Goal: Task Accomplishment & Management: Manage account settings

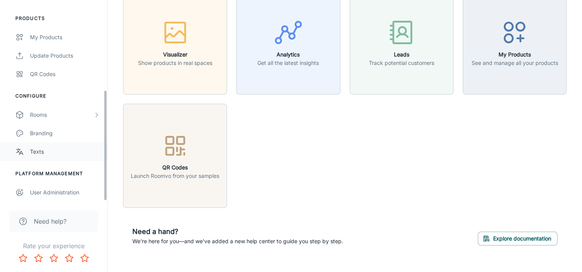
scroll to position [53, 0]
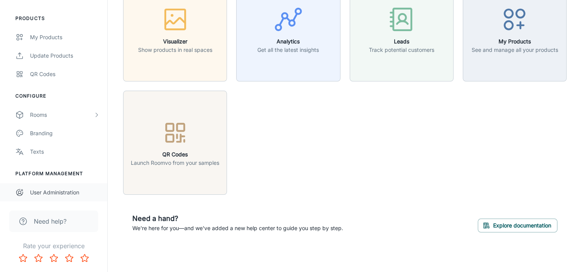
click at [39, 194] on div "User Administration" at bounding box center [65, 192] width 70 height 8
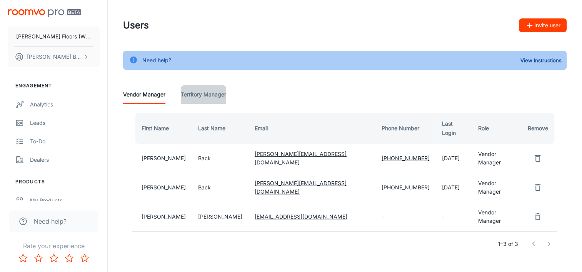
click at [206, 96] on Manager "Territory Manager" at bounding box center [203, 94] width 45 height 18
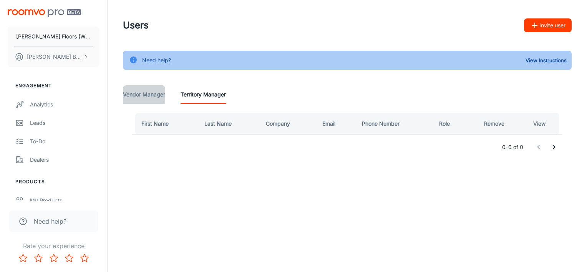
click at [152, 97] on Manager "Vendor Manager" at bounding box center [144, 94] width 42 height 18
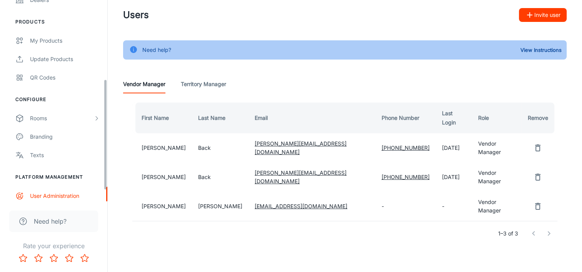
scroll to position [163, 0]
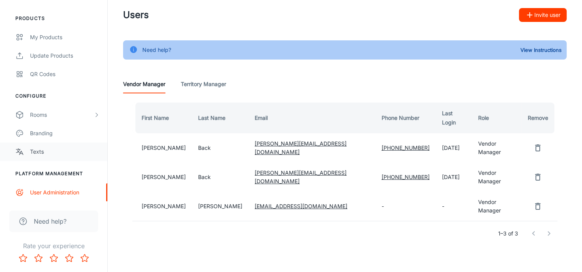
click at [42, 151] on div "Texts" at bounding box center [65, 152] width 70 height 8
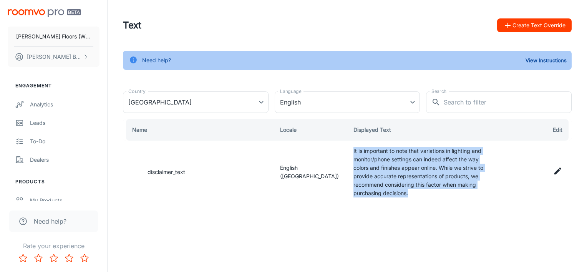
drag, startPoint x: 354, startPoint y: 151, endPoint x: 412, endPoint y: 192, distance: 71.7
click at [412, 192] on td "It is important to note that variations in lighting and monitor/phone settings …" at bounding box center [423, 172] width 151 height 63
drag, startPoint x: 412, startPoint y: 192, endPoint x: 387, endPoint y: 177, distance: 29.1
copy td "It is important to note that variations in lighting and monitor/phone settings …"
click at [557, 173] on icon at bounding box center [558, 171] width 7 height 7
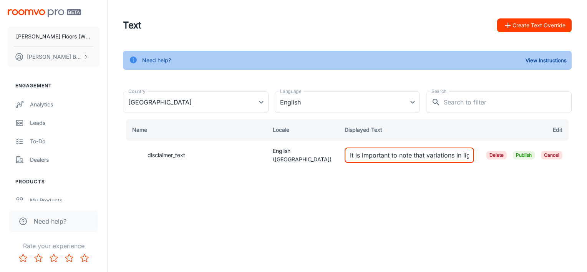
click at [351, 154] on input "It is important to note that variations in lighting and monitor/phone settings …" at bounding box center [410, 155] width 130 height 15
paste input "Please Note: Due to differences in lighting, screen settings, and device displa…"
click at [449, 154] on input "Please Note: Due to differences in lighting, screen settings, and device displa…" at bounding box center [410, 155] width 130 height 15
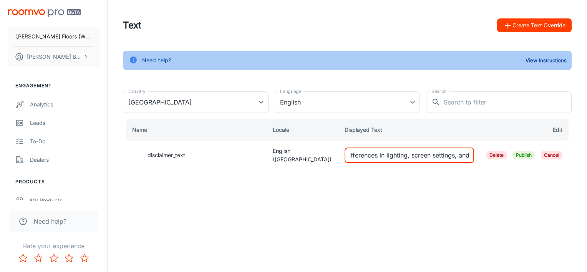
scroll to position [0, 66]
click at [384, 156] on input "Please Note: Due to differences in lighting, screen settings, and device displa…" at bounding box center [410, 155] width 130 height 15
click at [348, 155] on input "Please Note: Due to differences in device lighting, screen settings, and device…" at bounding box center [410, 155] width 130 height 15
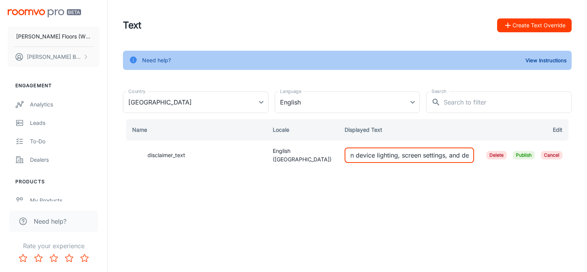
click at [364, 155] on input "Please Note: Due to differences in device lighting, screen settings, and device…" at bounding box center [410, 155] width 130 height 15
click at [362, 155] on input "Please Note: Due to differences in device lighting, screen settings, and device…" at bounding box center [410, 155] width 130 height 15
click at [361, 155] on input "Please Note: Due to differences in device lighting, screen settings, and device…" at bounding box center [410, 155] width 130 height 15
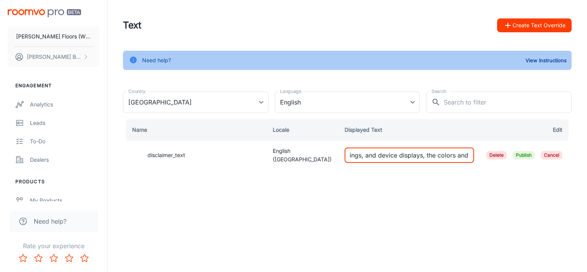
click at [363, 153] on input "Please Note: Due to differences in lighting, screen settings, and device displa…" at bounding box center [410, 155] width 130 height 15
click at [441, 155] on input "Please Note: Due to differences in lighting, screen settings and device display…" at bounding box center [410, 155] width 130 height 15
type input "Please Note: Due to differences in lighting, screen settings and device display…"
click at [525, 154] on span "Publish" at bounding box center [524, 155] width 22 height 8
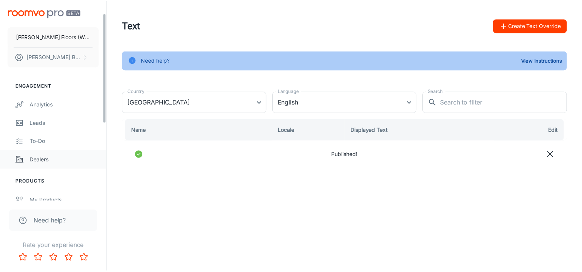
scroll to position [77, 0]
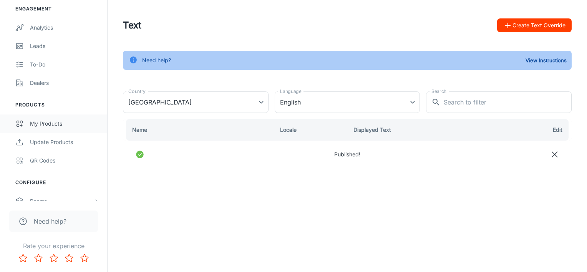
click at [43, 121] on div "My Products" at bounding box center [65, 124] width 70 height 8
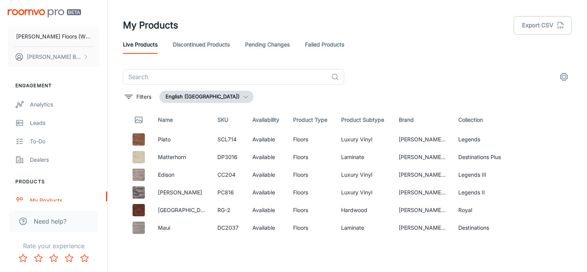
click at [265, 43] on link "Pending Changes" at bounding box center [267, 44] width 45 height 18
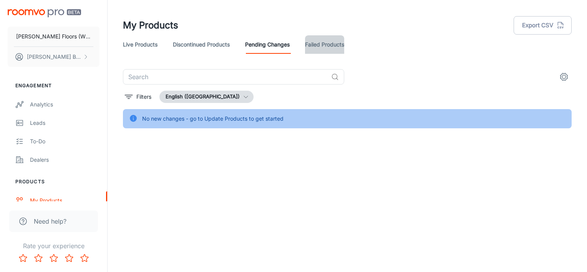
click at [327, 46] on link "Failed Products" at bounding box center [324, 44] width 39 height 18
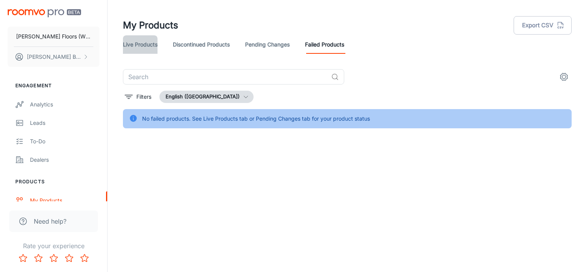
click at [144, 43] on link "Live Products" at bounding box center [140, 44] width 35 height 18
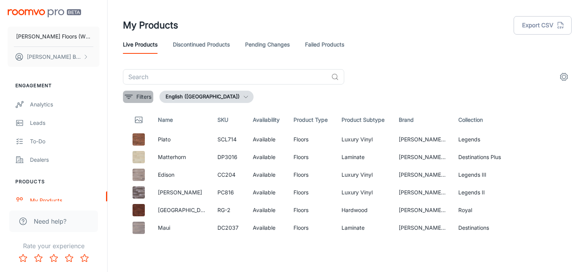
click at [145, 96] on p "Filters" at bounding box center [143, 97] width 15 height 8
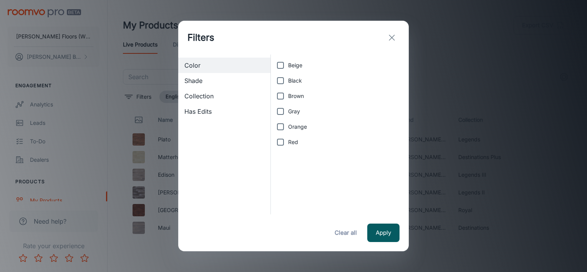
click at [197, 93] on span "Collection" at bounding box center [225, 95] width 80 height 9
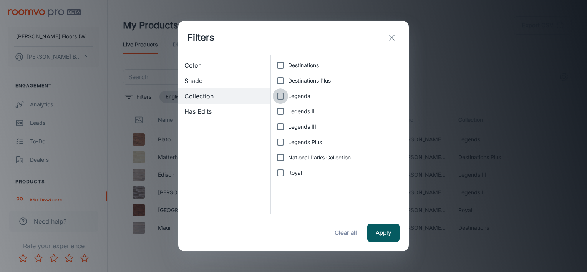
click at [282, 98] on input "Legends" at bounding box center [280, 95] width 15 height 15
checkbox input "true"
click at [385, 234] on button "Apply" at bounding box center [384, 233] width 32 height 18
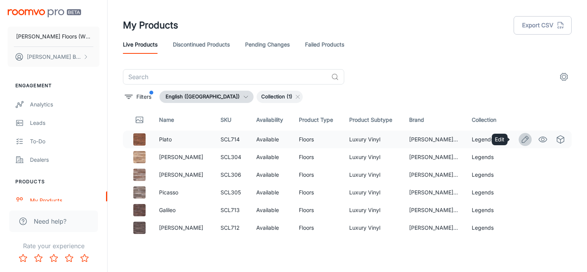
click at [522, 138] on icon "Edit" at bounding box center [525, 139] width 9 height 9
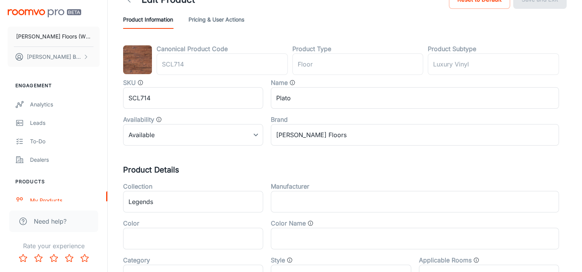
scroll to position [38, 0]
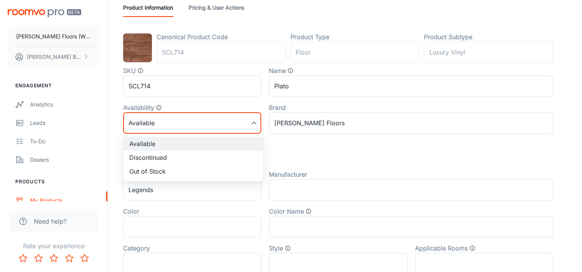
click at [157, 125] on body "[PERSON_NAME] Floors (Windzor Distribution Inc.) [PERSON_NAME] Back Engagement …" at bounding box center [291, 98] width 582 height 272
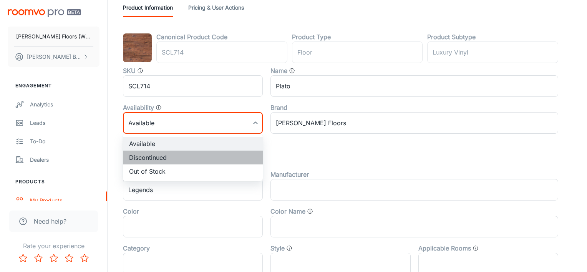
click at [150, 157] on li "Discontinued" at bounding box center [193, 158] width 140 height 14
type input "1"
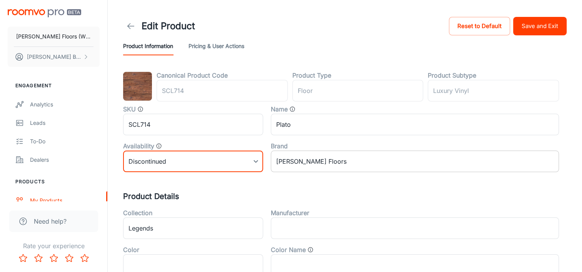
scroll to position [0, 0]
click at [214, 46] on button "Pricing & User Actions" at bounding box center [216, 46] width 56 height 18
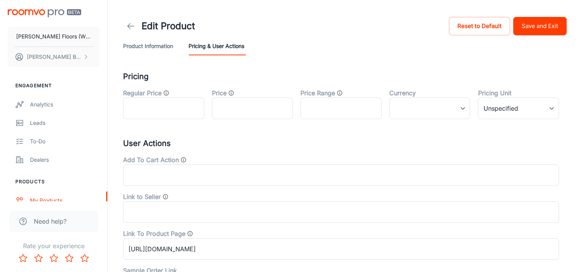
click at [537, 27] on button "Save and Exit" at bounding box center [539, 26] width 53 height 18
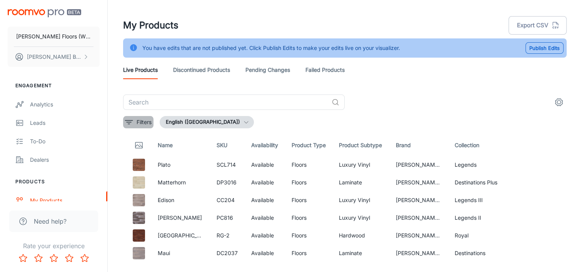
click at [135, 123] on button "Filters" at bounding box center [138, 122] width 30 height 12
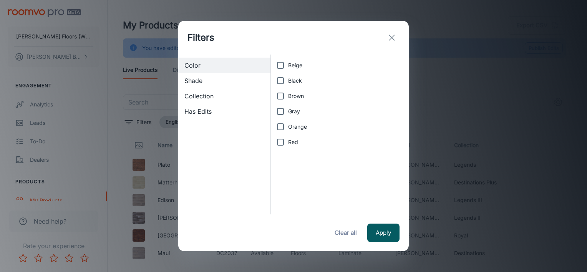
click at [209, 98] on span "Collection" at bounding box center [225, 95] width 80 height 9
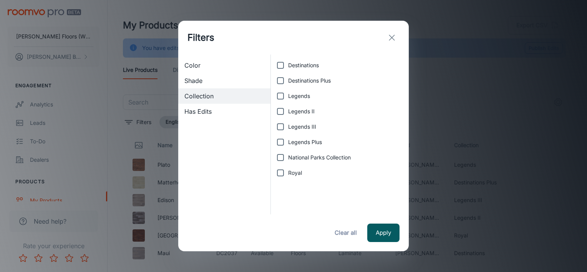
click at [282, 97] on input "Legends" at bounding box center [280, 95] width 15 height 15
checkbox input "true"
click at [386, 231] on button "Apply" at bounding box center [384, 233] width 32 height 18
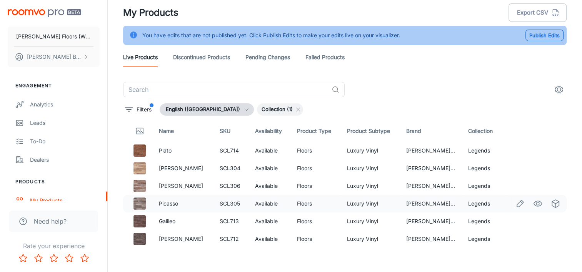
scroll to position [19, 0]
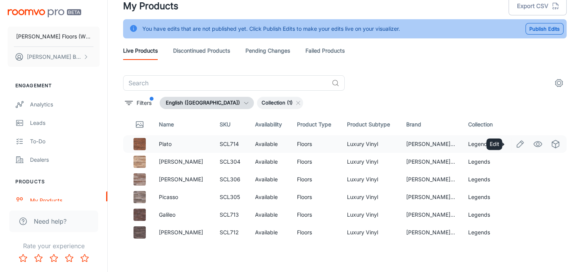
click at [515, 144] on icon "Edit" at bounding box center [519, 144] width 9 height 9
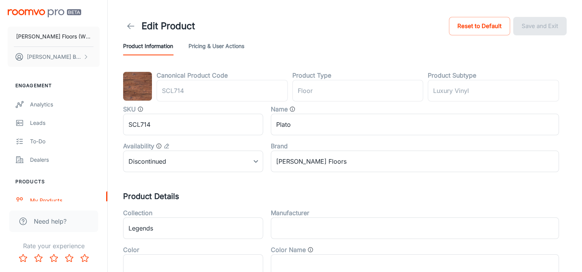
click at [129, 27] on icon at bounding box center [130, 26] width 9 height 9
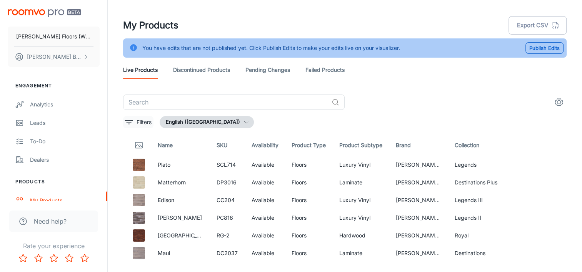
click at [131, 121] on icon "filter" at bounding box center [128, 122] width 9 height 9
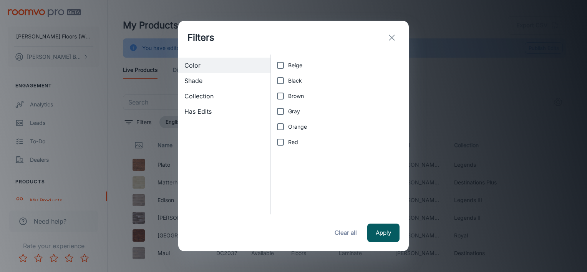
click at [194, 98] on span "Collection" at bounding box center [225, 95] width 80 height 9
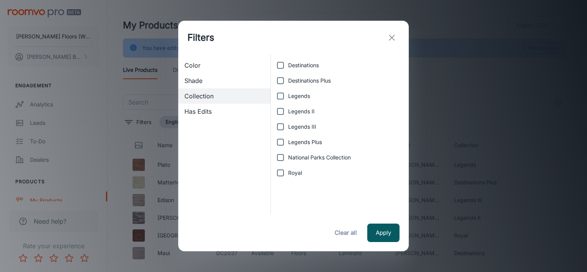
click at [283, 98] on input "Legends" at bounding box center [280, 95] width 15 height 15
checkbox input "true"
click at [383, 233] on button "Apply" at bounding box center [384, 233] width 32 height 18
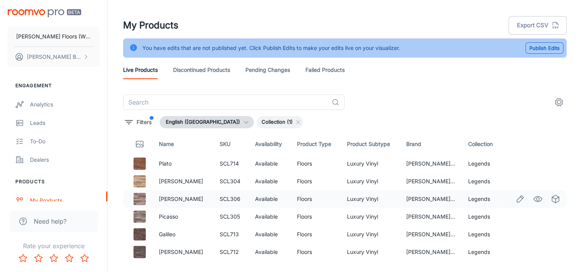
scroll to position [2, 0]
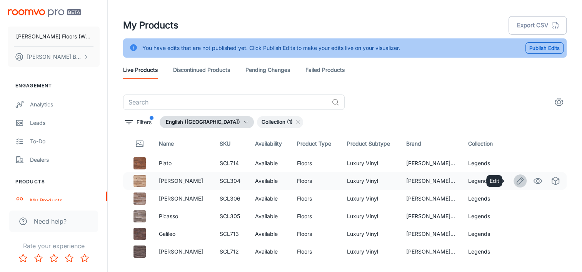
click at [515, 181] on icon "Edit" at bounding box center [519, 180] width 9 height 9
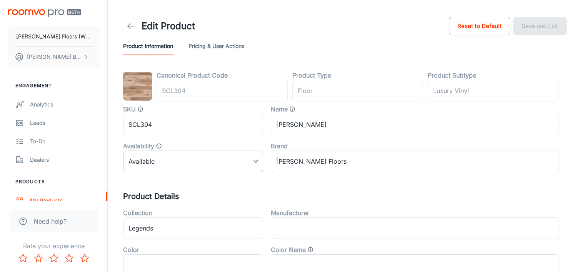
click at [154, 161] on body "[PERSON_NAME] Floors (Windzor Distribution Inc.) [PERSON_NAME] Back Engagement …" at bounding box center [291, 136] width 582 height 272
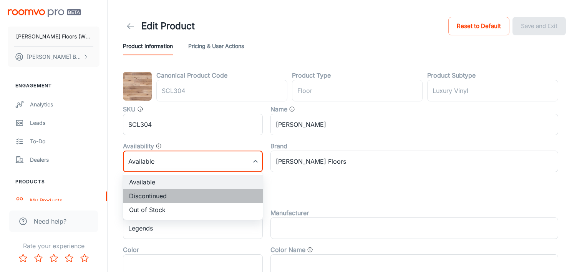
click at [152, 193] on li "Discontinued" at bounding box center [193, 196] width 140 height 14
type input "1"
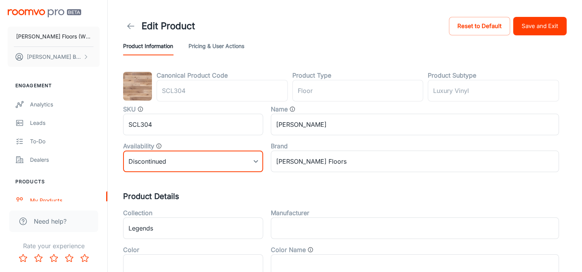
click at [536, 28] on button "Save and Exit" at bounding box center [539, 26] width 53 height 18
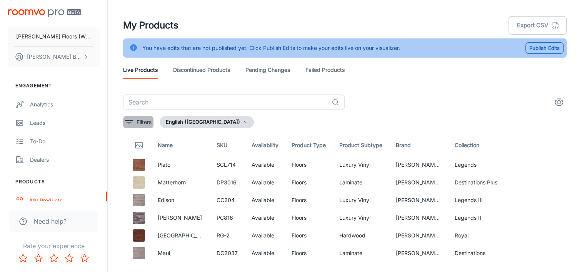
click at [135, 121] on button "Filters" at bounding box center [138, 122] width 30 height 12
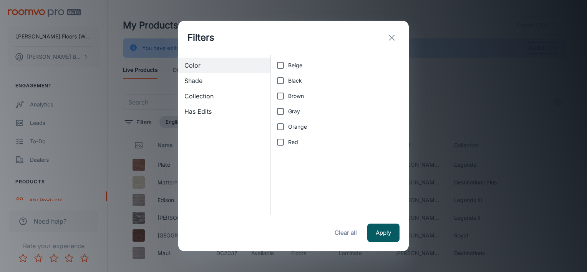
click at [211, 92] on span "Collection" at bounding box center [225, 95] width 80 height 9
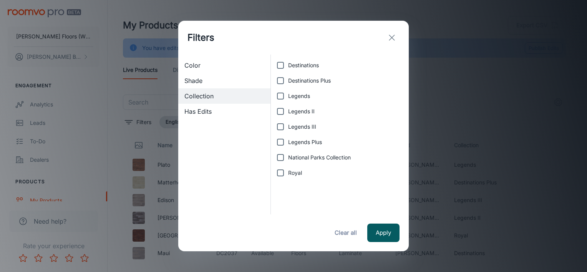
click at [279, 98] on input "Legends" at bounding box center [280, 95] width 15 height 15
checkbox input "true"
drag, startPoint x: 383, startPoint y: 230, endPoint x: 274, endPoint y: 170, distance: 124.2
click at [383, 230] on button "Apply" at bounding box center [384, 233] width 32 height 18
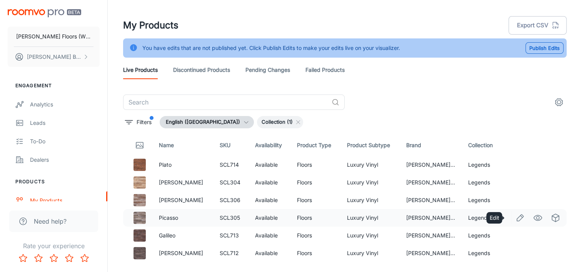
click at [515, 220] on icon "Edit" at bounding box center [519, 217] width 9 height 9
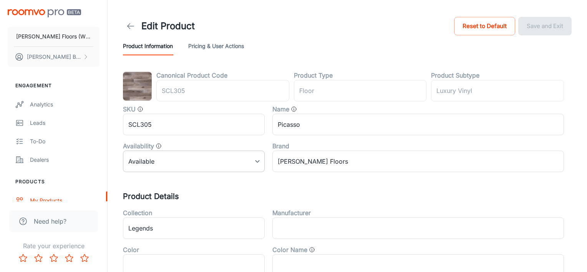
click at [156, 162] on body "[PERSON_NAME] Floors (Windzor Distribution Inc.) [PERSON_NAME] Back Engagement …" at bounding box center [293, 136] width 587 height 272
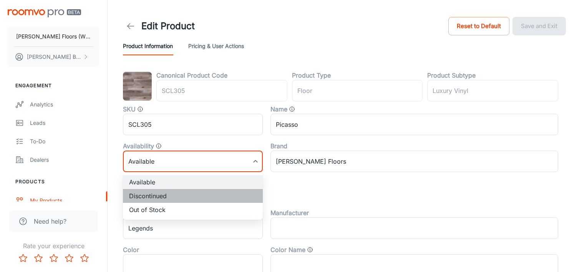
click at [157, 194] on li "Discontinued" at bounding box center [193, 196] width 140 height 14
type input "1"
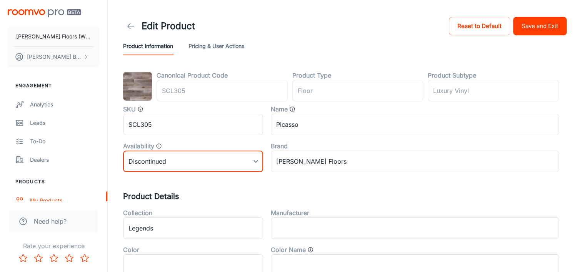
click at [545, 29] on button "Save and Exit" at bounding box center [539, 26] width 53 height 18
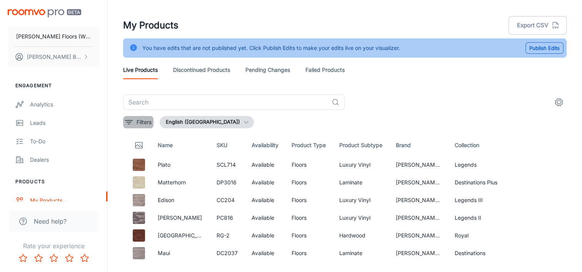
click at [135, 122] on button "Filters" at bounding box center [138, 122] width 30 height 12
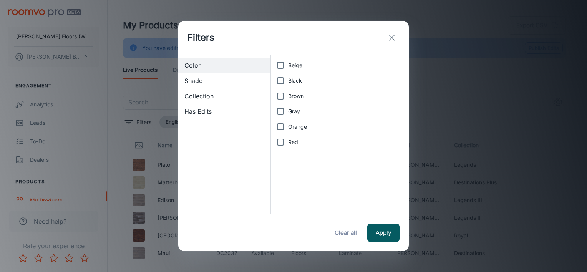
click at [206, 98] on span "Collection" at bounding box center [225, 95] width 80 height 9
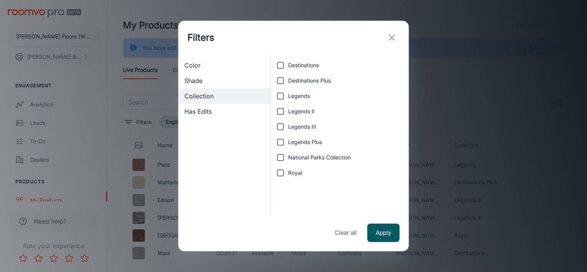
click at [281, 98] on input "Legends" at bounding box center [280, 95] width 15 height 15
checkbox input "true"
drag, startPoint x: 379, startPoint y: 235, endPoint x: 375, endPoint y: 224, distance: 11.6
click at [380, 235] on button "Apply" at bounding box center [384, 233] width 32 height 18
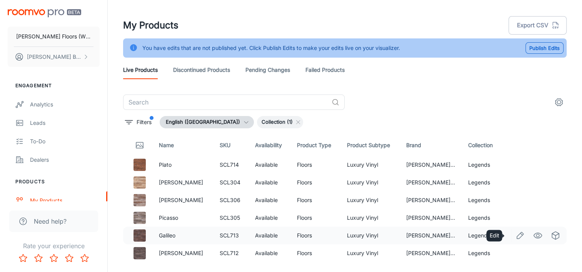
click at [515, 235] on icon "Edit" at bounding box center [519, 235] width 9 height 9
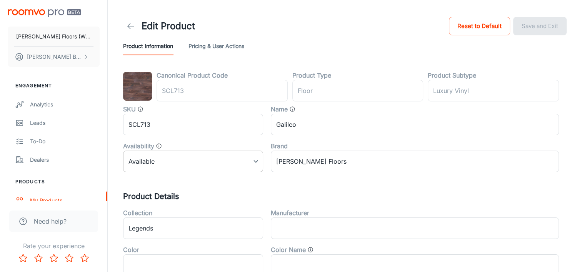
click at [180, 168] on body "[PERSON_NAME] Floors (Windzor Distribution Inc.) [PERSON_NAME] Back Engagement …" at bounding box center [291, 136] width 582 height 272
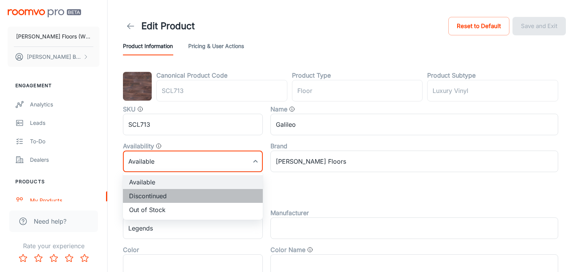
click at [164, 197] on li "Discontinued" at bounding box center [193, 196] width 140 height 14
type input "1"
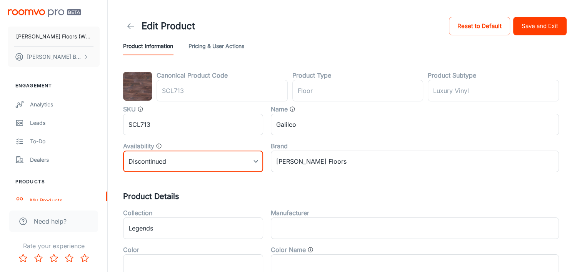
click at [539, 25] on button "Save and Exit" at bounding box center [539, 26] width 53 height 18
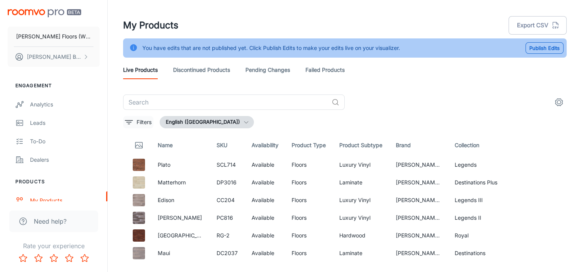
click at [138, 125] on p "Filters" at bounding box center [143, 122] width 15 height 8
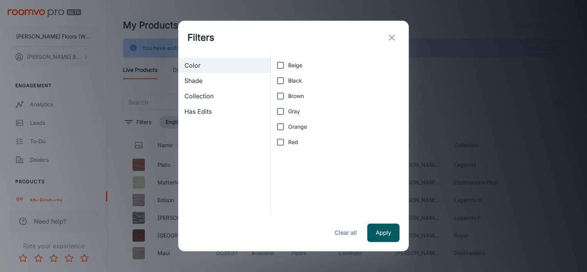
click at [210, 97] on span "Collection" at bounding box center [225, 95] width 80 height 9
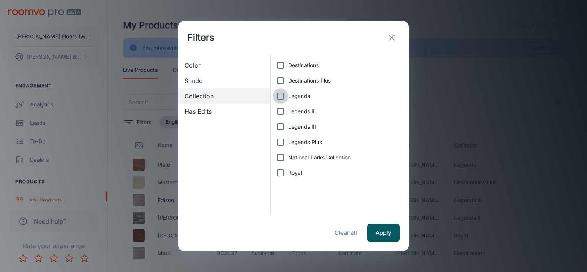
click at [280, 98] on input "Legends" at bounding box center [280, 95] width 15 height 15
checkbox input "true"
click at [380, 232] on button "Apply" at bounding box center [384, 233] width 32 height 18
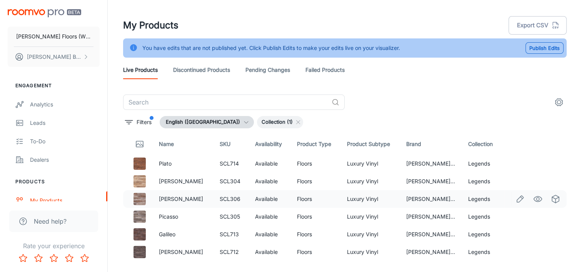
scroll to position [2, 0]
click at [515, 251] on icon "Edit" at bounding box center [519, 251] width 9 height 9
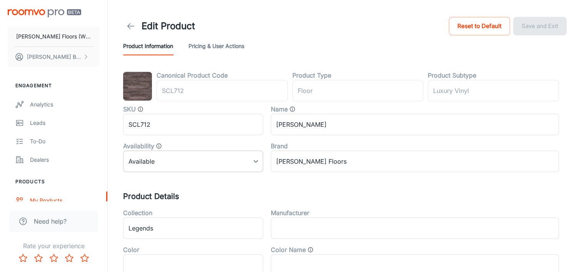
click at [174, 160] on body "[PERSON_NAME] Floors (Windzor Distribution Inc.) [PERSON_NAME] Back Engagement …" at bounding box center [291, 136] width 582 height 272
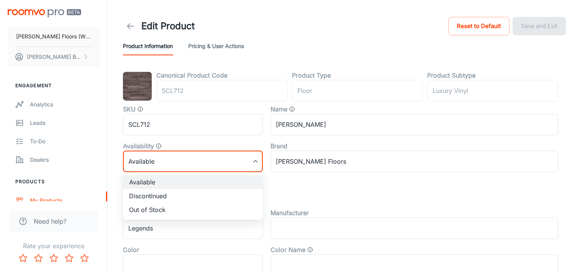
click at [158, 194] on li "Discontinued" at bounding box center [193, 196] width 140 height 14
type input "1"
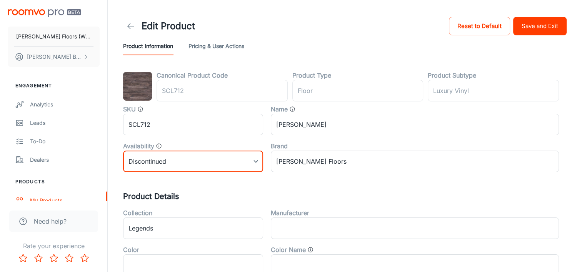
click at [541, 27] on button "Save and Exit" at bounding box center [539, 26] width 53 height 18
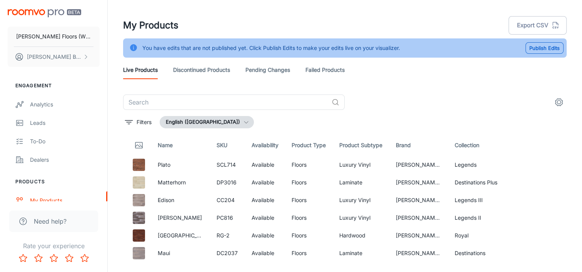
click at [211, 69] on link "Discontinued Products" at bounding box center [201, 70] width 57 height 18
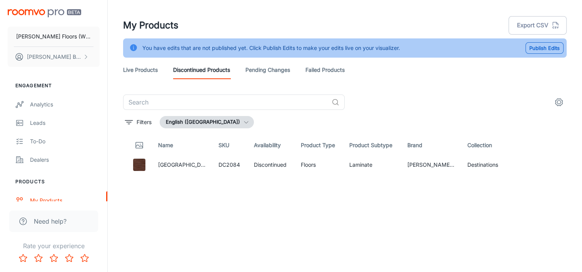
click at [262, 70] on link "Pending Changes" at bounding box center [267, 70] width 45 height 18
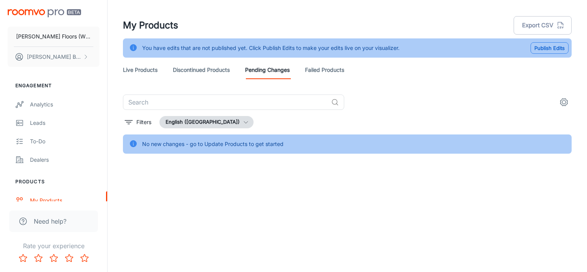
click at [549, 49] on button "Publish Edits" at bounding box center [550, 48] width 38 height 12
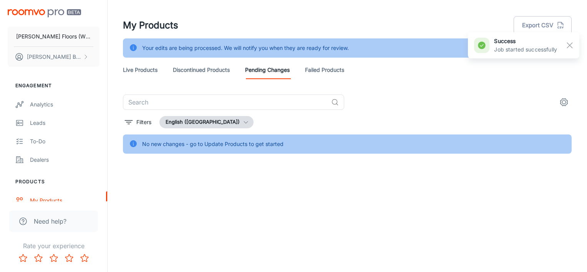
click at [192, 68] on link "Discontinued Products" at bounding box center [201, 70] width 57 height 18
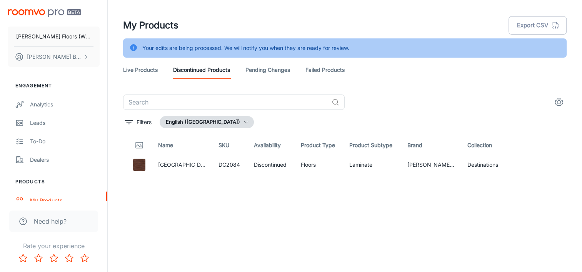
click at [259, 72] on link "Pending Changes" at bounding box center [267, 70] width 45 height 18
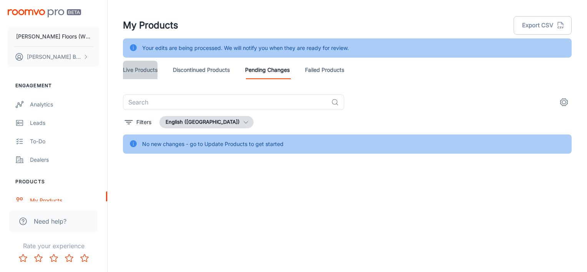
click at [140, 72] on link "Live Products" at bounding box center [140, 70] width 35 height 18
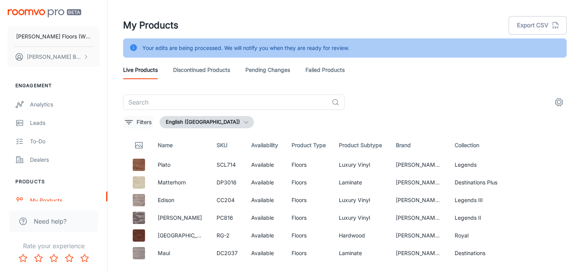
click at [140, 120] on p "Filters" at bounding box center [143, 122] width 15 height 8
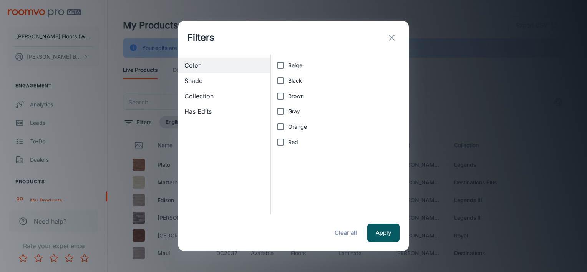
click at [197, 99] on span "Collection" at bounding box center [225, 95] width 80 height 9
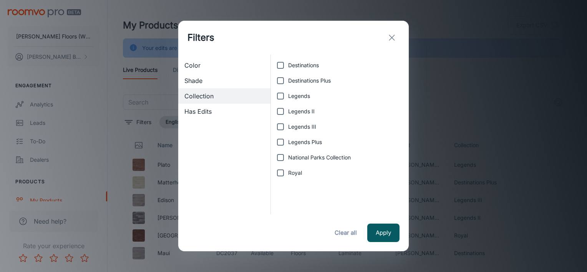
click at [281, 100] on input "Legends" at bounding box center [280, 95] width 15 height 15
checkbox input "true"
click at [384, 236] on button "Apply" at bounding box center [384, 233] width 32 height 18
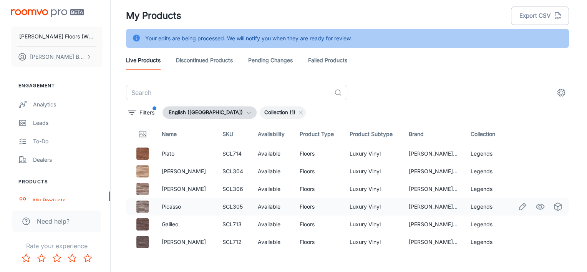
scroll to position [19, 0]
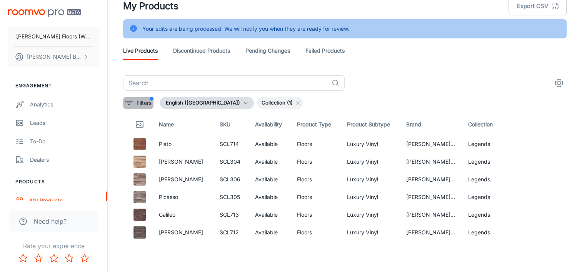
click at [143, 99] on p "Filters" at bounding box center [143, 103] width 15 height 8
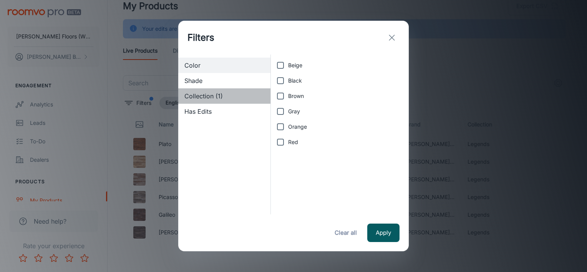
click at [214, 97] on span "Collection (1)" at bounding box center [225, 95] width 80 height 9
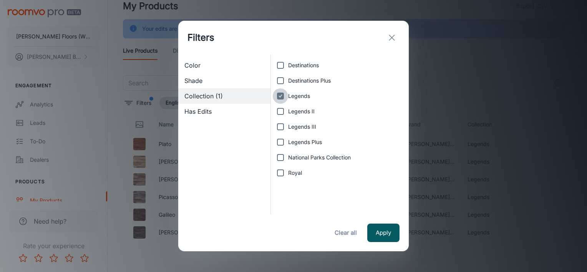
click at [281, 96] on input "Legends" at bounding box center [280, 95] width 15 height 15
checkbox input "false"
click at [283, 111] on input "Legends II" at bounding box center [280, 111] width 15 height 15
checkbox input "true"
drag, startPoint x: 386, startPoint y: 233, endPoint x: 382, endPoint y: 231, distance: 4.0
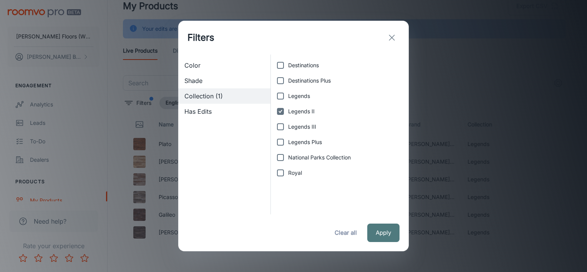
click at [386, 232] on button "Apply" at bounding box center [384, 233] width 32 height 18
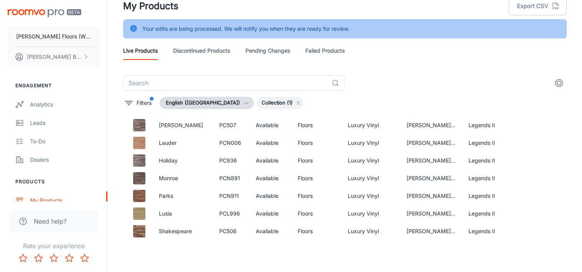
scroll to position [108, 0]
click at [363, 250] on div "My Products Export CSV Your edits are being processed. We will notify you when …" at bounding box center [345, 126] width 474 height 291
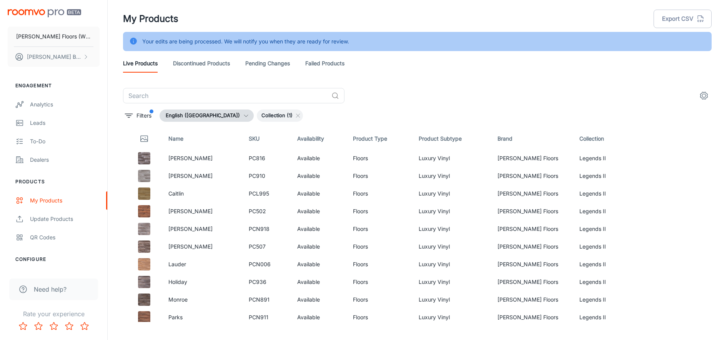
scroll to position [0, 0]
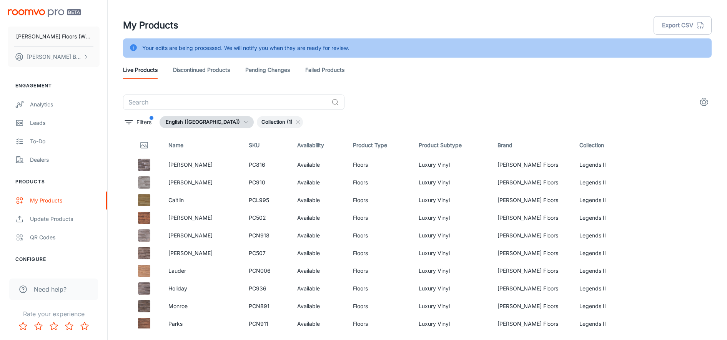
click at [468, 105] on div "​" at bounding box center [417, 102] width 589 height 15
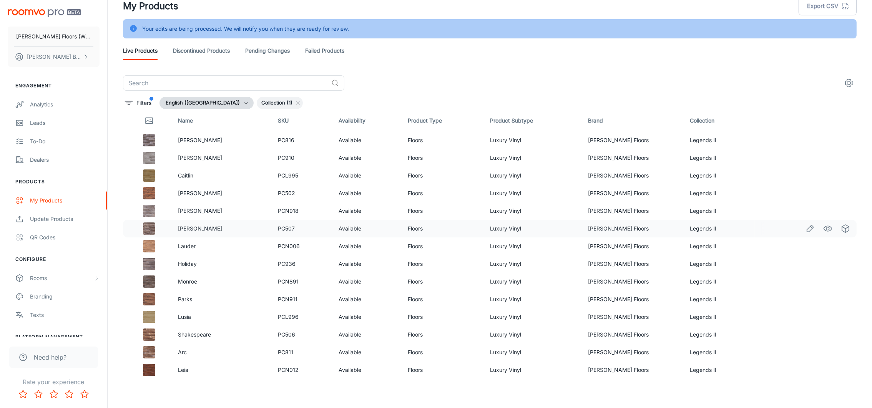
scroll to position [7, 0]
click at [581, 226] on icon "Edit" at bounding box center [810, 227] width 7 height 7
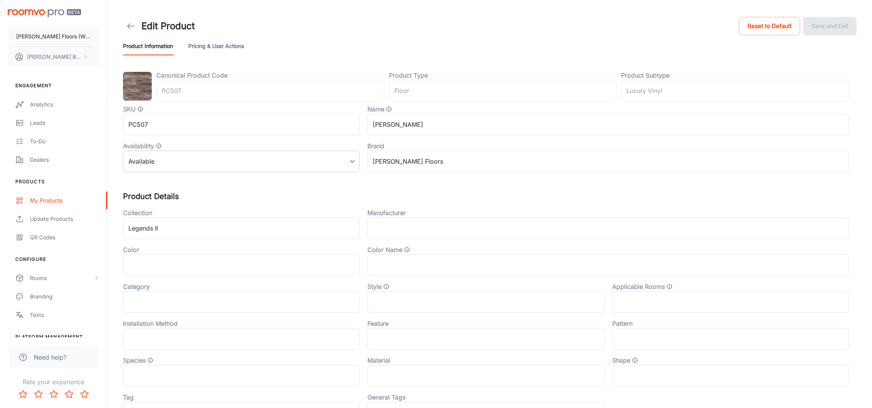
click at [145, 163] on body "[PERSON_NAME] Floors (Windzor Distribution Inc.) [PERSON_NAME] Back Engagement …" at bounding box center [436, 204] width 872 height 408
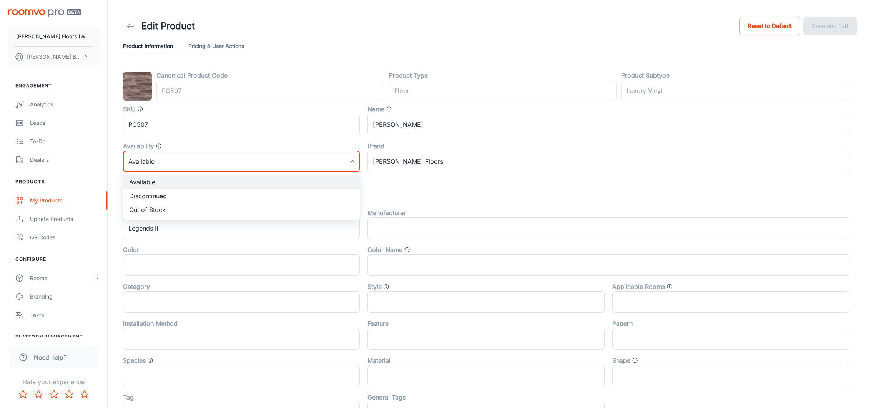
click at [141, 195] on li "Discontinued" at bounding box center [241, 196] width 237 height 14
type input "1"
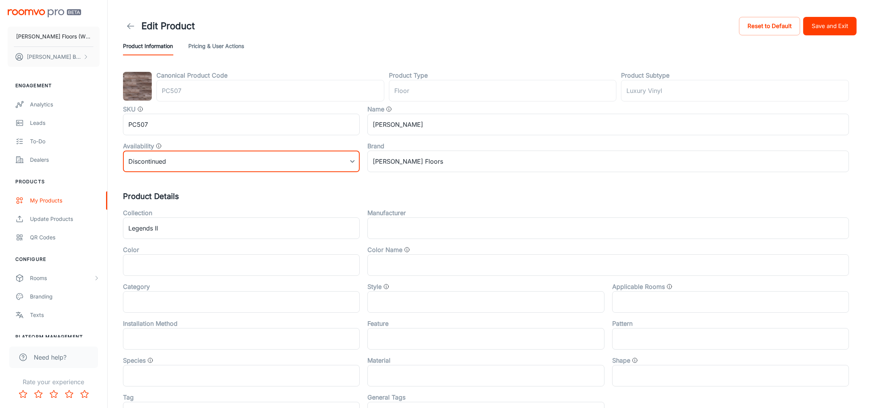
click at [581, 27] on button "Save and Exit" at bounding box center [829, 26] width 53 height 18
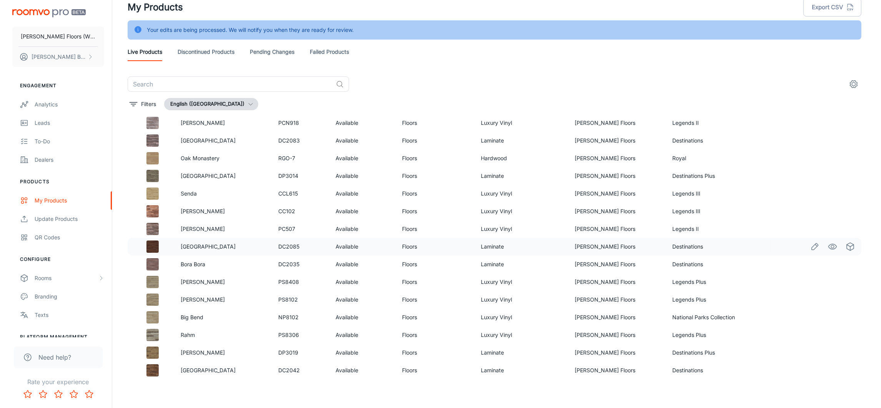
scroll to position [19, 0]
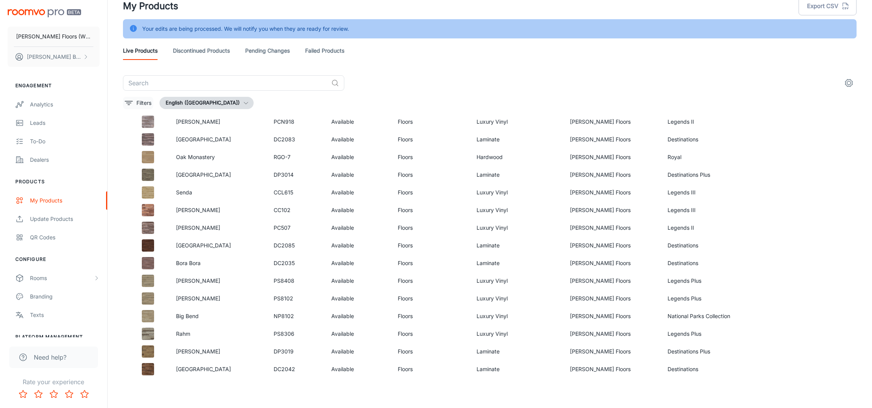
click at [138, 102] on p "Filters" at bounding box center [143, 103] width 15 height 8
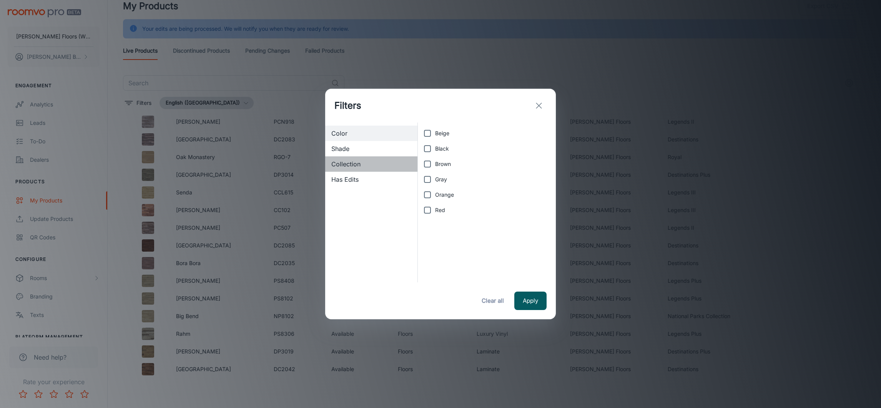
click at [340, 165] on span "Collection" at bounding box center [371, 164] width 80 height 9
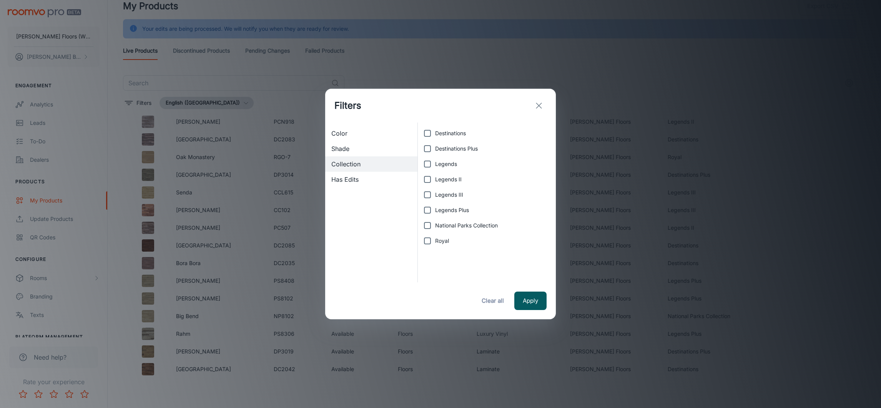
click at [436, 181] on span "Legends II" at bounding box center [448, 179] width 27 height 8
click at [435, 181] on input "Legends II" at bounding box center [427, 179] width 15 height 15
checkbox input "true"
click at [535, 272] on button "Apply" at bounding box center [530, 301] width 32 height 18
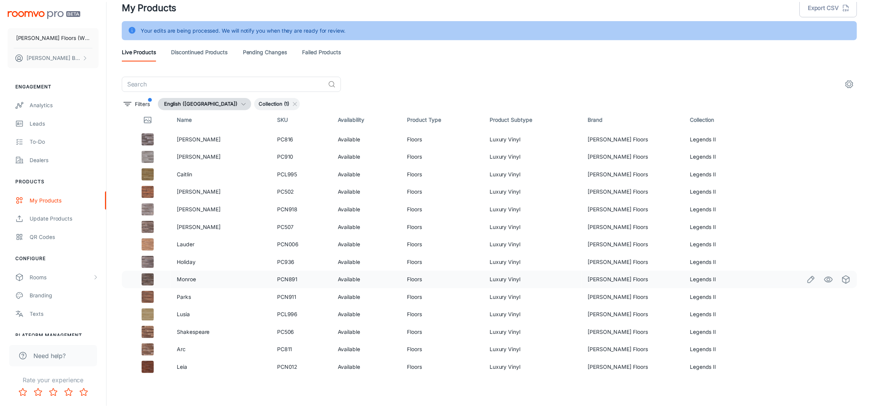
scroll to position [7, 0]
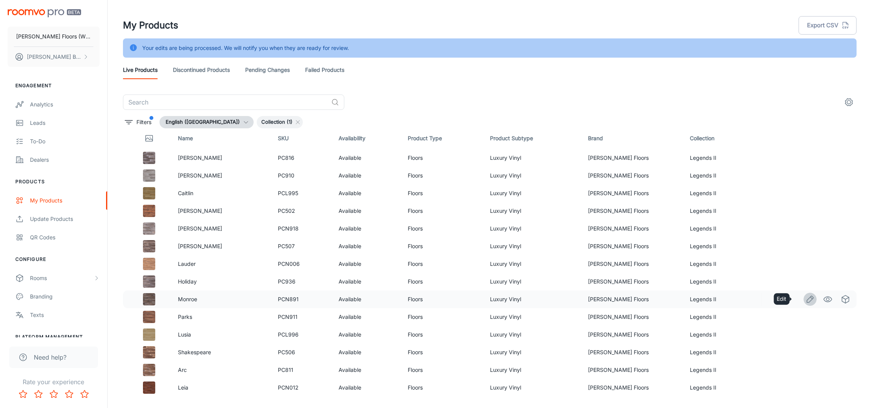
click at [581, 272] on icon "Edit" at bounding box center [810, 299] width 9 height 9
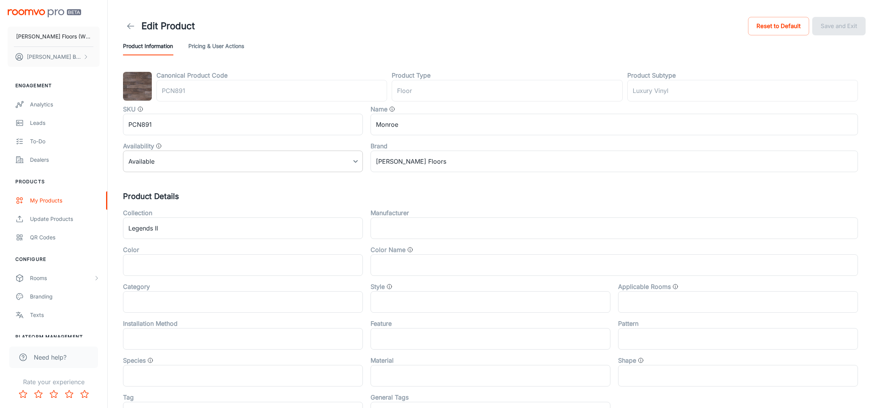
click at [154, 158] on body "[PERSON_NAME] Floors (Windzor Distribution Inc.) [PERSON_NAME] Back Engagement …" at bounding box center [440, 204] width 881 height 408
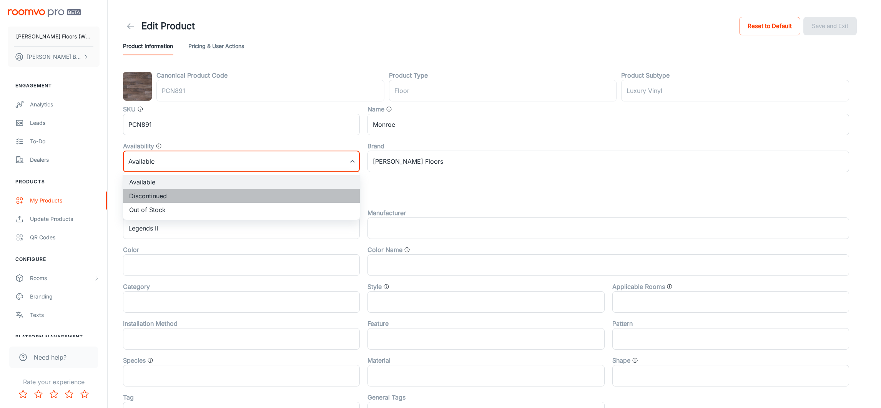
click at [156, 195] on li "Discontinued" at bounding box center [241, 196] width 237 height 14
type input "1"
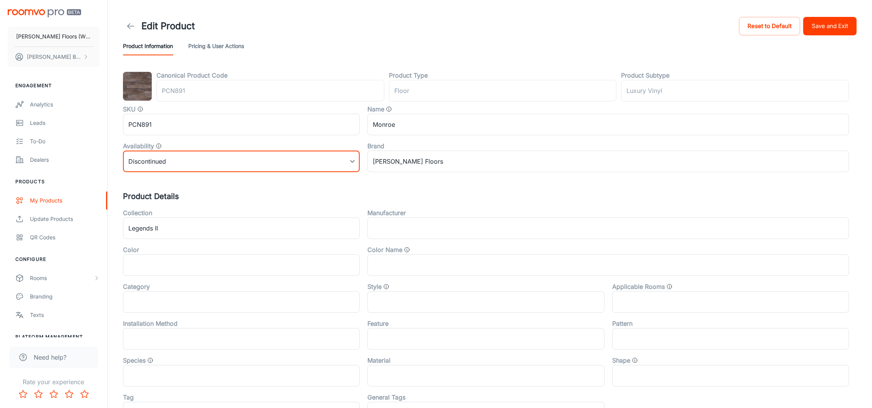
click at [581, 30] on button "Save and Exit" at bounding box center [829, 26] width 53 height 18
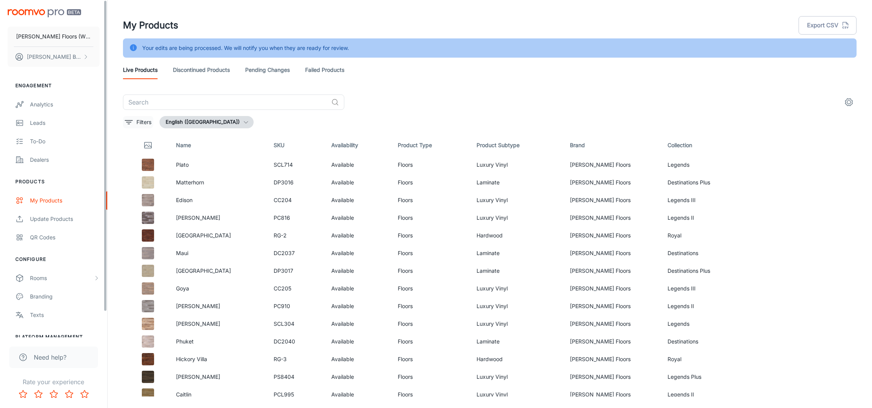
click at [148, 121] on p "Filters" at bounding box center [143, 122] width 15 height 8
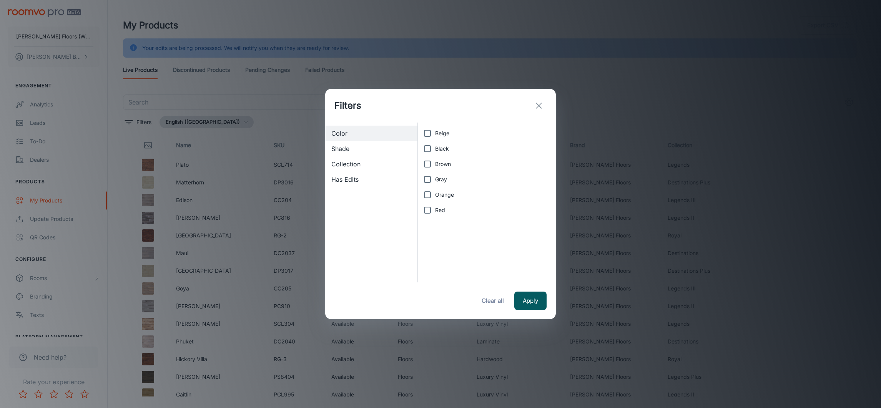
click at [363, 163] on span "Collection" at bounding box center [371, 164] width 80 height 9
click at [425, 196] on input "Legends III" at bounding box center [427, 194] width 15 height 15
checkbox input "true"
click at [529, 272] on button "Apply" at bounding box center [530, 301] width 32 height 18
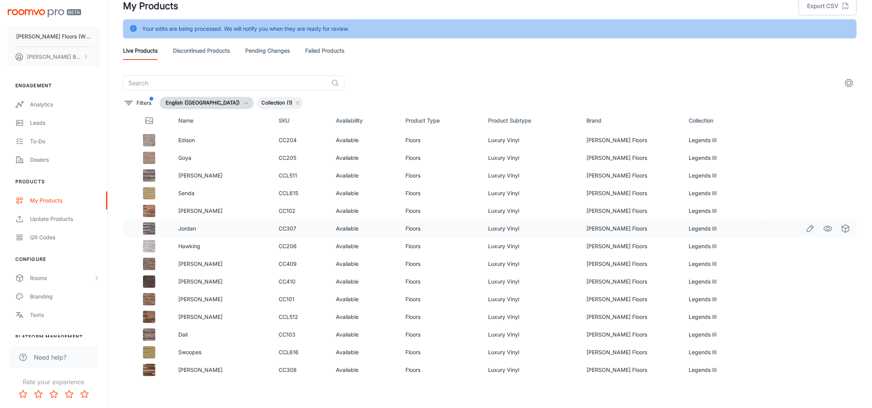
scroll to position [7, 0]
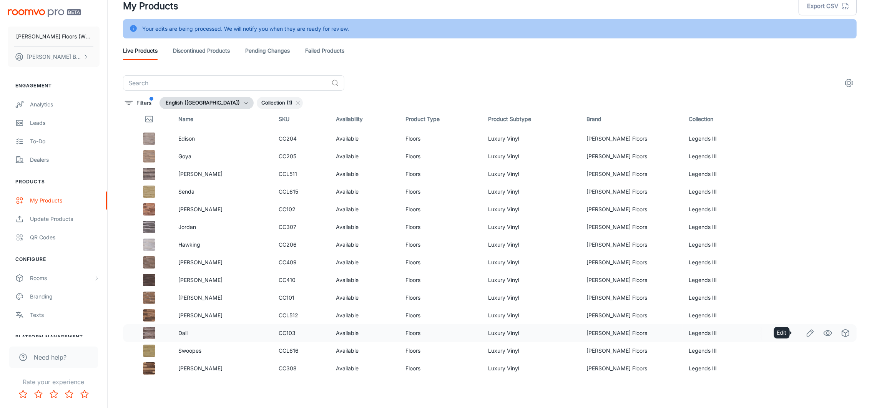
click at [581, 272] on icon "Edit" at bounding box center [810, 333] width 9 height 9
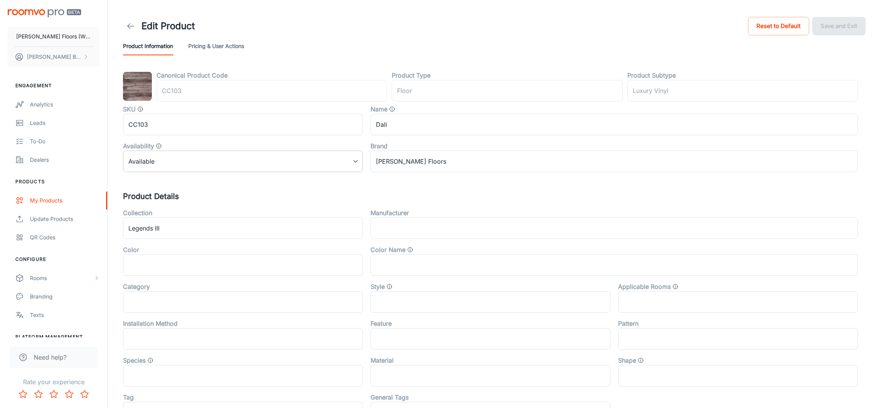
click at [197, 160] on body "[PERSON_NAME] Floors (Windzor Distribution Inc.) [PERSON_NAME] Back Engagement …" at bounding box center [440, 204] width 881 height 408
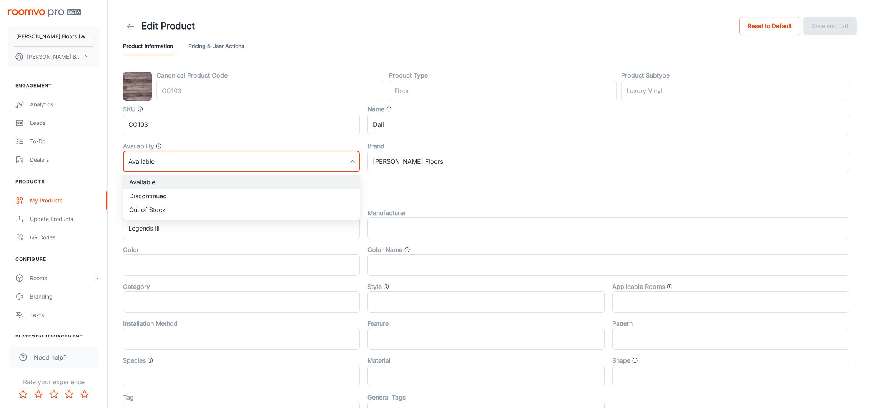
click at [165, 196] on li "Discontinued" at bounding box center [241, 196] width 237 height 14
type input "1"
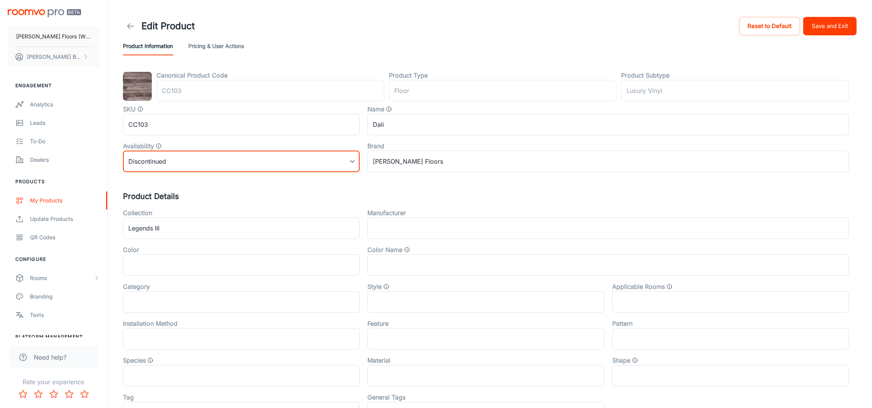
click at [581, 21] on button "Save and Exit" at bounding box center [829, 26] width 53 height 18
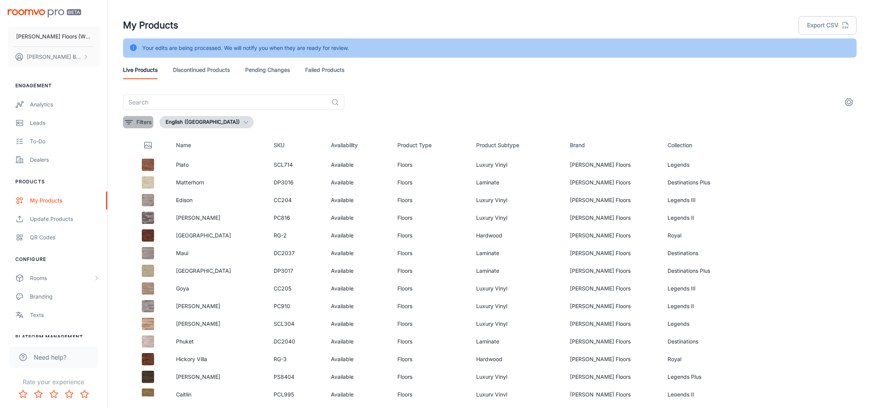
click at [141, 119] on p "Filters" at bounding box center [143, 122] width 15 height 8
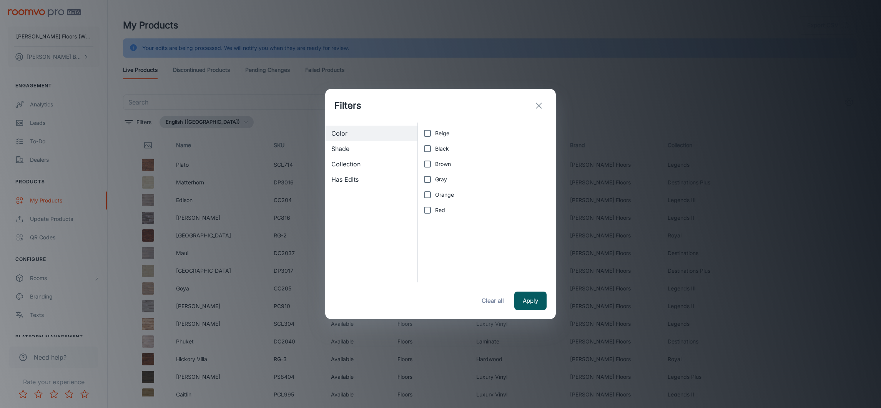
click at [343, 162] on span "Collection" at bounding box center [371, 164] width 80 height 9
click at [425, 195] on input "Legends III" at bounding box center [427, 194] width 15 height 15
checkbox input "true"
click at [531, 272] on button "Apply" at bounding box center [530, 301] width 32 height 18
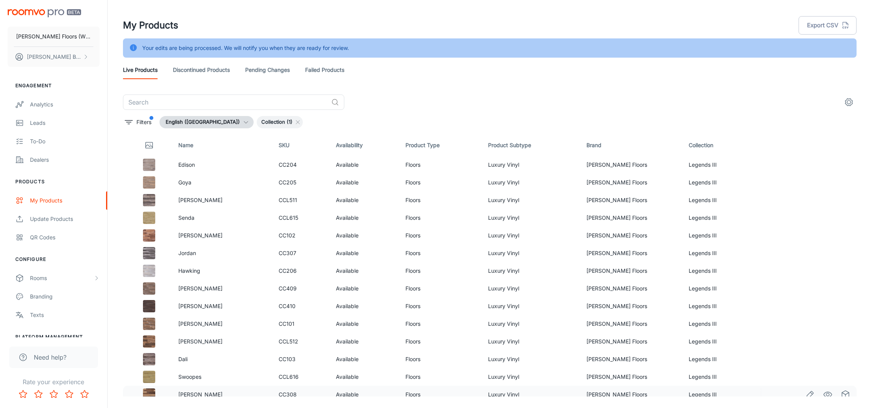
click at [581, 272] on line "Edit" at bounding box center [812, 393] width 2 height 2
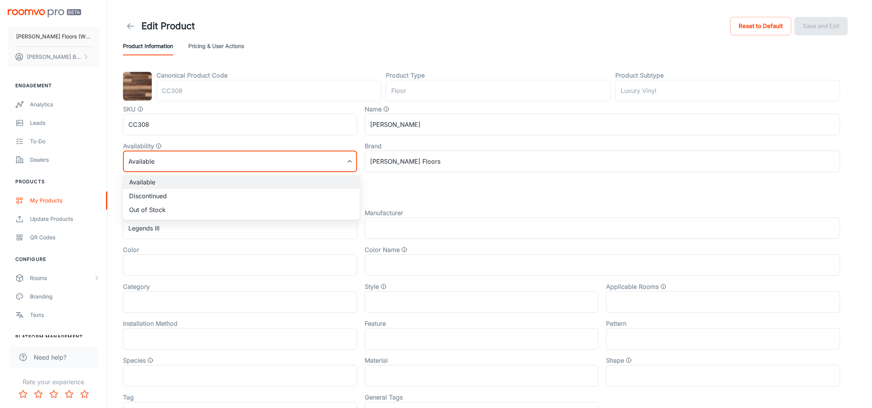
click at [163, 158] on body "[PERSON_NAME] Floors (Windzor Distribution Inc.) [PERSON_NAME] Back Engagement …" at bounding box center [436, 204] width 872 height 408
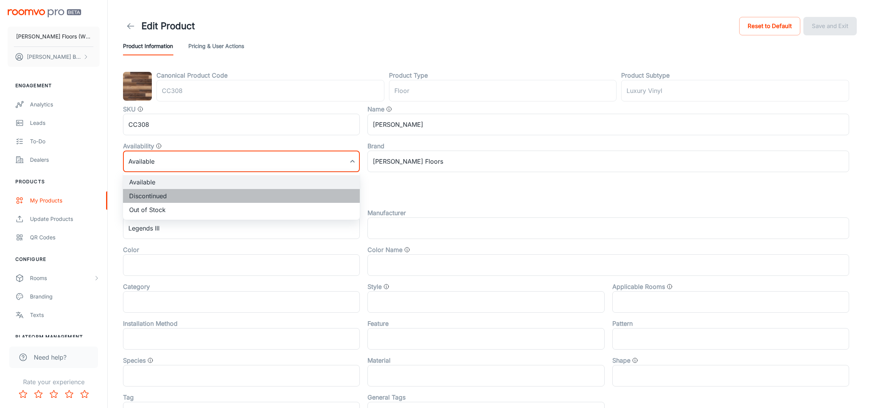
click at [153, 196] on li "Discontinued" at bounding box center [241, 196] width 237 height 14
type input "1"
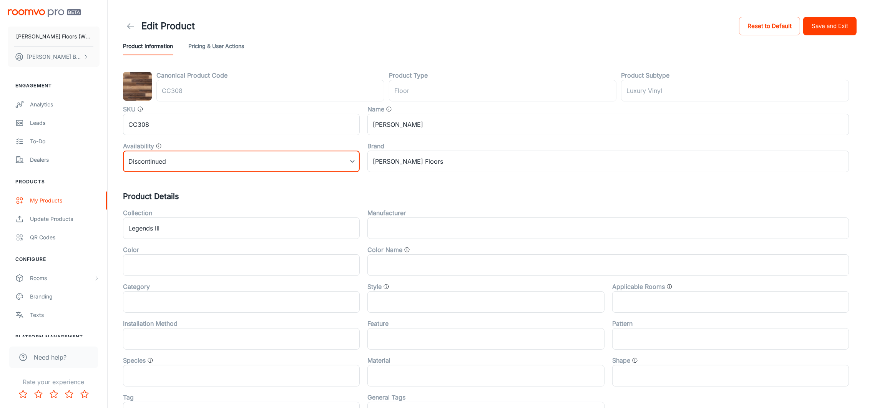
click at [581, 25] on button "Save and Exit" at bounding box center [829, 26] width 53 height 18
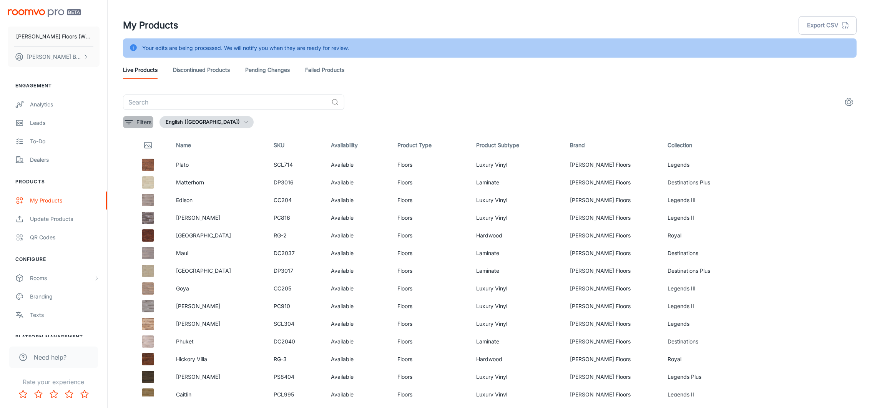
click at [140, 126] on p "Filters" at bounding box center [143, 122] width 15 height 8
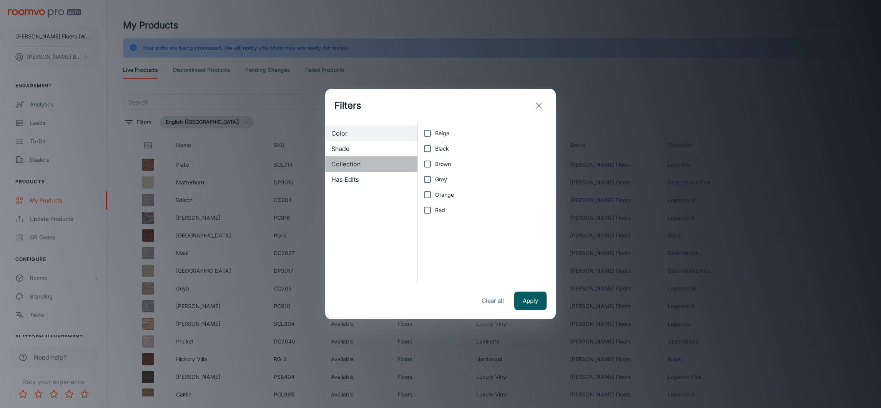
click at [360, 164] on span "Collection" at bounding box center [371, 164] width 80 height 9
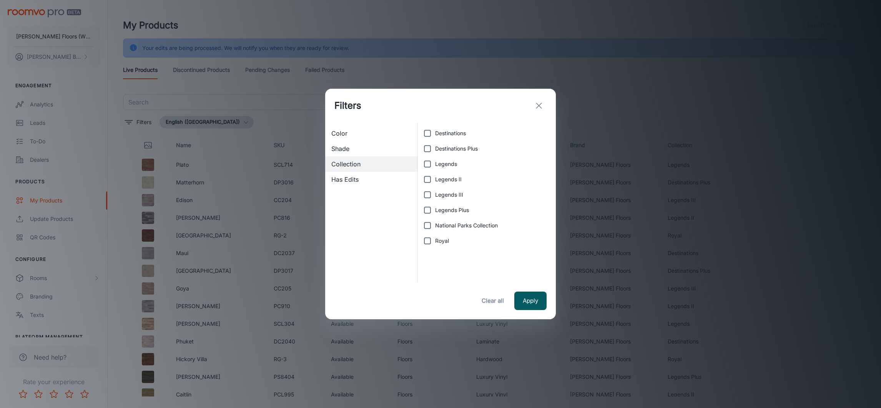
click at [423, 208] on input "Legends Plus" at bounding box center [427, 210] width 15 height 15
checkbox input "true"
click at [531, 272] on button "Apply" at bounding box center [530, 301] width 32 height 18
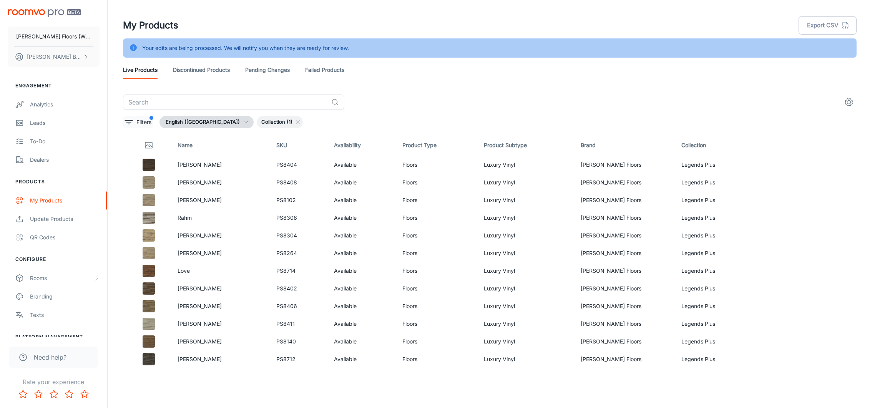
click at [140, 125] on p "Filters" at bounding box center [143, 122] width 15 height 8
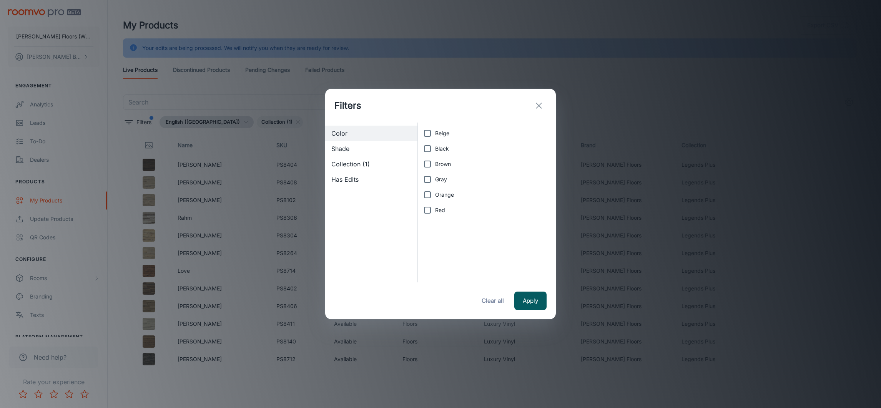
click at [366, 163] on span "Collection (1)" at bounding box center [371, 164] width 80 height 9
click at [427, 211] on input "Legends Plus" at bounding box center [427, 210] width 15 height 15
checkbox input "false"
click at [426, 224] on input "National Parks Collection" at bounding box center [427, 225] width 15 height 15
checkbox input "true"
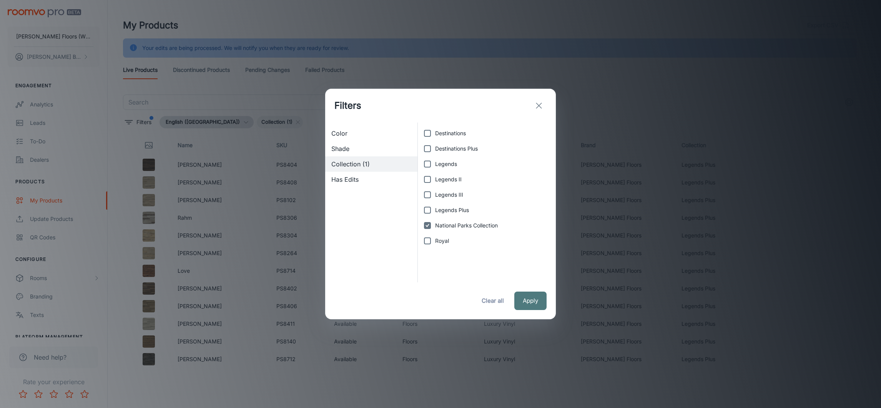
click at [527, 272] on button "Apply" at bounding box center [530, 301] width 32 height 18
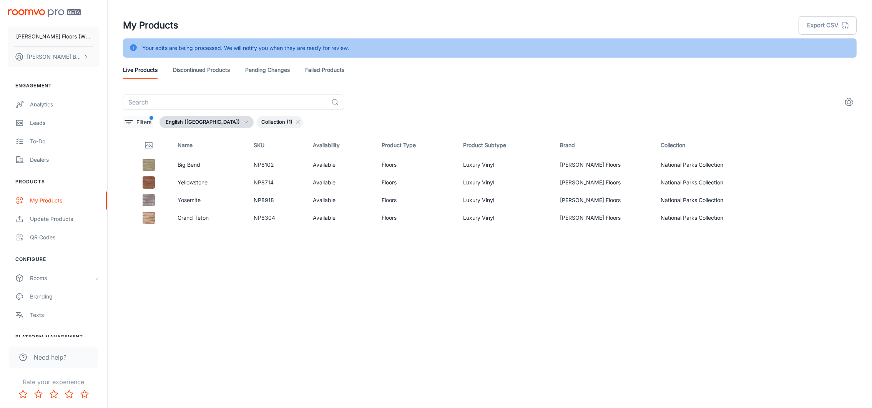
click at [138, 119] on p "Filters" at bounding box center [143, 122] width 15 height 8
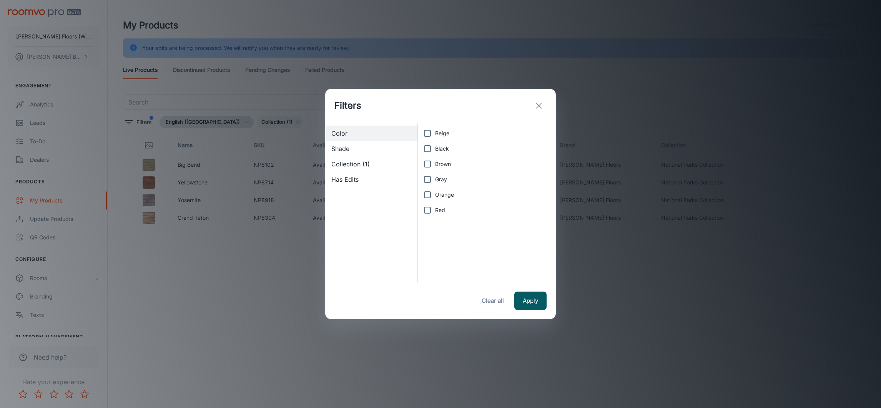
click at [357, 163] on span "Collection (1)" at bounding box center [371, 164] width 80 height 9
click at [426, 225] on input "National Parks Collection" at bounding box center [427, 225] width 15 height 15
checkbox input "false"
click at [427, 134] on input "Destinations" at bounding box center [427, 133] width 15 height 15
checkbox input "true"
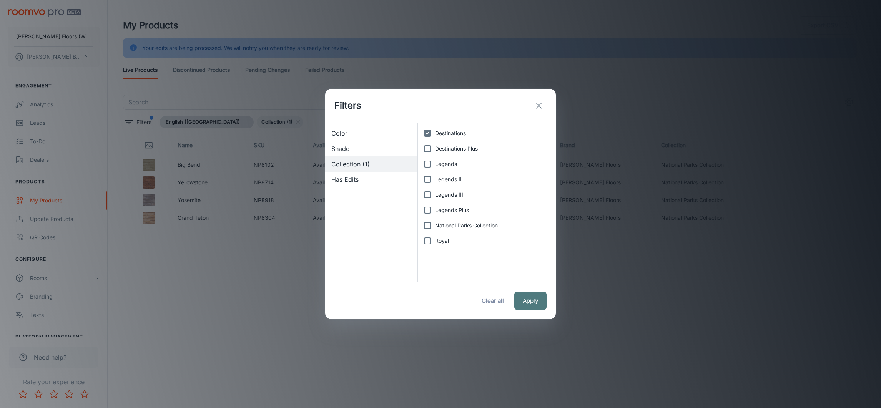
click at [534, 272] on button "Apply" at bounding box center [530, 301] width 32 height 18
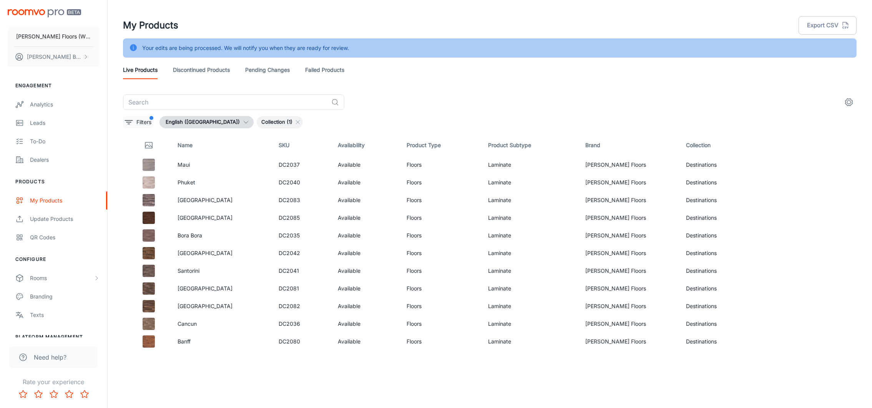
click at [147, 125] on p "Filters" at bounding box center [143, 122] width 15 height 8
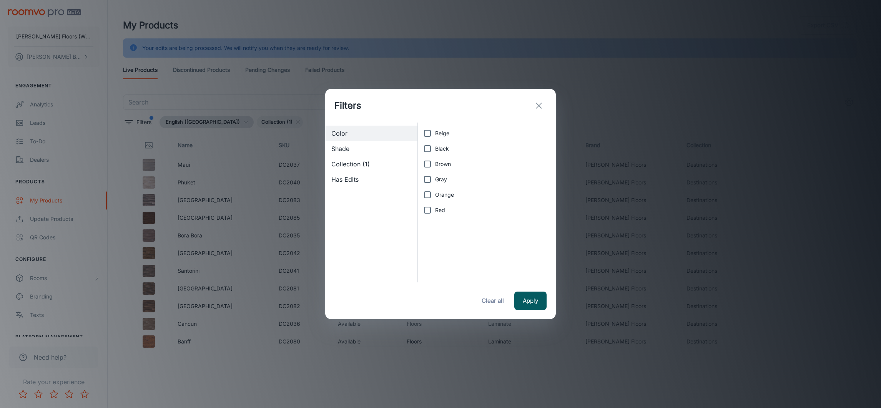
click at [356, 164] on span "Collection (1)" at bounding box center [371, 164] width 80 height 9
click at [424, 134] on input "Destinations" at bounding box center [427, 133] width 15 height 15
checkbox input "false"
click at [426, 149] on input "Destinations Plus" at bounding box center [427, 148] width 15 height 15
checkbox input "true"
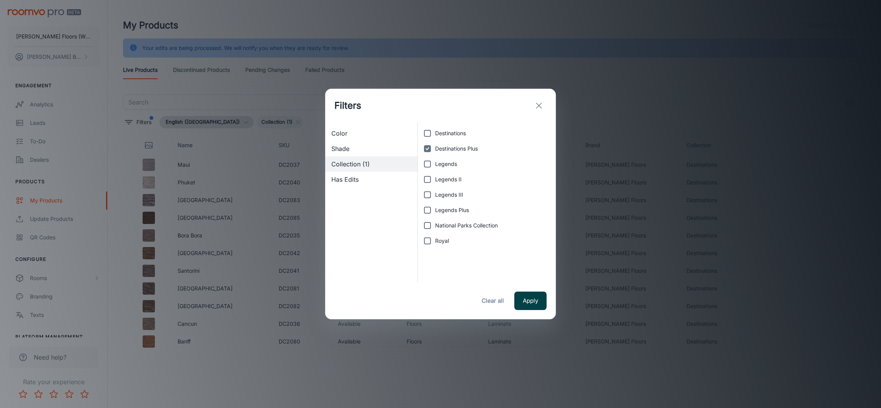
click at [533, 272] on button "Apply" at bounding box center [530, 301] width 32 height 18
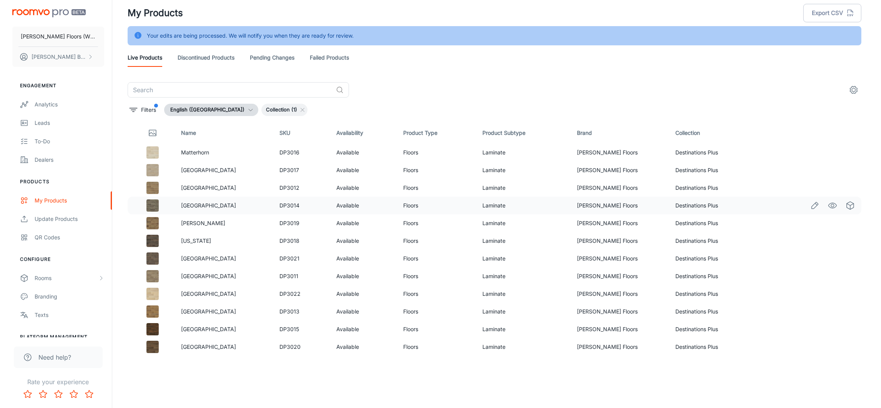
scroll to position [19, 0]
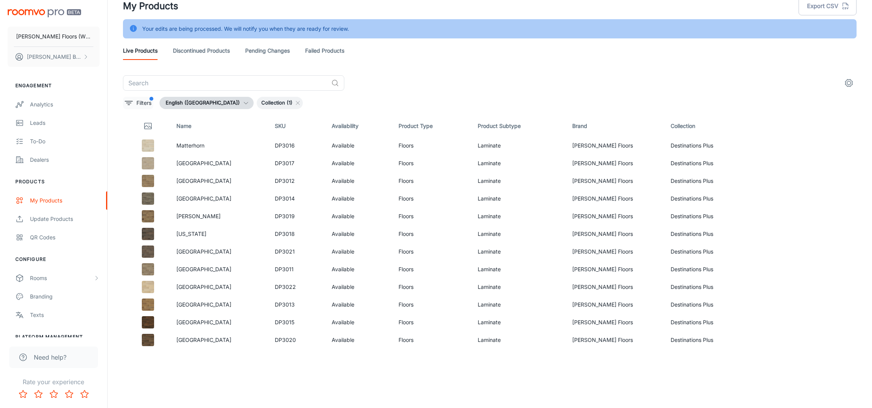
click at [145, 105] on p "Filters" at bounding box center [143, 103] width 15 height 8
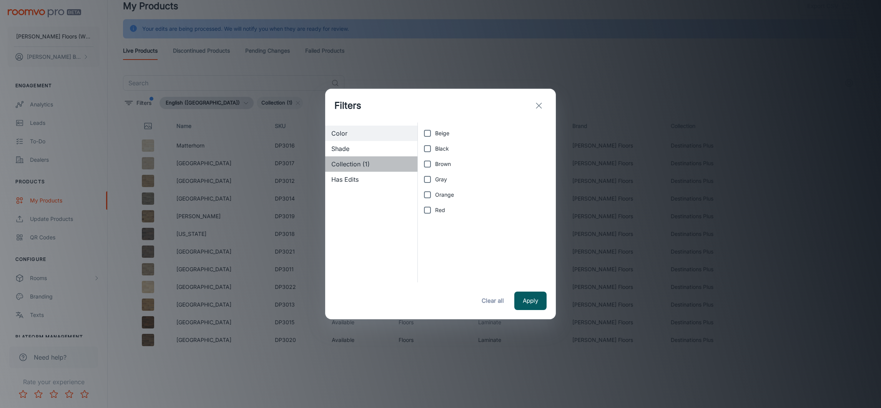
click at [350, 162] on span "Collection (1)" at bounding box center [371, 164] width 80 height 9
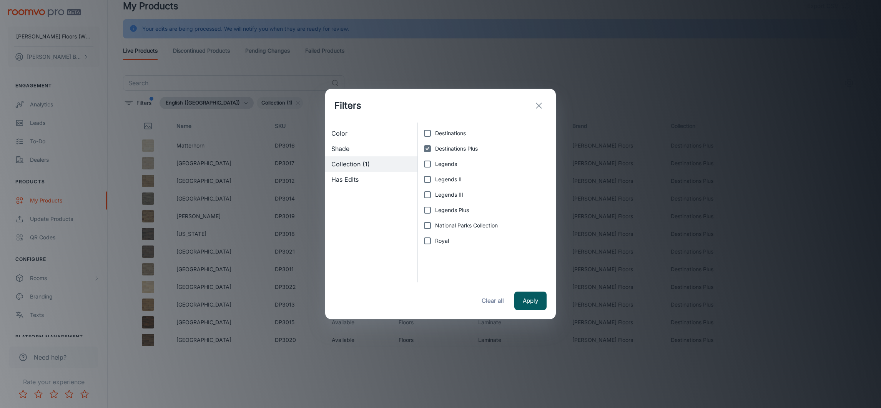
click at [427, 150] on input "Destinations Plus" at bounding box center [427, 148] width 15 height 15
checkbox input "false"
click at [425, 243] on input "Royal" at bounding box center [427, 240] width 15 height 15
checkbox input "true"
click at [527, 272] on button "Apply" at bounding box center [530, 301] width 32 height 18
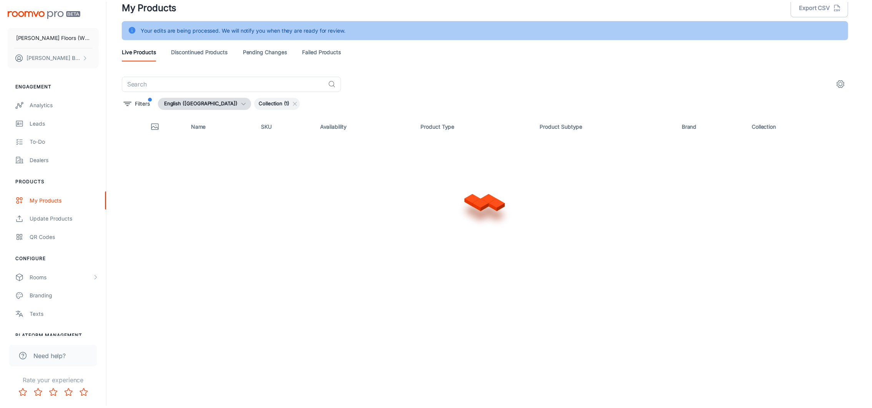
scroll to position [0, 0]
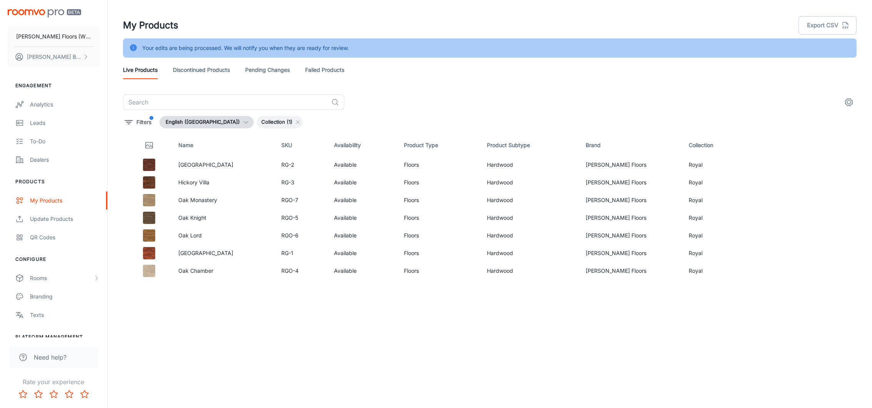
click at [215, 73] on link "Discontinued Products" at bounding box center [201, 70] width 57 height 18
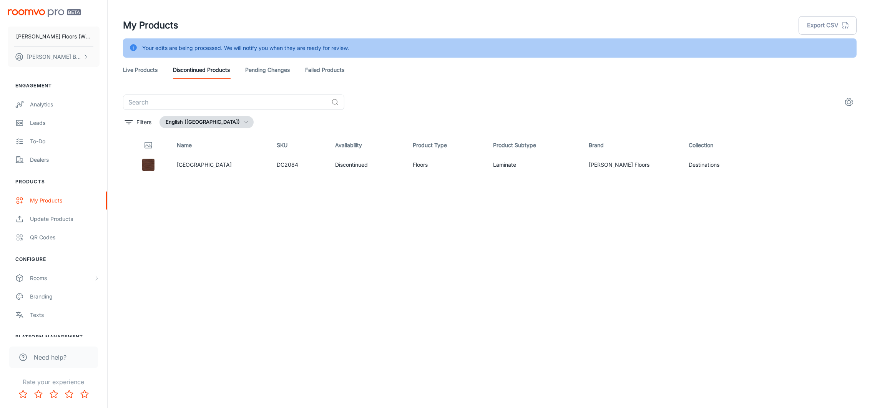
click at [259, 70] on link "Pending Changes" at bounding box center [267, 70] width 45 height 18
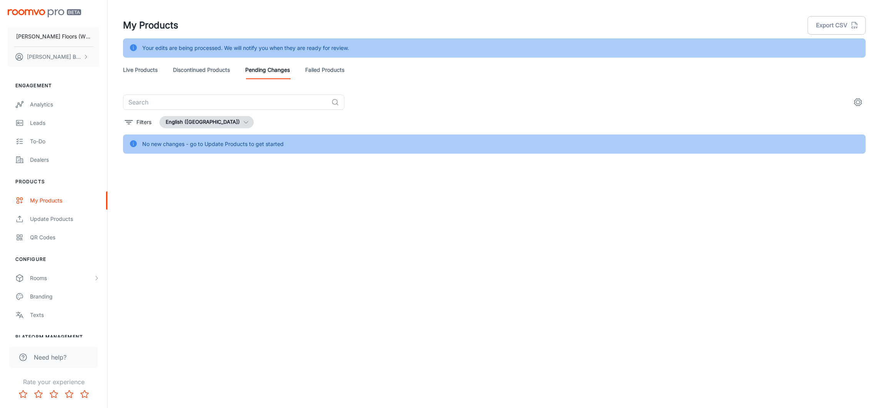
click at [140, 68] on link "Live Products" at bounding box center [140, 70] width 35 height 18
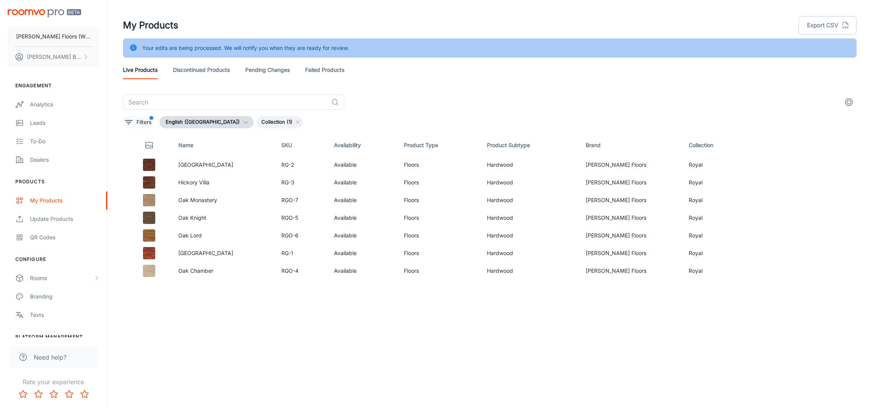
click at [147, 118] on p "Filters" at bounding box center [143, 122] width 15 height 8
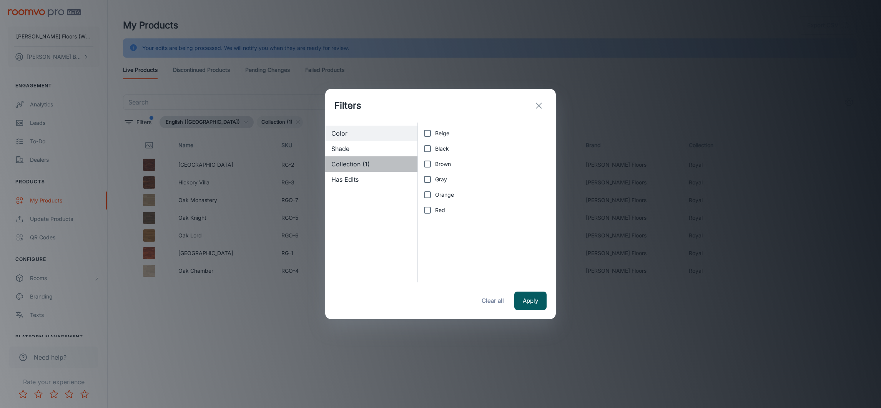
click at [344, 162] on span "Collection (1)" at bounding box center [371, 164] width 80 height 9
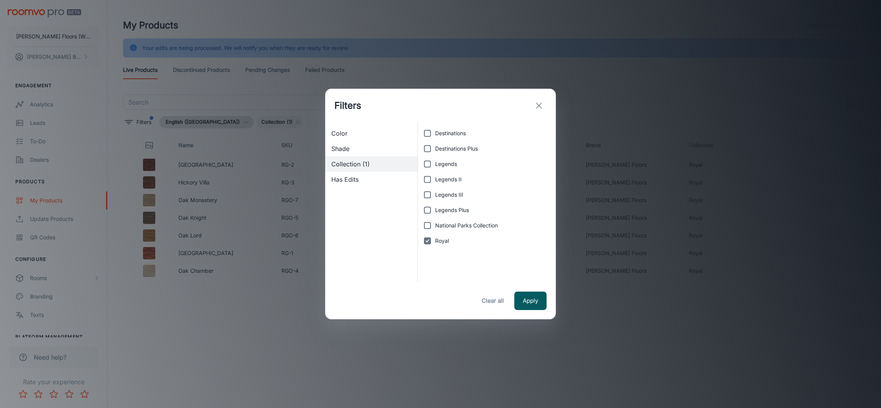
click at [427, 241] on input "Royal" at bounding box center [427, 240] width 15 height 15
checkbox input "false"
click at [530, 272] on button "Apply" at bounding box center [530, 301] width 32 height 18
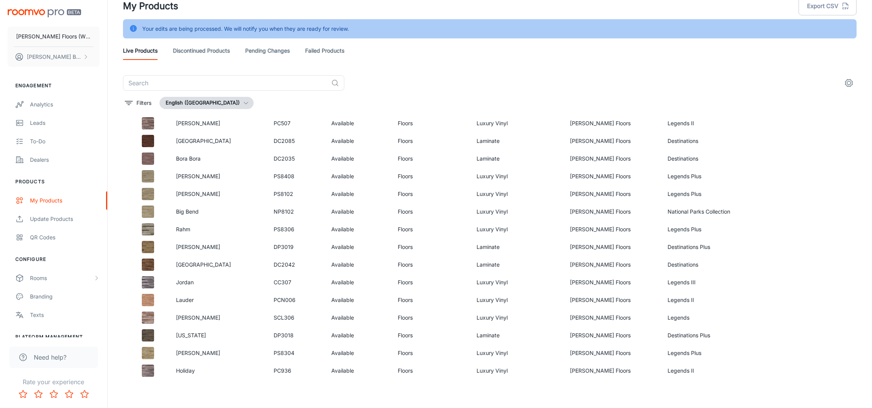
scroll to position [198, 0]
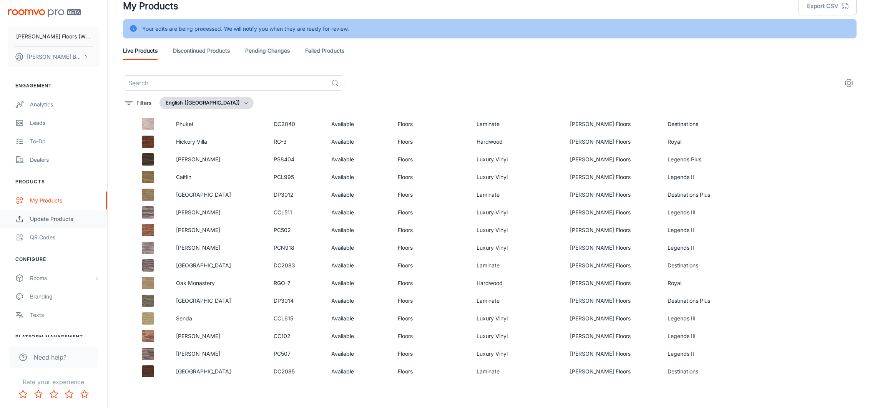
click at [47, 220] on div "Update Products" at bounding box center [65, 219] width 70 height 8
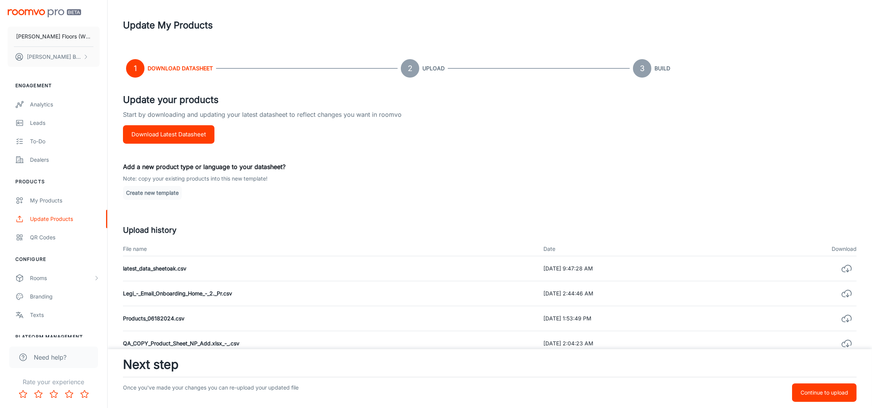
click at [581, 270] on icon "button" at bounding box center [846, 268] width 11 height 11
click at [32, 202] on div "My Products" at bounding box center [65, 200] width 70 height 8
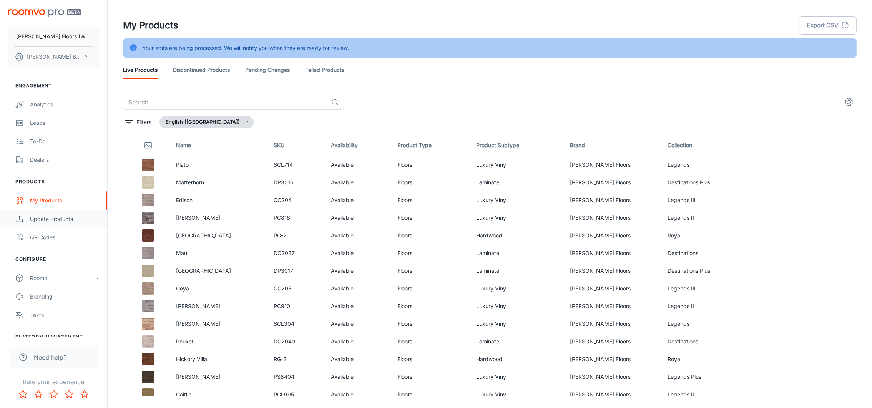
click at [56, 218] on div "Update Products" at bounding box center [65, 219] width 70 height 8
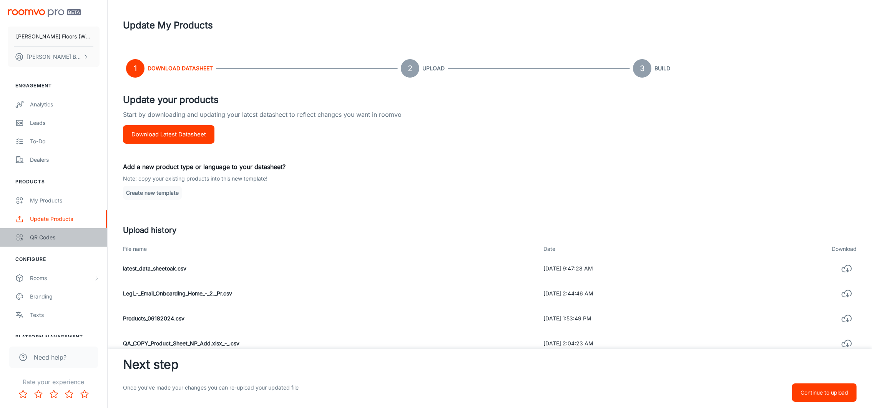
click at [46, 231] on link "QR Codes" at bounding box center [53, 237] width 107 height 18
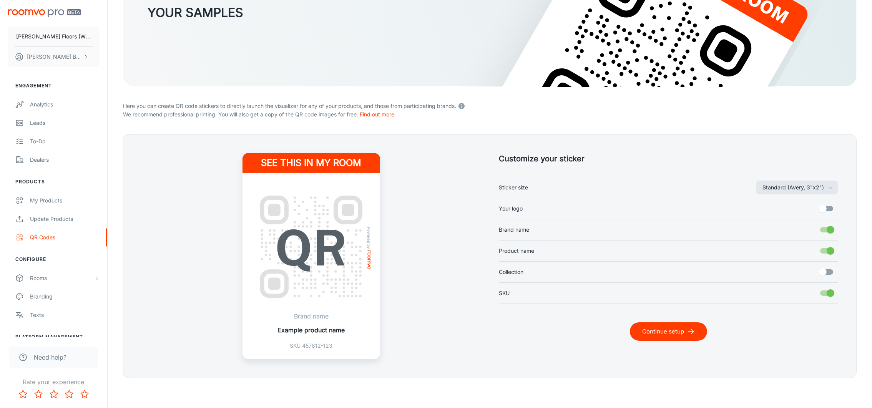
scroll to position [130, 0]
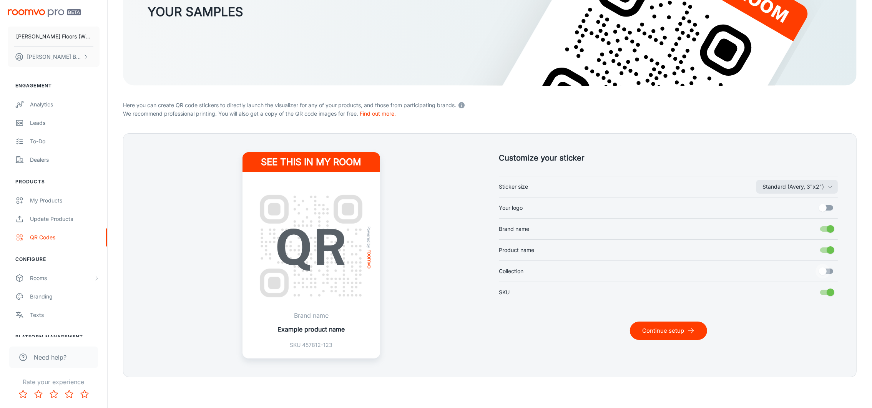
click at [581, 271] on input "Collection" at bounding box center [823, 271] width 44 height 15
checkbox input "true"
click at [581, 205] on input "Your logo" at bounding box center [823, 208] width 44 height 15
checkbox input "true"
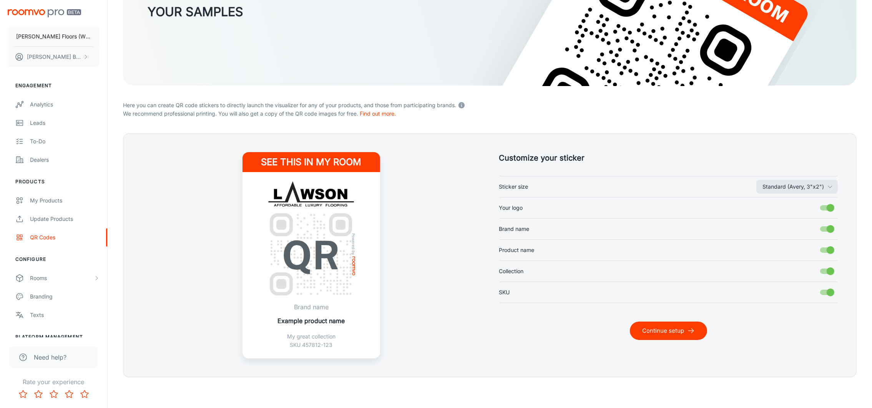
click at [581, 272] on button "Continue setup" at bounding box center [668, 331] width 77 height 18
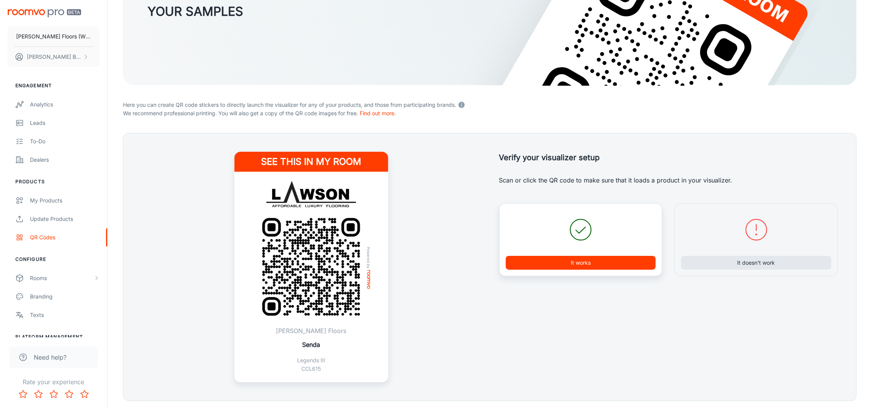
click at [581, 262] on button "It works" at bounding box center [581, 263] width 150 height 14
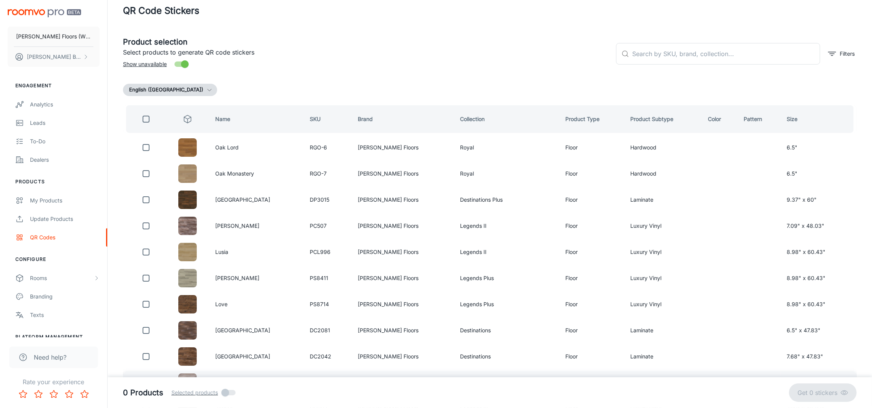
scroll to position [0, 0]
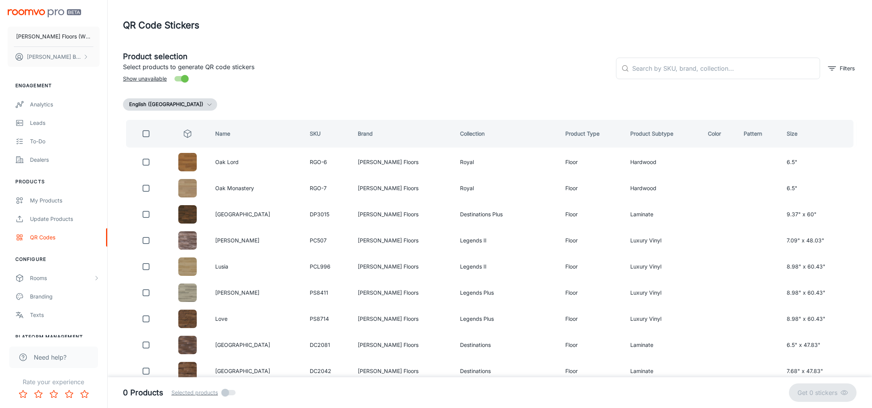
click at [361, 133] on th "Brand" at bounding box center [403, 134] width 103 height 28
click at [581, 66] on input "text" at bounding box center [726, 69] width 188 height 22
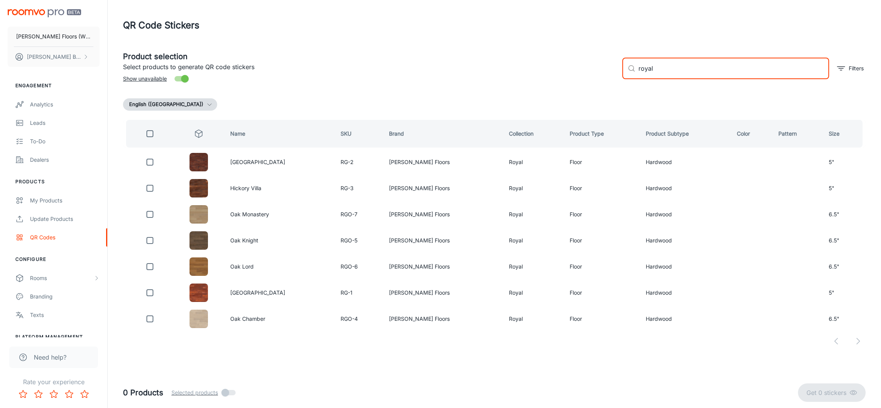
type input "royal"
click at [156, 135] on input "checkbox" at bounding box center [149, 133] width 15 height 15
checkbox input "true"
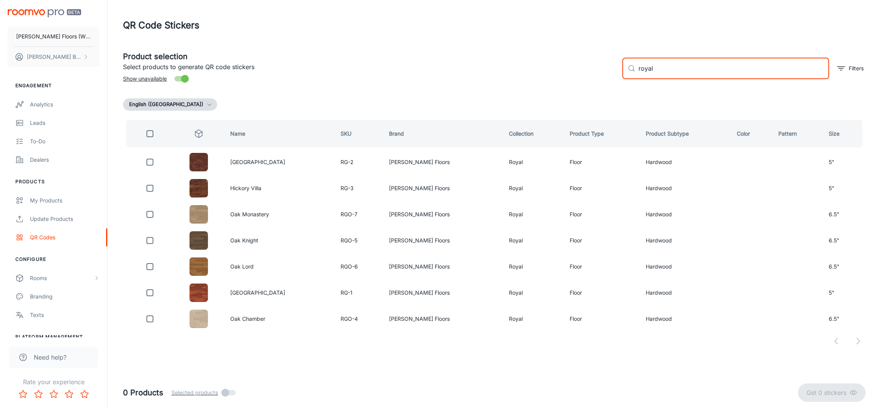
checkbox input "true"
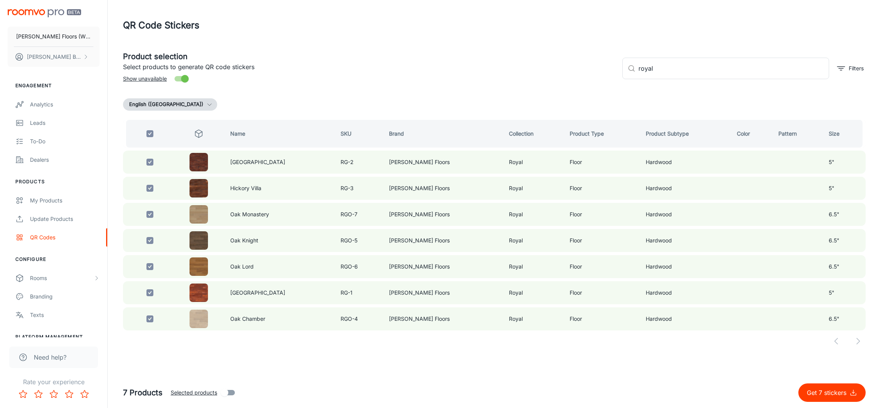
click at [581, 272] on p "Get 7 stickers" at bounding box center [828, 392] width 43 height 9
checkbox input "false"
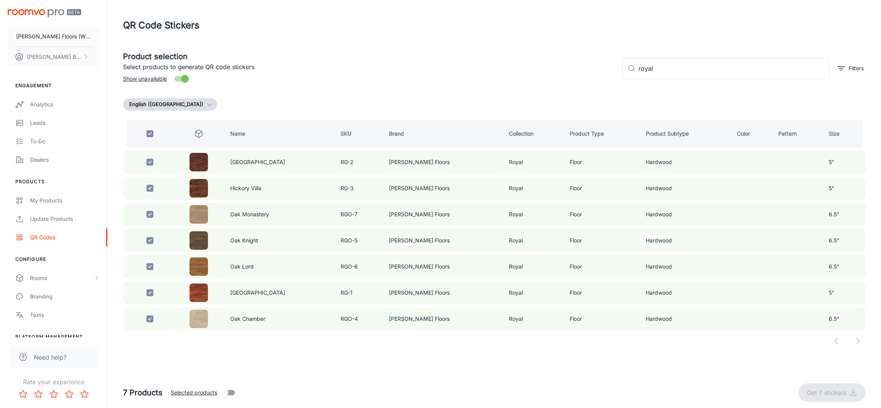
checkbox input "false"
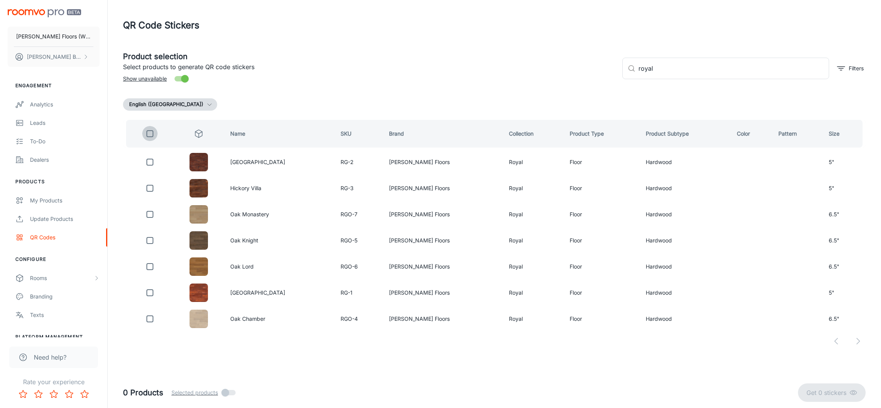
click at [154, 133] on input "checkbox" at bounding box center [149, 133] width 15 height 15
checkbox input "true"
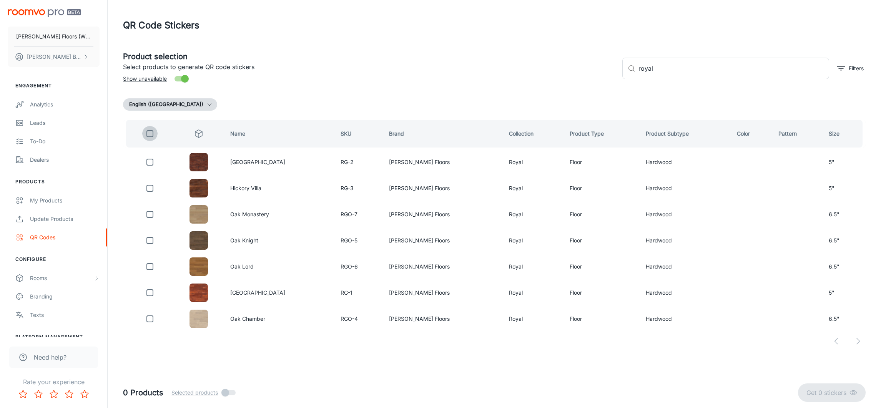
checkbox input "true"
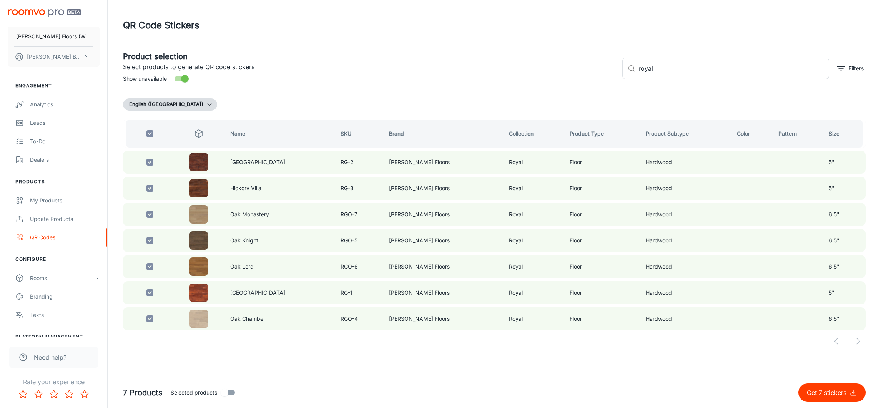
click at [195, 272] on span "Selected products" at bounding box center [194, 393] width 47 height 8
click at [203, 272] on input "Selected products" at bounding box center [225, 393] width 44 height 15
checkbox input "true"
click at [581, 272] on p "Get 7 stickers" at bounding box center [828, 392] width 43 height 9
checkbox input "false"
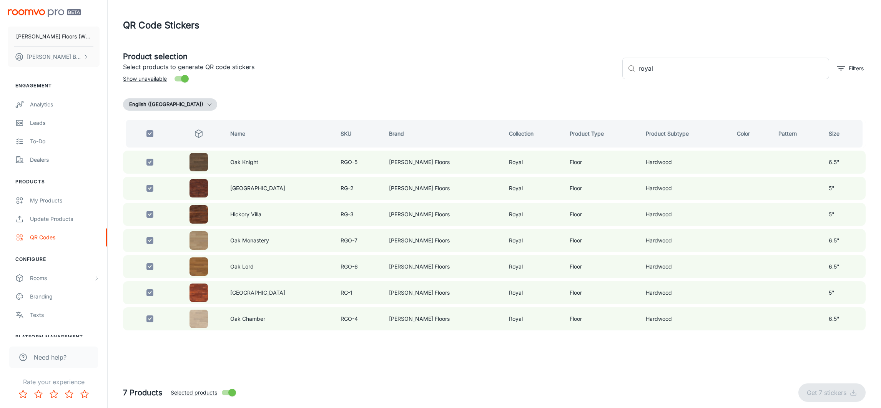
checkbox input "false"
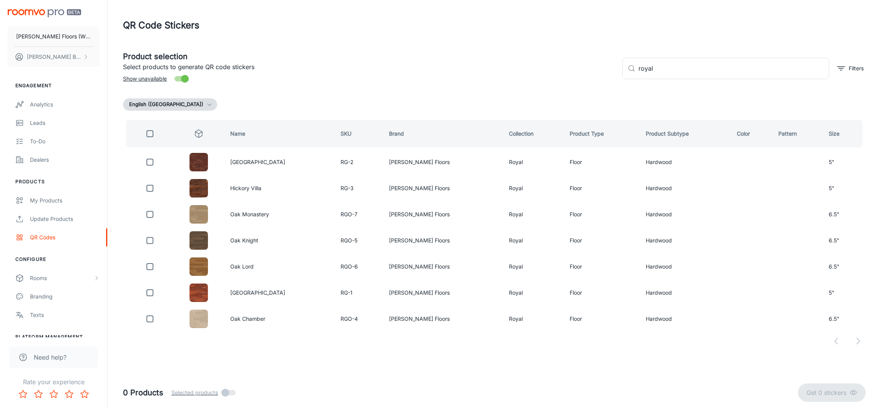
click at [151, 135] on input "checkbox" at bounding box center [149, 133] width 15 height 15
checkbox input "true"
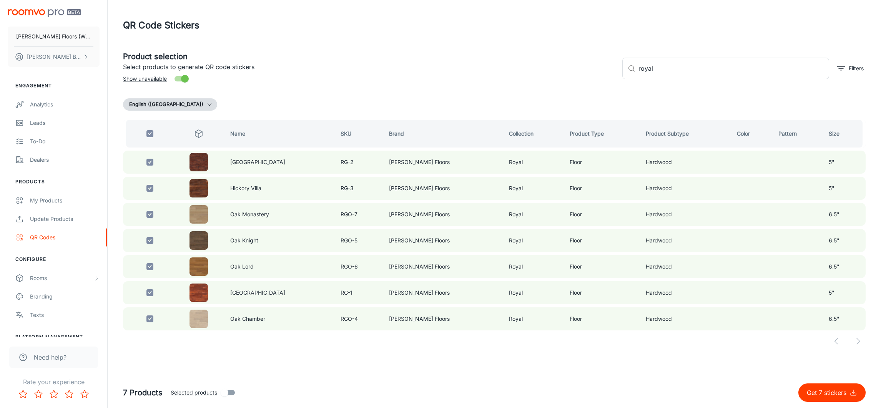
checkbox input "true"
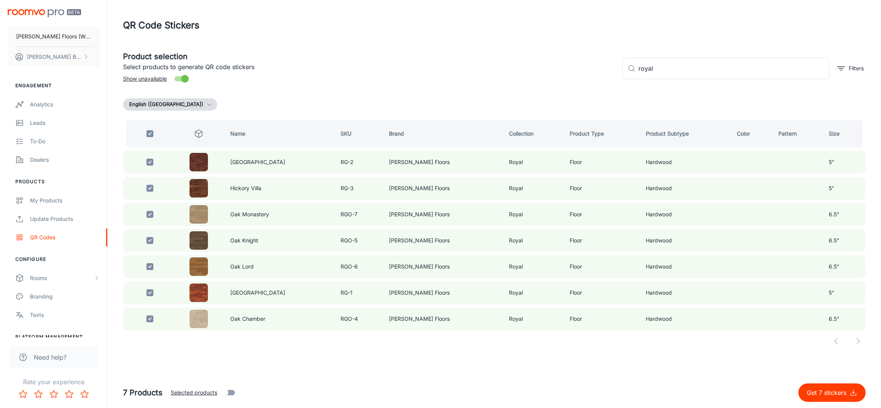
checkbox input "true"
click at [188, 272] on span "Selected products" at bounding box center [194, 393] width 47 height 8
click at [203, 272] on input "Selected products" at bounding box center [225, 393] width 44 height 15
checkbox input "true"
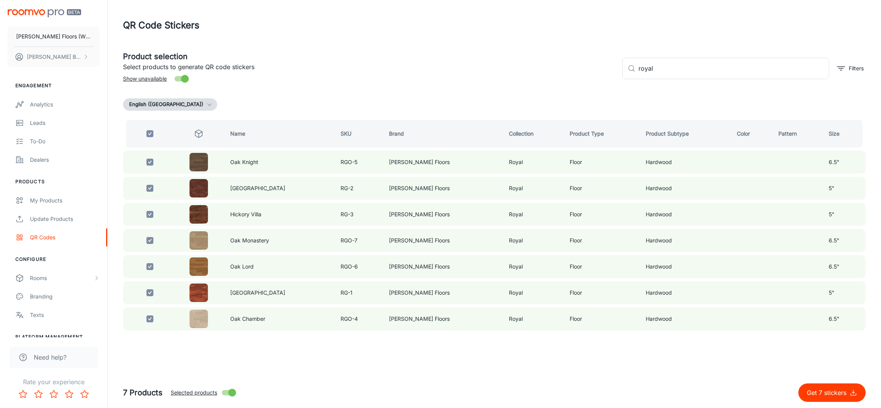
click at [581, 272] on p "Get 7 stickers" at bounding box center [828, 392] width 43 height 9
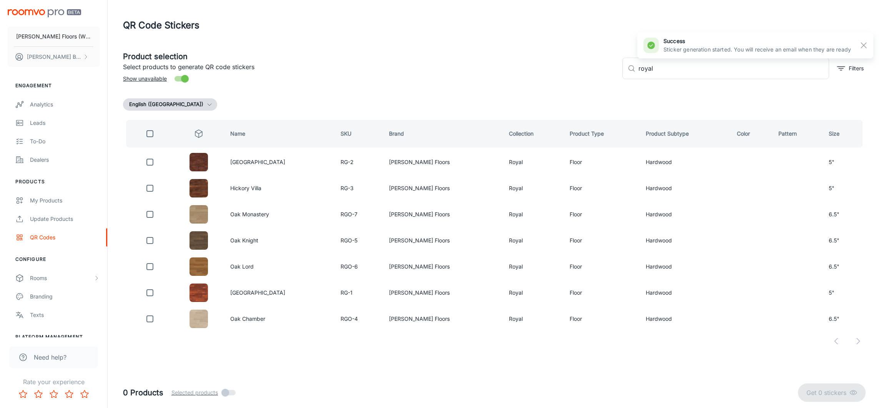
checkbox input "false"
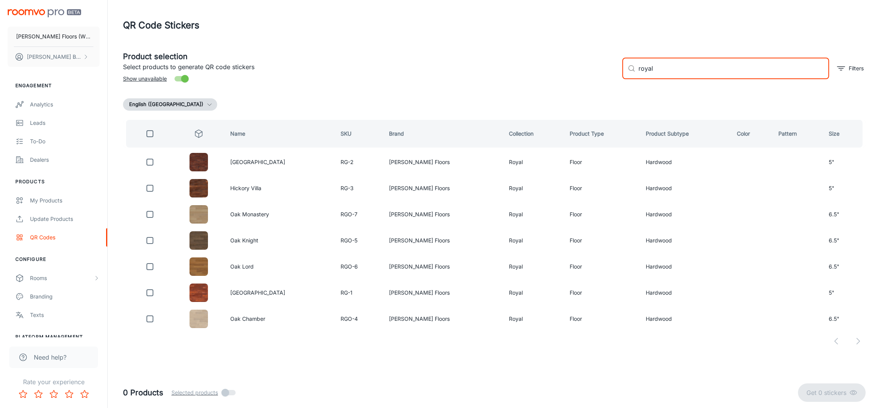
drag, startPoint x: 675, startPoint y: 67, endPoint x: 628, endPoint y: 68, distance: 46.9
click at [581, 68] on div "​ royal ​" at bounding box center [725, 69] width 207 height 22
type input "national parks"
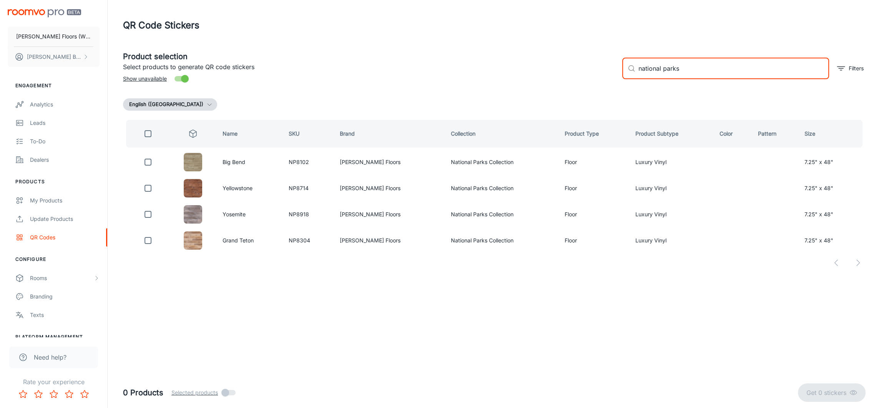
click at [148, 131] on input "checkbox" at bounding box center [147, 133] width 15 height 15
checkbox input "true"
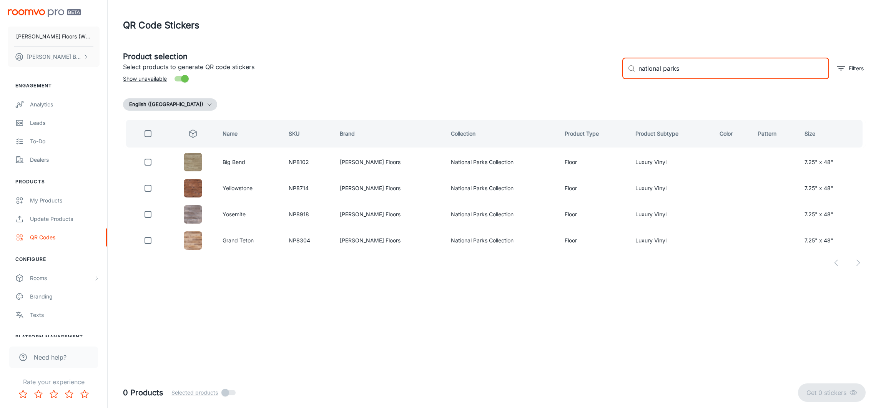
checkbox input "true"
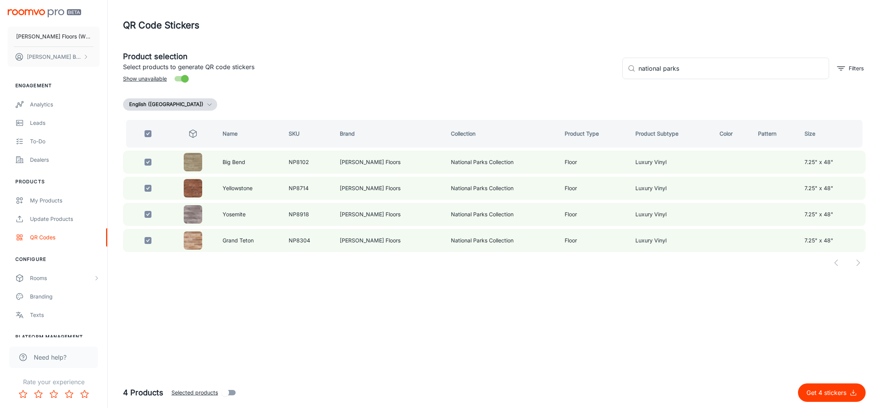
click at [188, 272] on span "Selected products" at bounding box center [194, 393] width 47 height 8
click at [203, 272] on input "Selected products" at bounding box center [225, 393] width 44 height 15
checkbox input "true"
click at [581, 272] on p "Get 4 stickers" at bounding box center [828, 392] width 43 height 9
checkbox input "false"
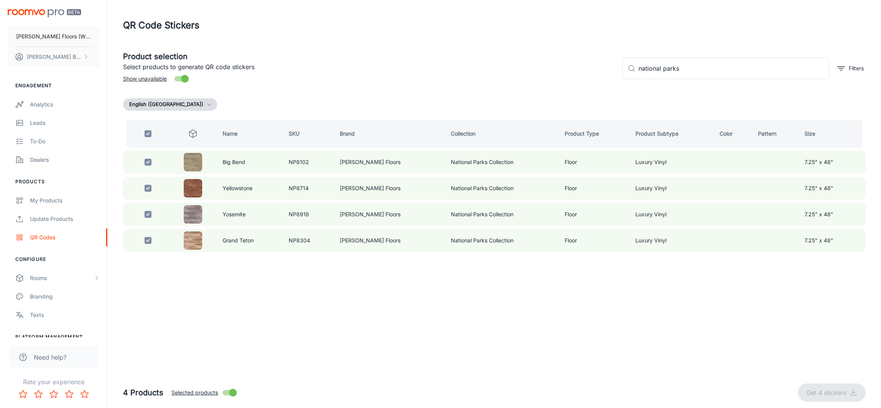
checkbox input "false"
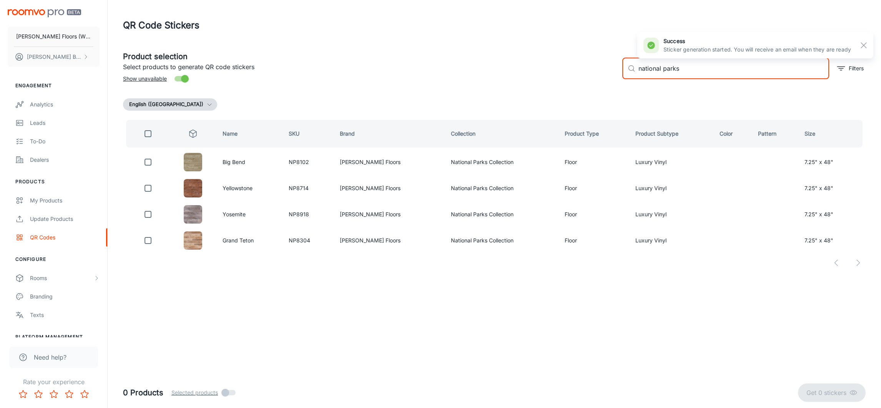
drag, startPoint x: 693, startPoint y: 72, endPoint x: 577, endPoint y: 64, distance: 116.0
click at [577, 64] on div "Product selection Select products to generate QR code stickers Show unavailable…" at bounding box center [491, 66] width 749 height 42
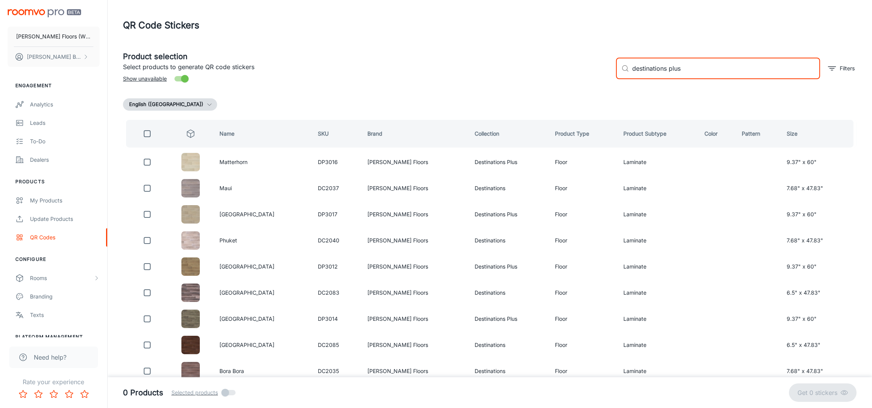
type input "destinations plus"
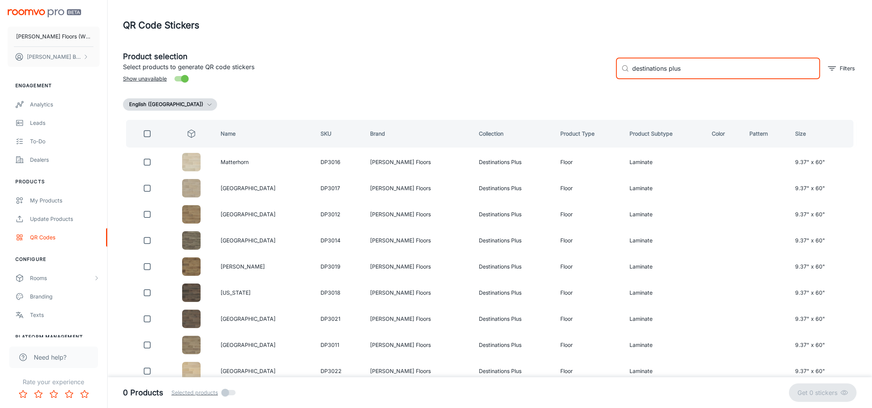
click at [151, 132] on input "checkbox" at bounding box center [147, 133] width 15 height 15
checkbox input "true"
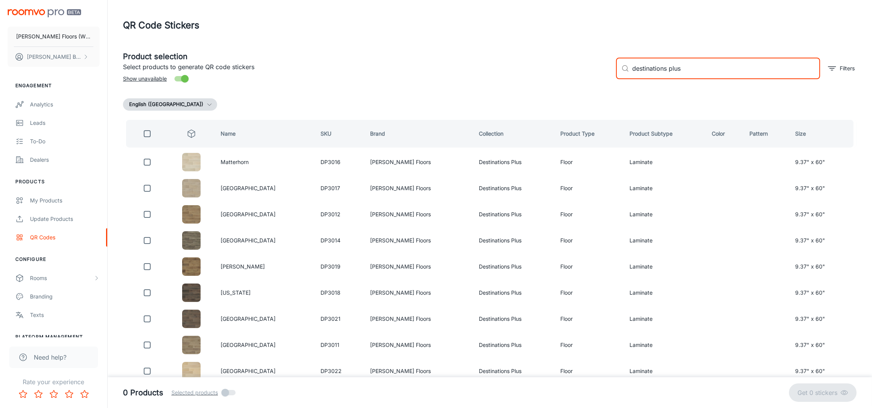
checkbox input "true"
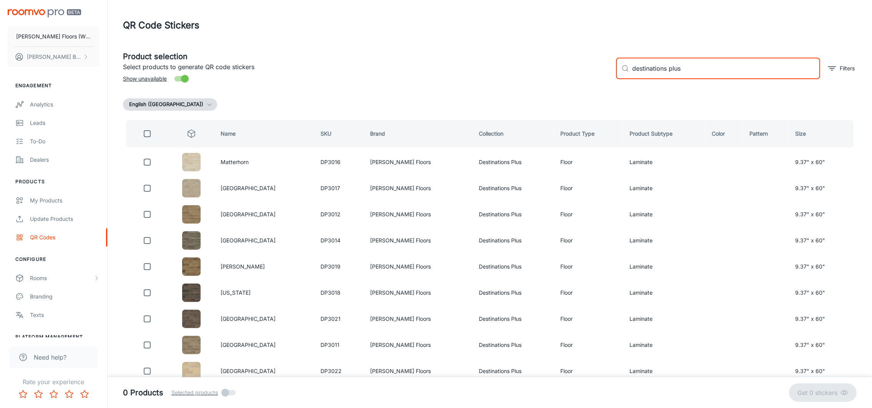
checkbox input "true"
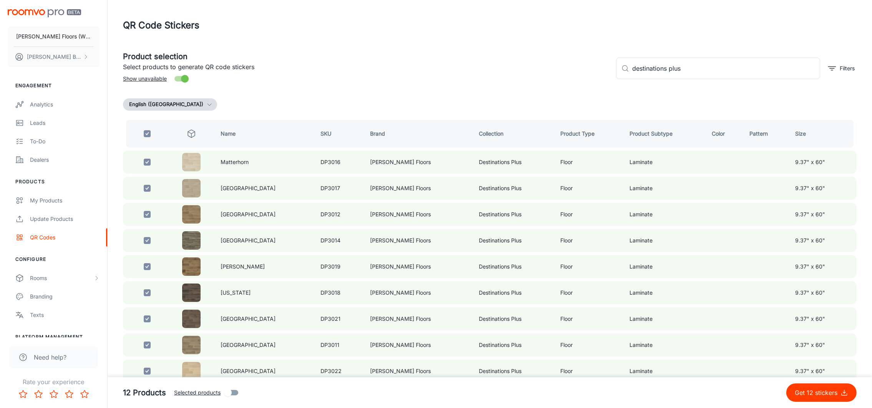
click at [205, 272] on span "Selected products" at bounding box center [197, 393] width 47 height 8
click at [206, 272] on input "Selected products" at bounding box center [228, 393] width 44 height 15
checkbox input "true"
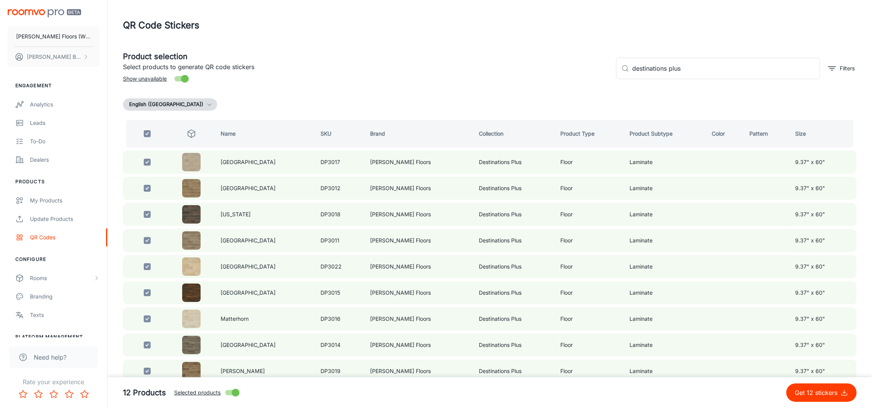
click at [581, 272] on p "Get 12 stickers" at bounding box center [818, 392] width 46 height 9
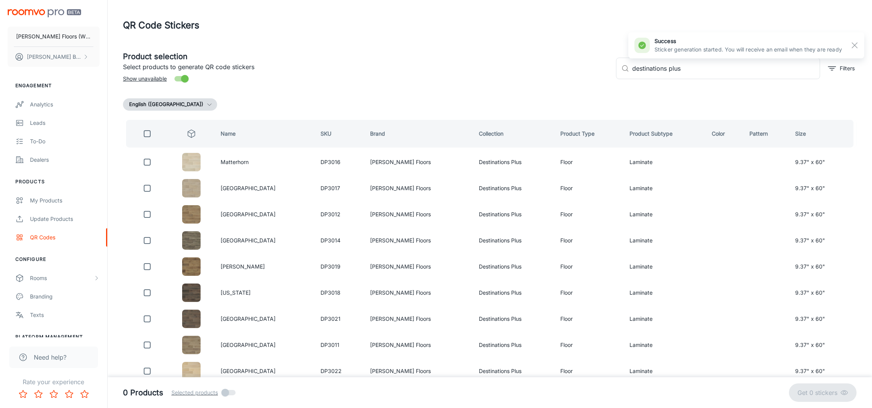
checkbox input "false"
click at [581, 71] on input "destinations plus" at bounding box center [726, 69] width 188 height 22
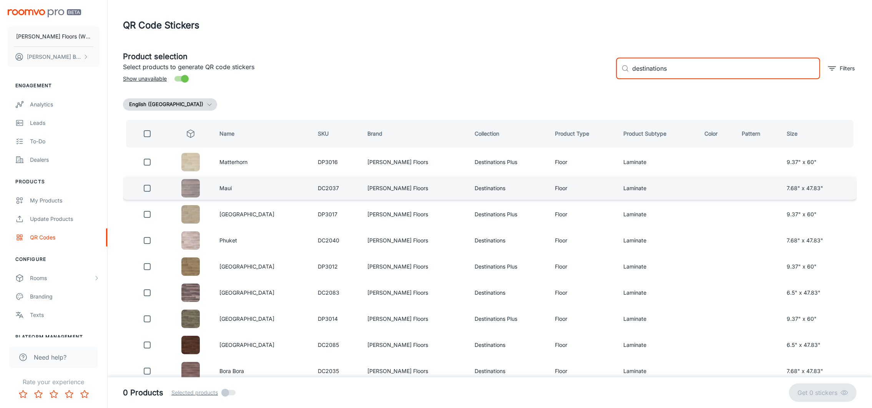
type input "destinations"
drag, startPoint x: 150, startPoint y: 185, endPoint x: 145, endPoint y: 191, distance: 7.9
click at [150, 185] on input "checkbox" at bounding box center [147, 188] width 15 height 15
checkbox input "true"
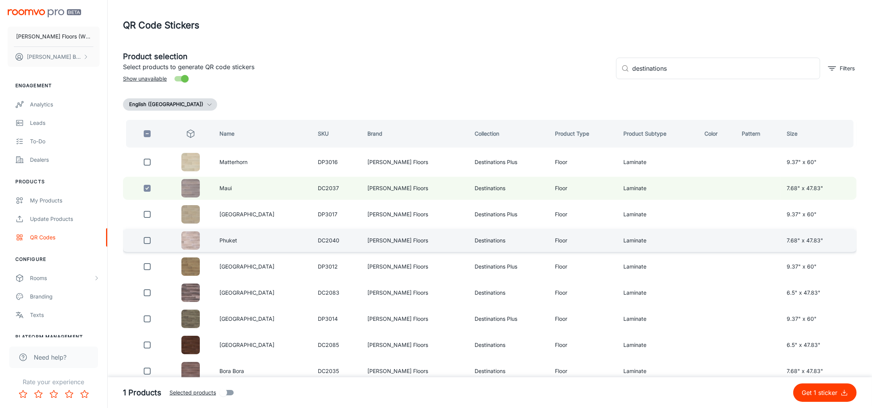
click at [150, 239] on input "checkbox" at bounding box center [147, 240] width 15 height 15
checkbox input "true"
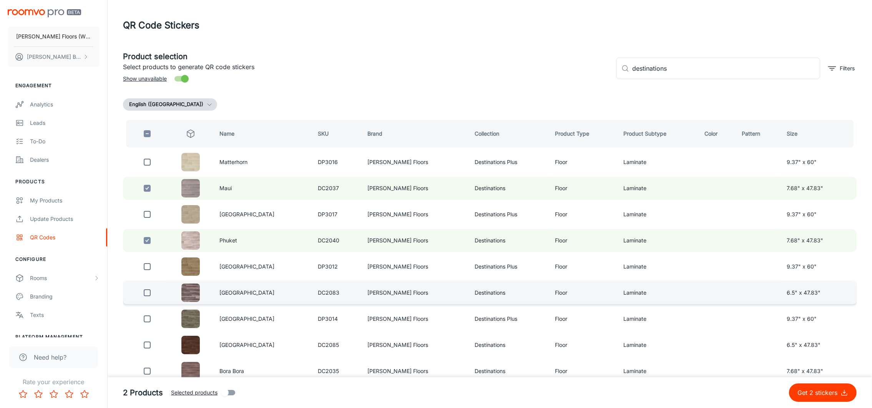
click at [148, 272] on input "checkbox" at bounding box center [147, 292] width 15 height 15
checkbox input "true"
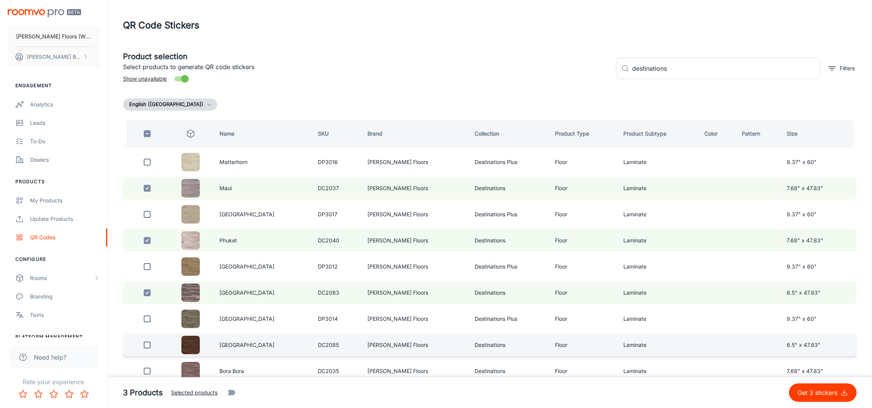
click at [150, 272] on input "checkbox" at bounding box center [147, 345] width 15 height 15
checkbox input "true"
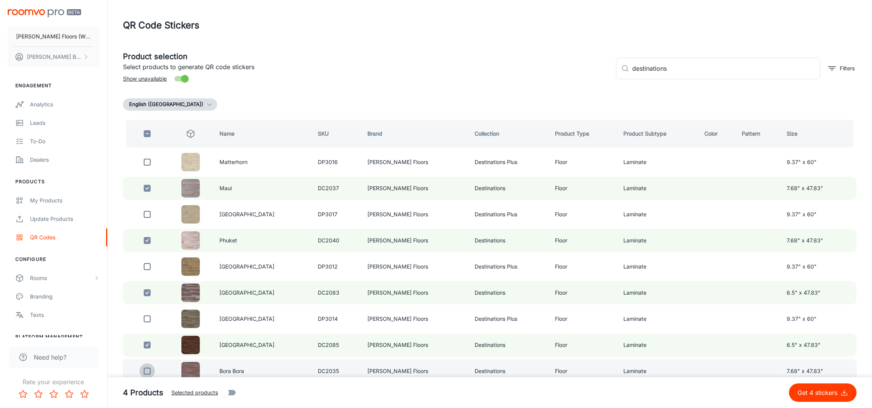
click at [150, 272] on input "checkbox" at bounding box center [147, 371] width 15 height 15
checkbox input "true"
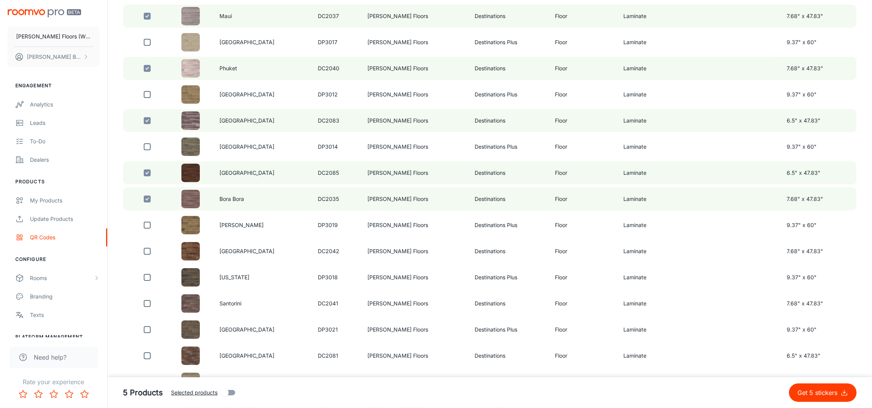
scroll to position [173, 0]
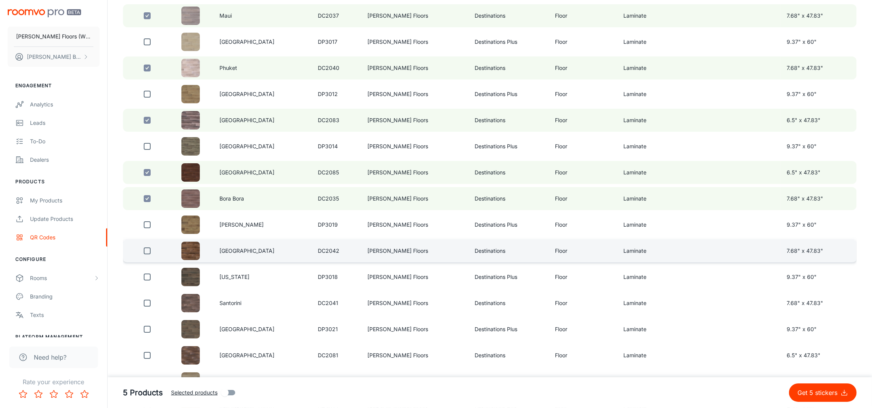
click at [148, 248] on input "checkbox" at bounding box center [147, 250] width 15 height 15
checkbox input "true"
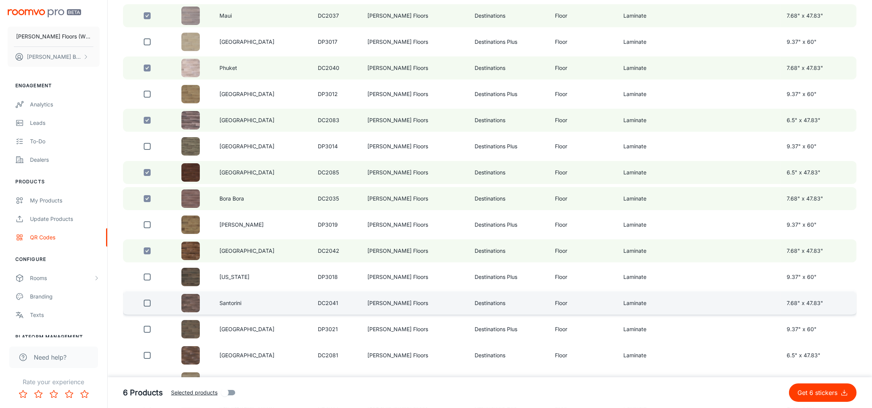
click at [150, 272] on input "checkbox" at bounding box center [147, 303] width 15 height 15
checkbox input "true"
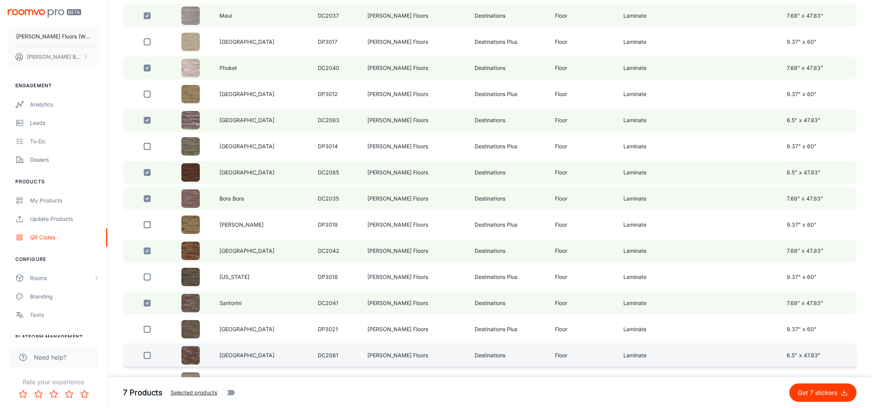
click at [149, 272] on input "checkbox" at bounding box center [147, 355] width 15 height 15
checkbox input "true"
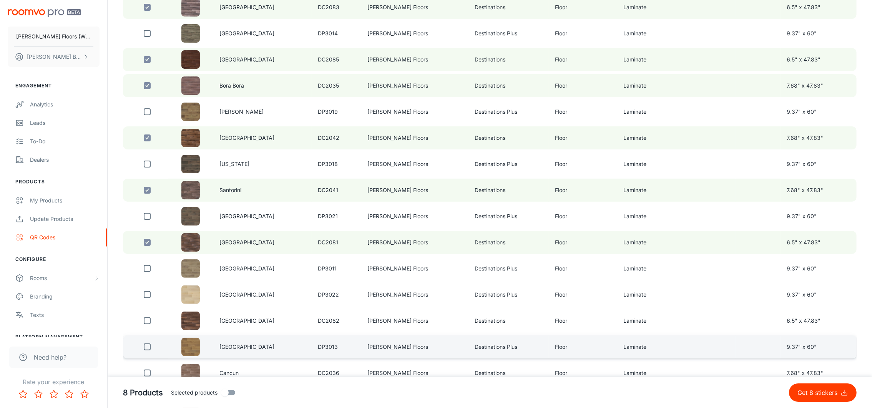
scroll to position [288, 0]
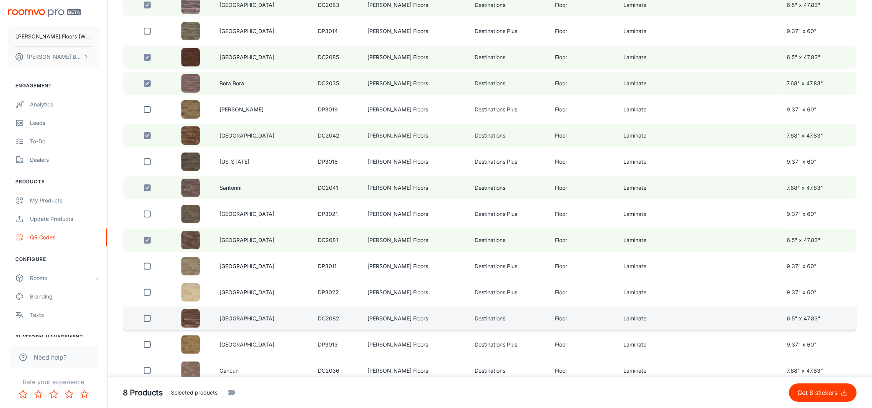
click at [146, 272] on input "checkbox" at bounding box center [147, 318] width 15 height 15
checkbox input "true"
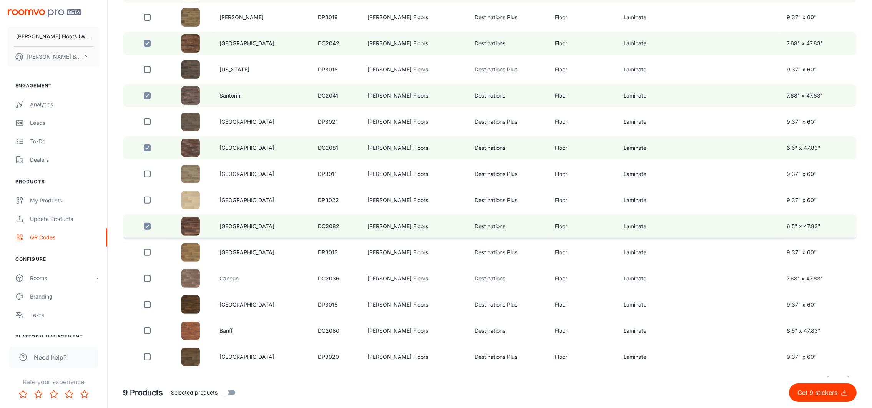
scroll to position [388, 0]
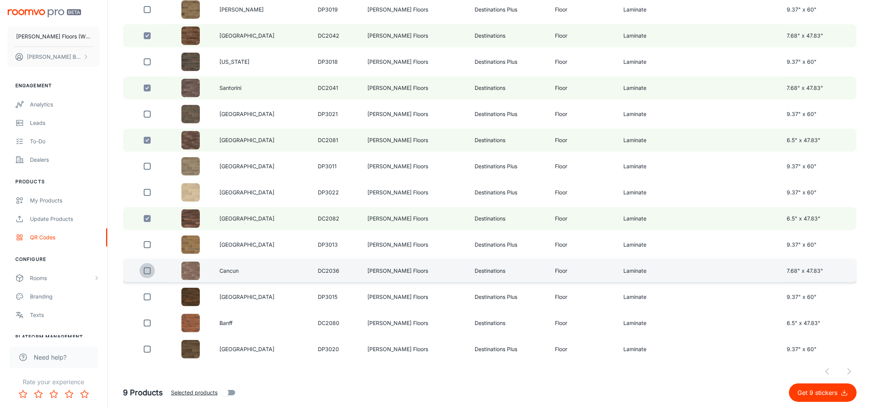
click at [151, 265] on input "checkbox" at bounding box center [147, 270] width 15 height 15
checkbox input "true"
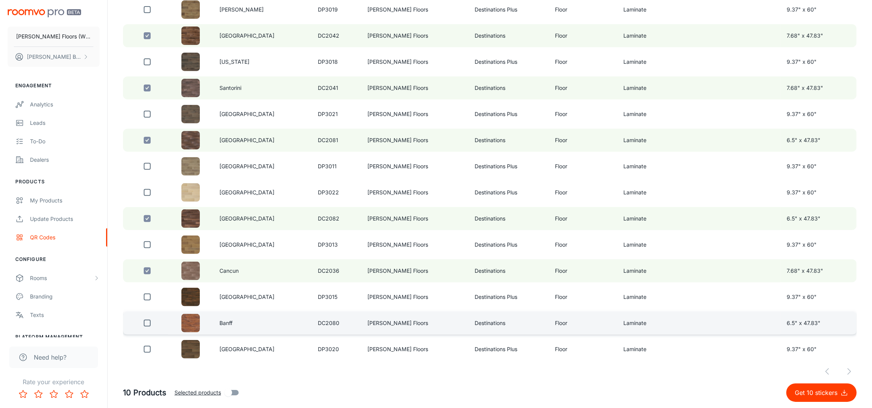
click at [146, 272] on input "checkbox" at bounding box center [147, 323] width 15 height 15
checkbox input "true"
click at [193, 272] on span "Selected products" at bounding box center [196, 393] width 47 height 8
click at [205, 272] on input "Selected products" at bounding box center [227, 393] width 44 height 15
checkbox input "true"
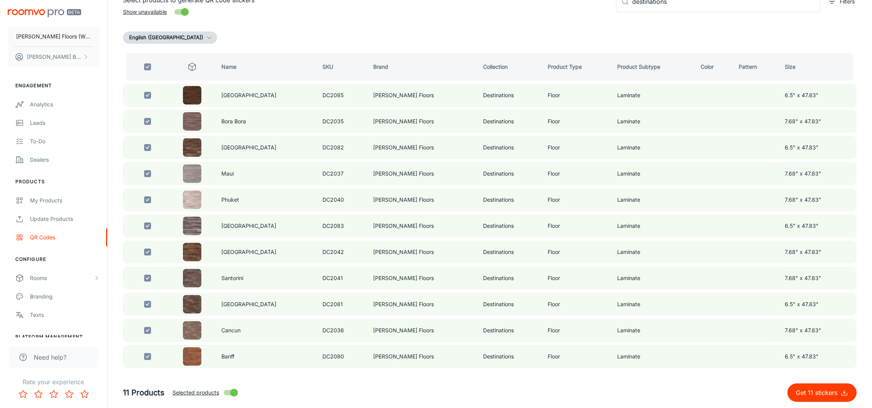
scroll to position [63, 0]
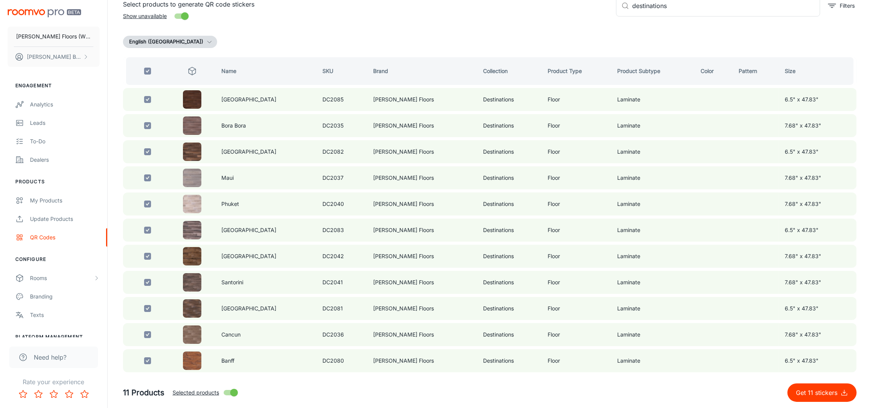
click at [581, 272] on p "Get 11 stickers" at bounding box center [818, 392] width 45 height 9
checkbox input "false"
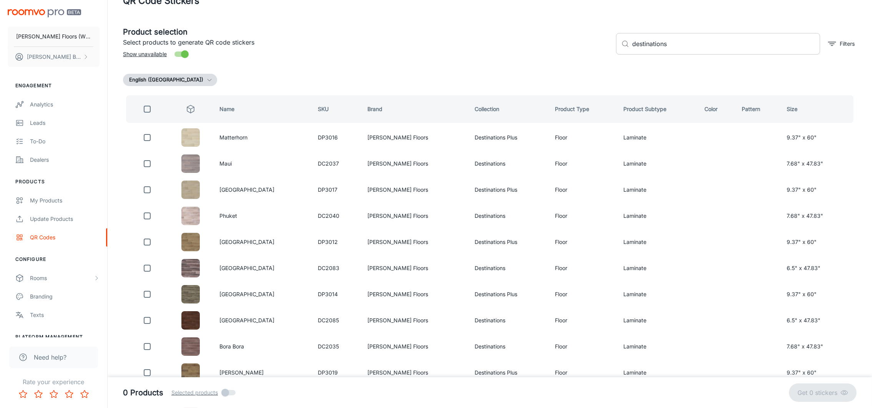
scroll to position [5, 0]
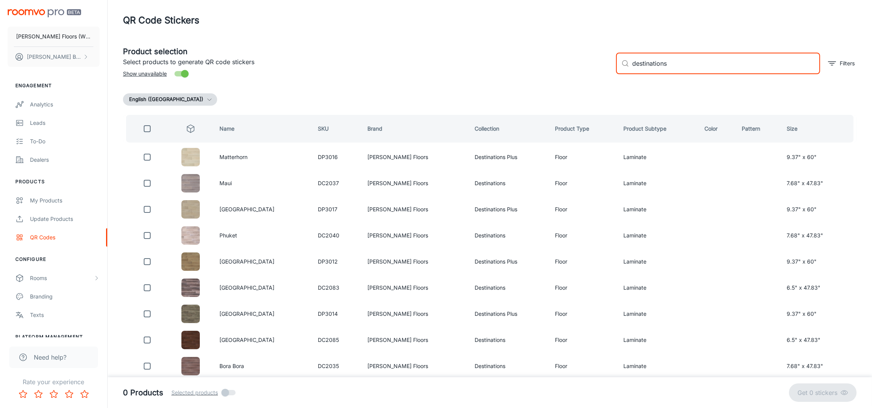
drag, startPoint x: 678, startPoint y: 66, endPoint x: 607, endPoint y: 77, distance: 71.2
click at [581, 77] on div "Product selection Select products to generate QR code stickers Show unavailable…" at bounding box center [487, 61] width 740 height 42
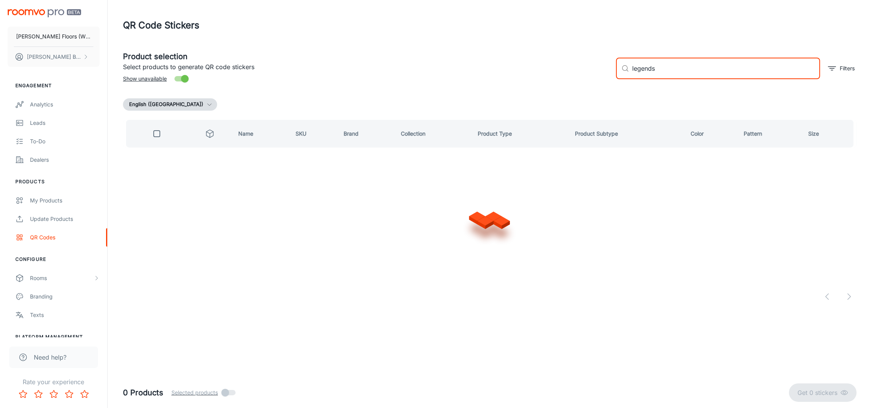
scroll to position [0, 0]
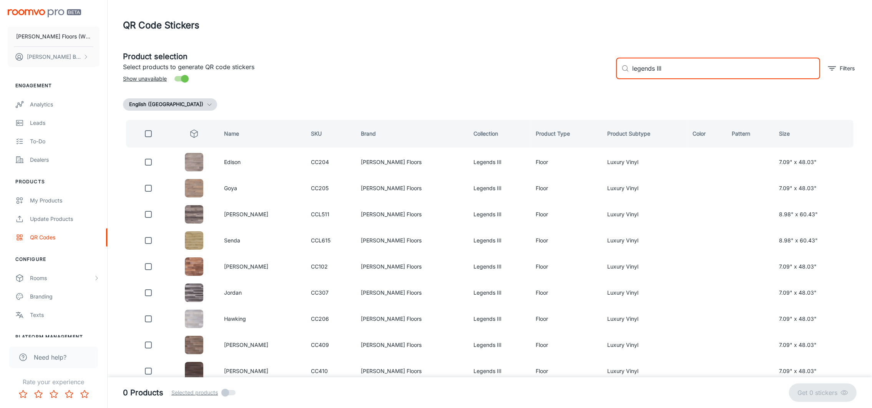
type input "legends III"
click at [153, 133] on input "checkbox" at bounding box center [148, 133] width 15 height 15
checkbox input "true"
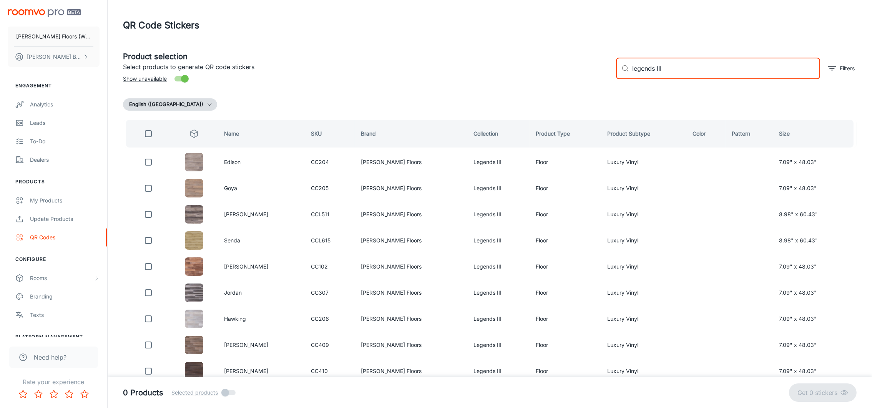
checkbox input "true"
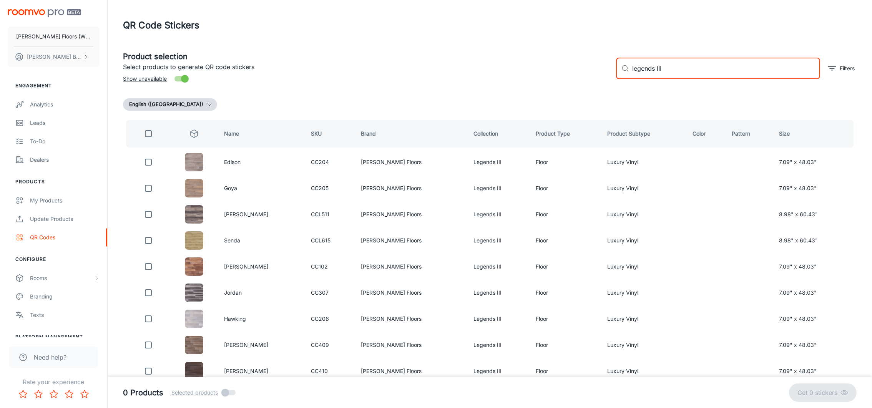
checkbox input "true"
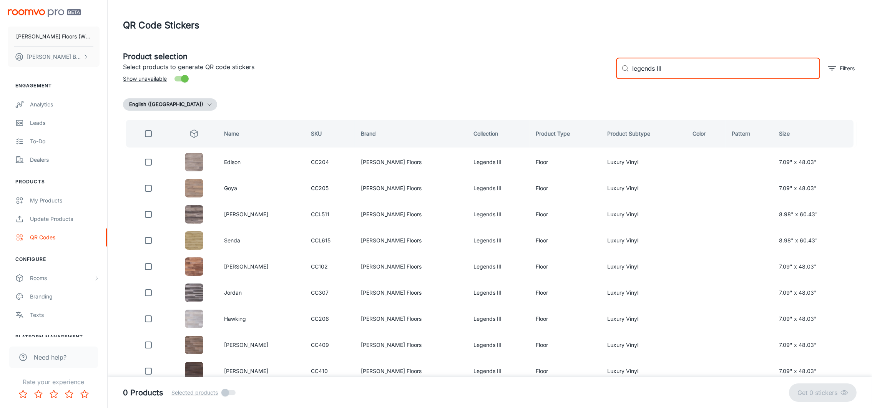
checkbox input "true"
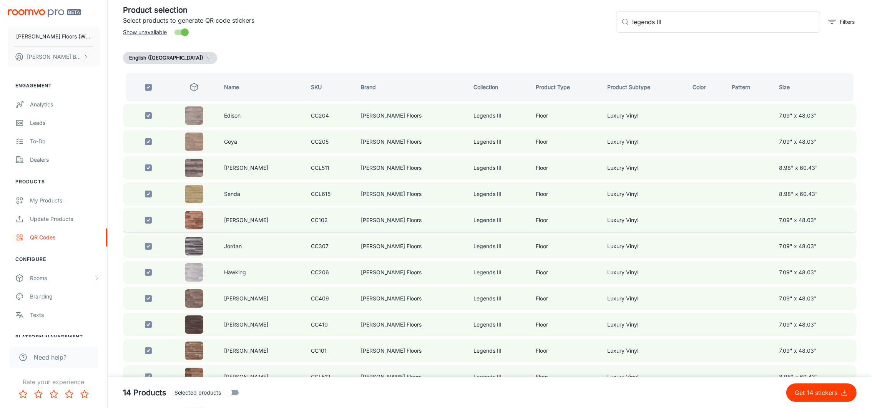
scroll to position [155, 0]
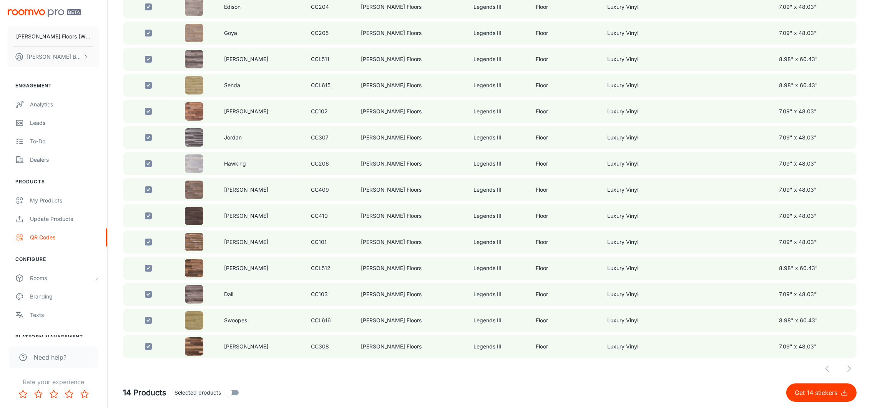
click at [197, 272] on span "Selected products" at bounding box center [198, 393] width 47 height 8
click at [206, 272] on input "Selected products" at bounding box center [228, 393] width 44 height 15
checkbox input "true"
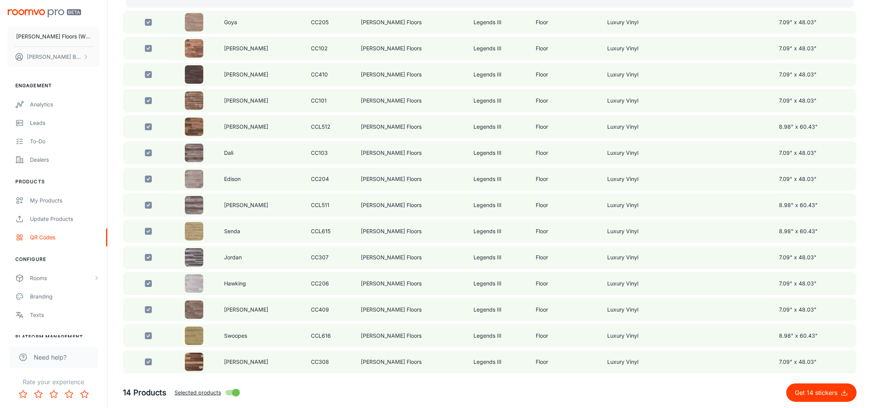
click at [581, 272] on p "Get 14 stickers" at bounding box center [818, 392] width 46 height 9
checkbox input "false"
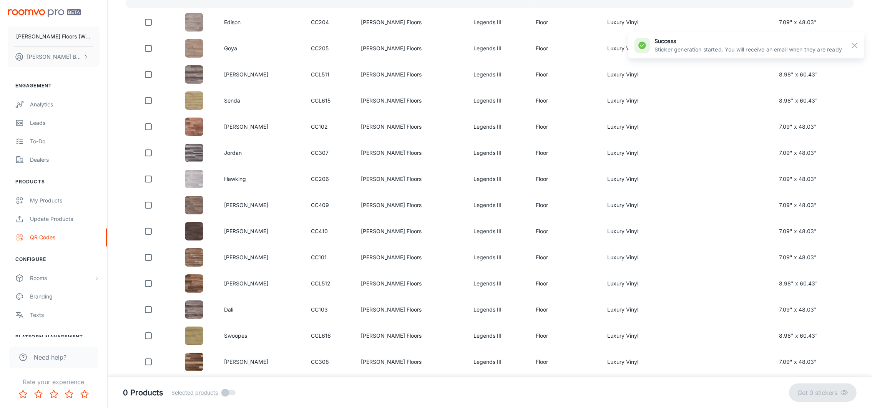
scroll to position [0, 0]
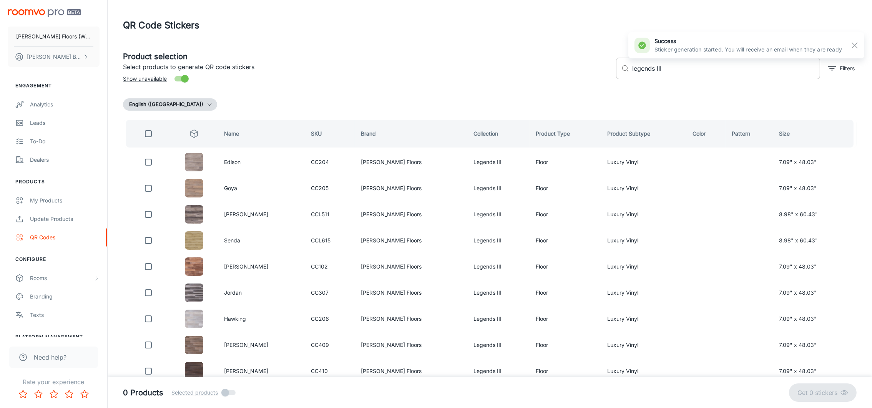
click at [581, 70] on input "legends III" at bounding box center [726, 69] width 188 height 22
type input "legends II"
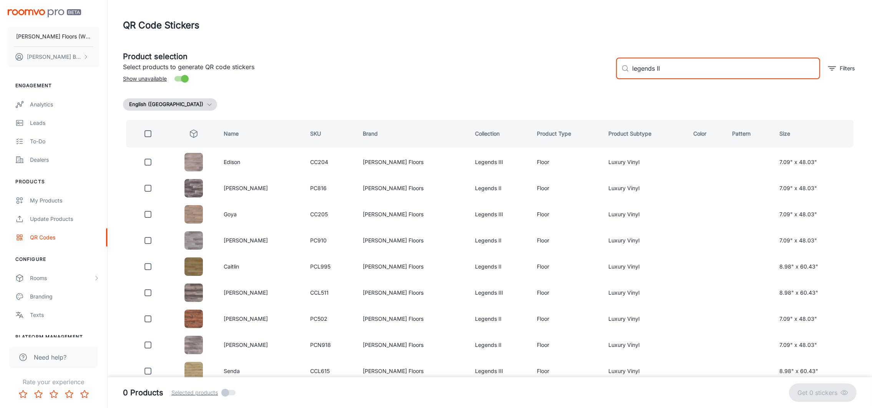
click at [150, 132] on input "checkbox" at bounding box center [147, 133] width 15 height 15
checkbox input "true"
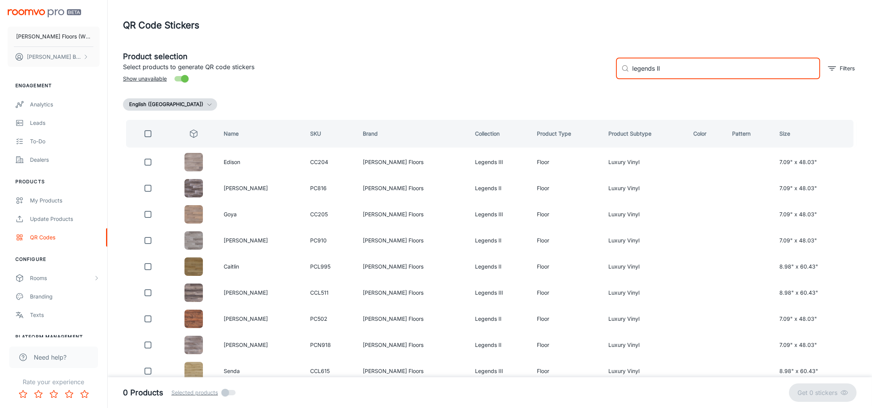
checkbox input "true"
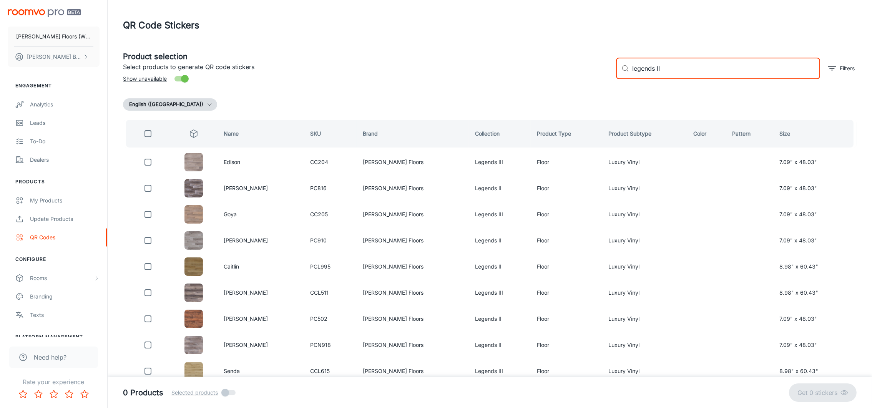
checkbox input "true"
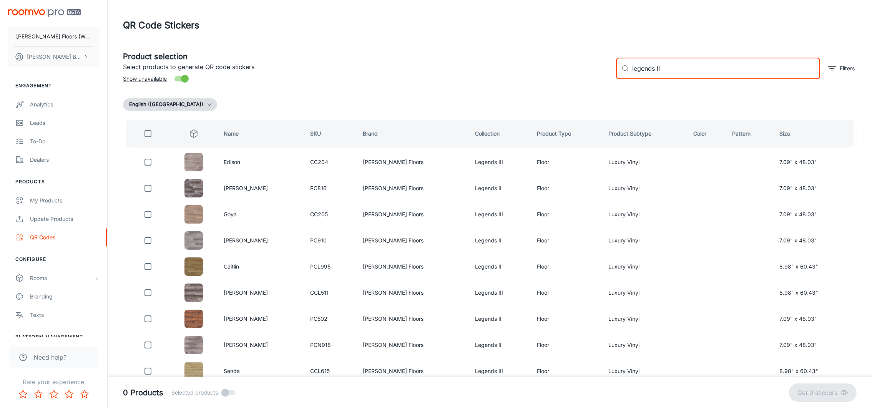
checkbox input "true"
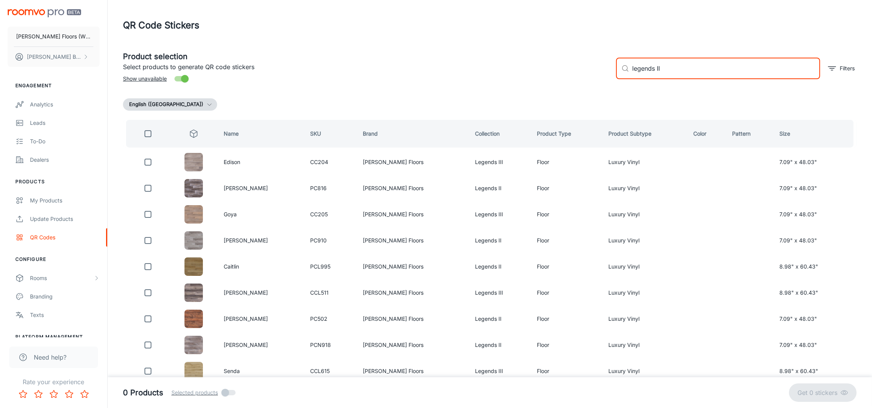
checkbox input "true"
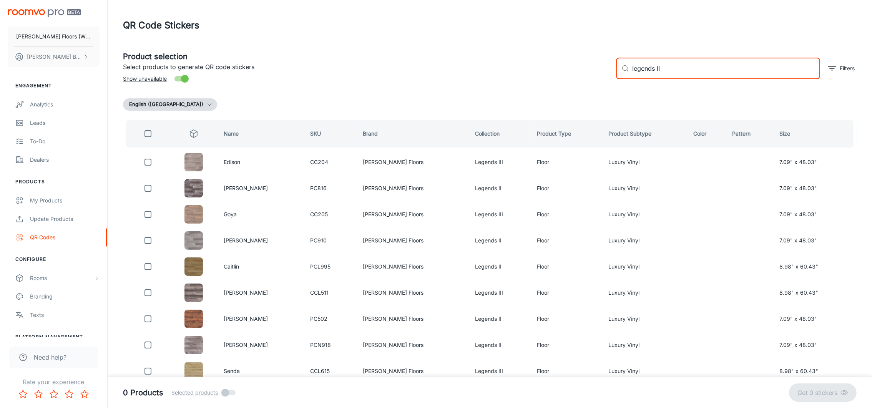
checkbox input "true"
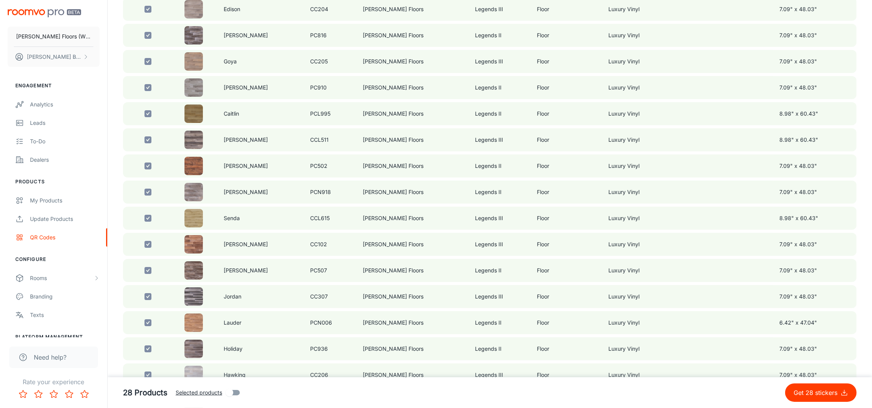
scroll to position [288, 0]
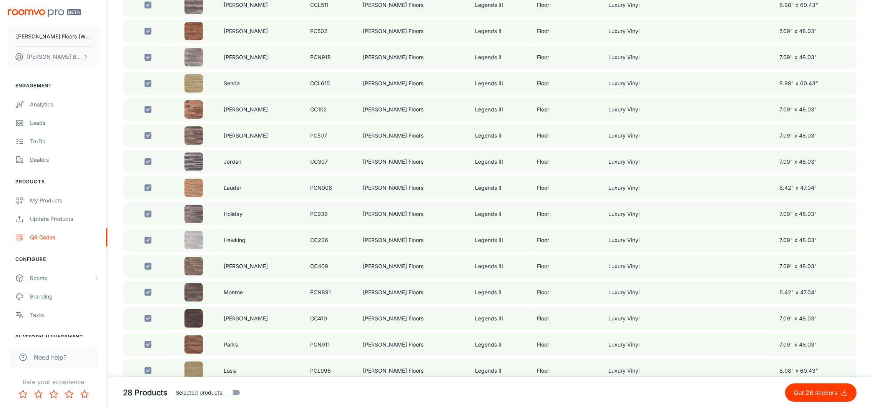
click at [199, 272] on span "Selected products" at bounding box center [199, 393] width 47 height 8
click at [208, 272] on input "Selected products" at bounding box center [230, 393] width 44 height 15
checkbox input "true"
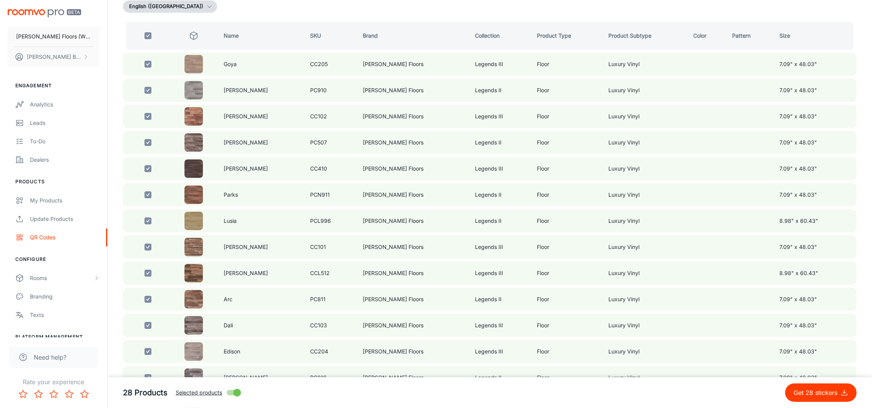
scroll to position [0, 0]
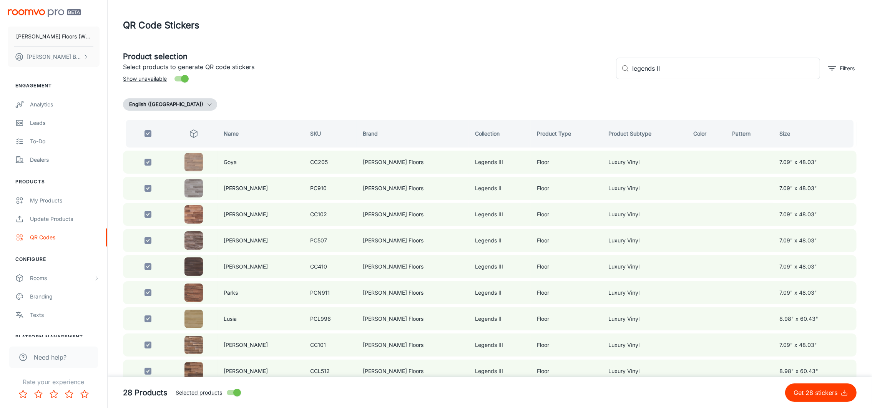
click at [150, 133] on input "checkbox" at bounding box center [147, 133] width 15 height 15
checkbox input "false"
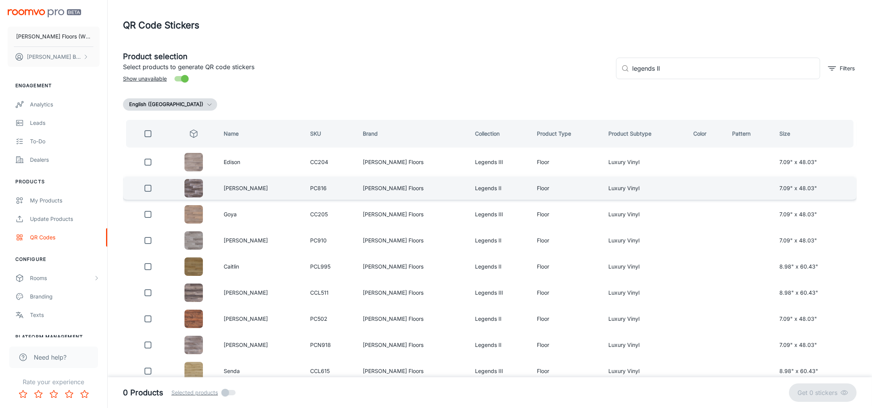
click at [151, 186] on input "checkbox" at bounding box center [147, 188] width 15 height 15
checkbox input "true"
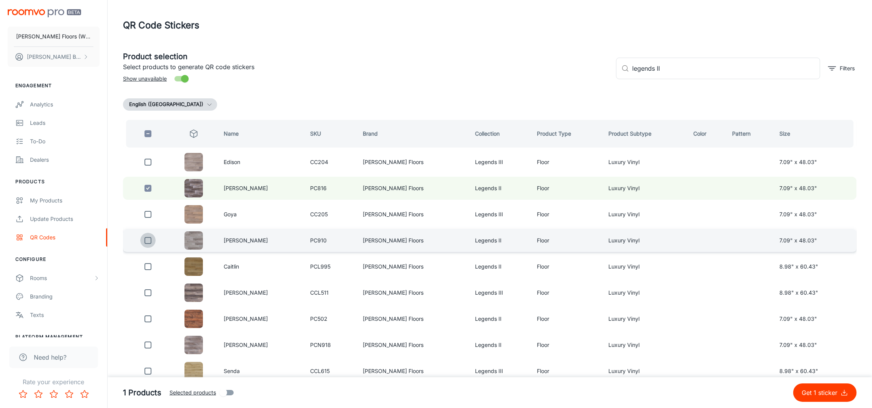
click at [149, 237] on input "checkbox" at bounding box center [147, 240] width 15 height 15
checkbox input "true"
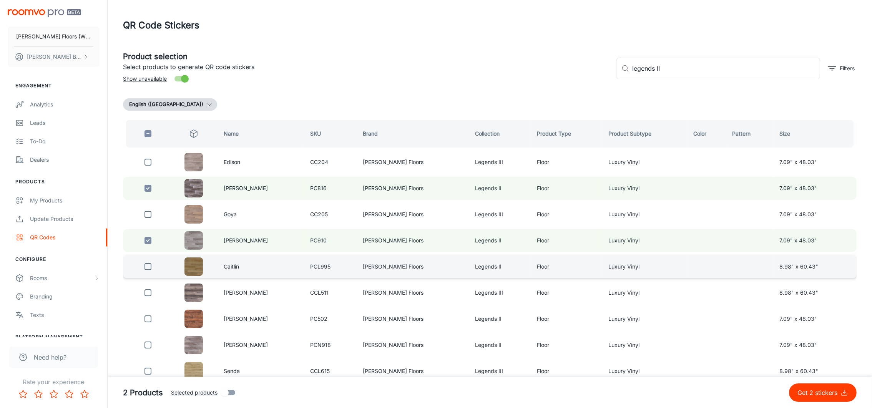
click at [151, 266] on input "checkbox" at bounding box center [147, 266] width 15 height 15
checkbox input "true"
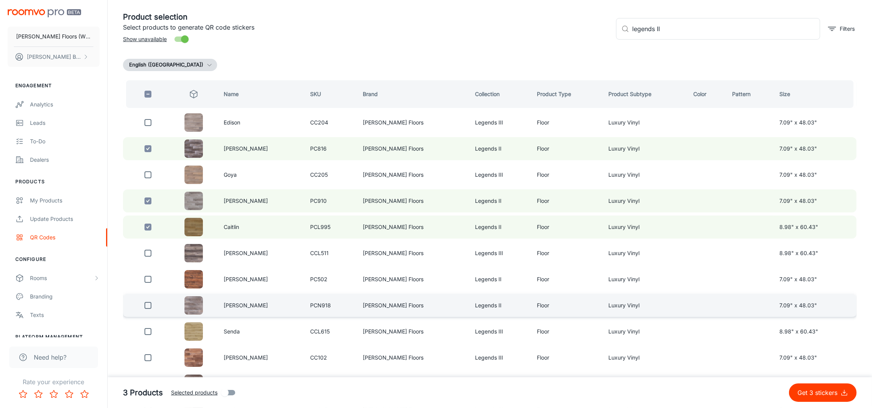
scroll to position [58, 0]
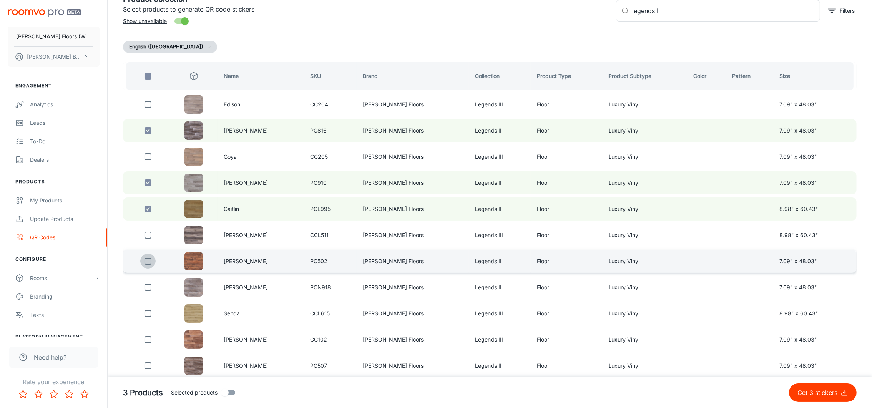
click at [148, 259] on input "checkbox" at bounding box center [147, 261] width 15 height 15
checkbox input "true"
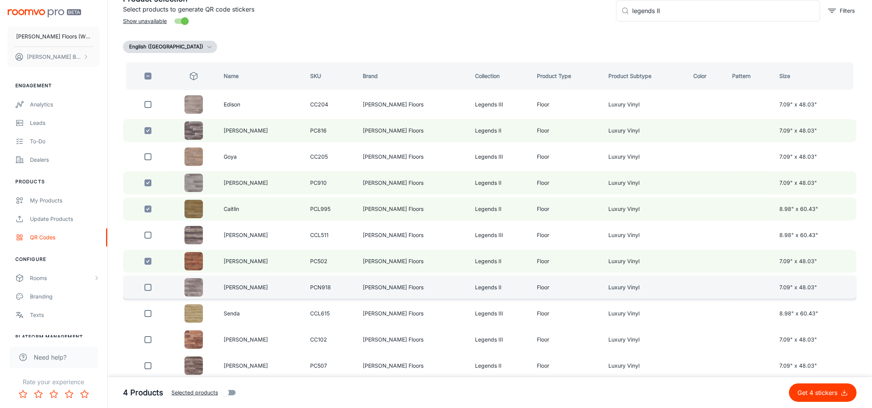
click at [151, 272] on input "checkbox" at bounding box center [147, 287] width 15 height 15
checkbox input "true"
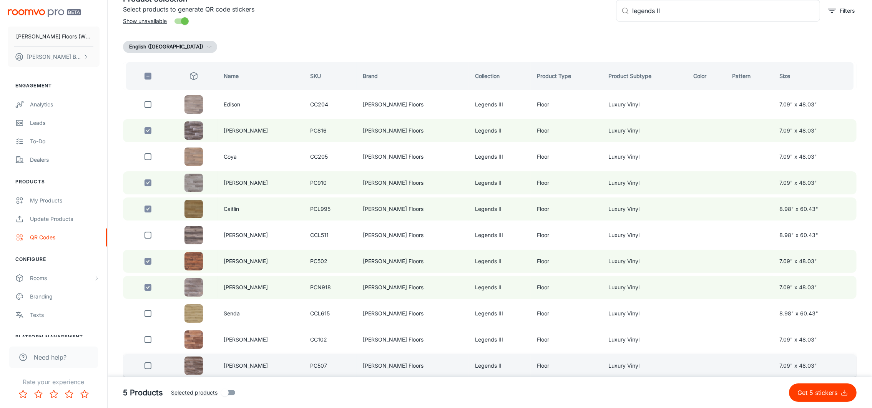
click at [150, 272] on input "checkbox" at bounding box center [147, 365] width 15 height 15
checkbox input "true"
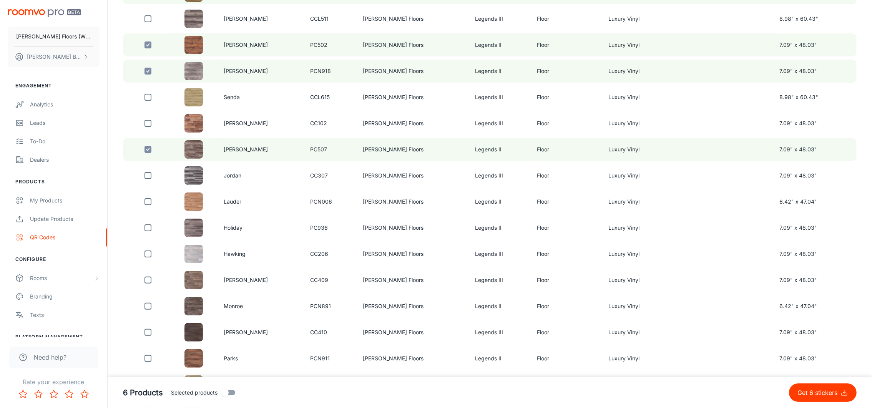
scroll to position [288, 0]
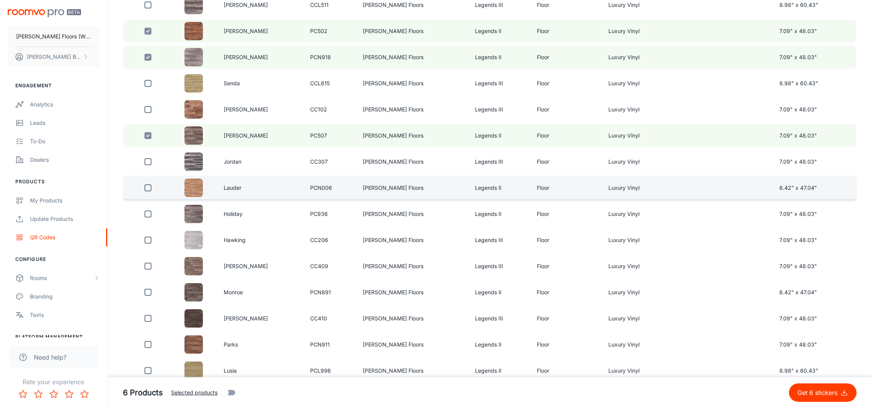
click at [147, 183] on input "checkbox" at bounding box center [147, 187] width 15 height 15
checkbox input "true"
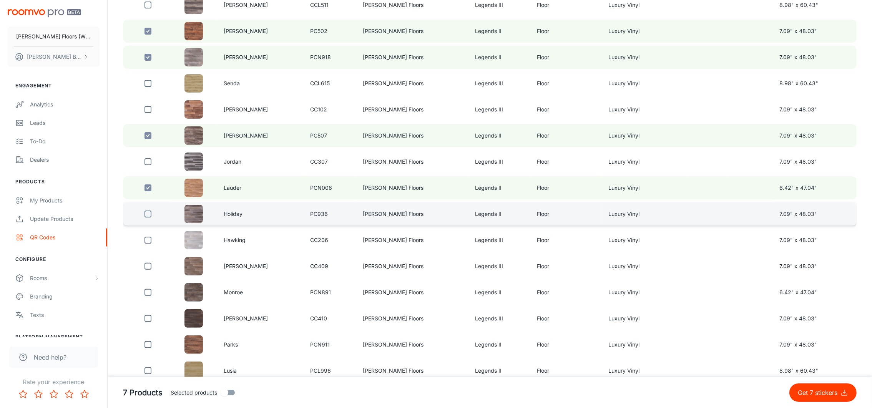
click at [148, 207] on input "checkbox" at bounding box center [147, 213] width 15 height 15
checkbox input "true"
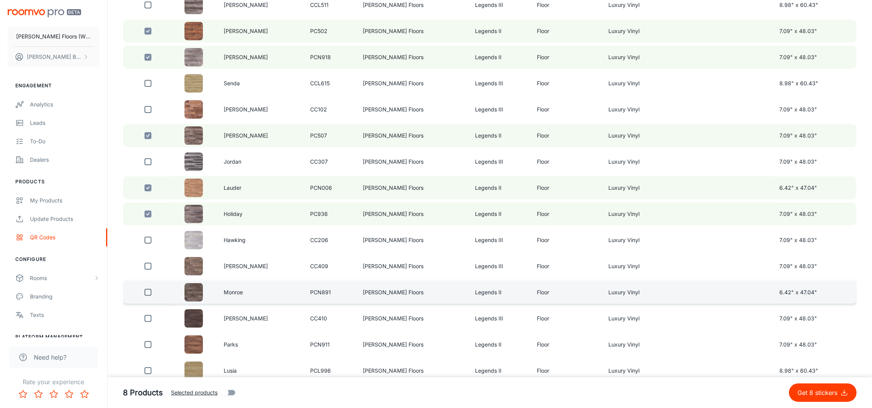
drag, startPoint x: 153, startPoint y: 289, endPoint x: 153, endPoint y: 296, distance: 7.3
click at [153, 272] on input "checkbox" at bounding box center [147, 292] width 15 height 15
checkbox input "true"
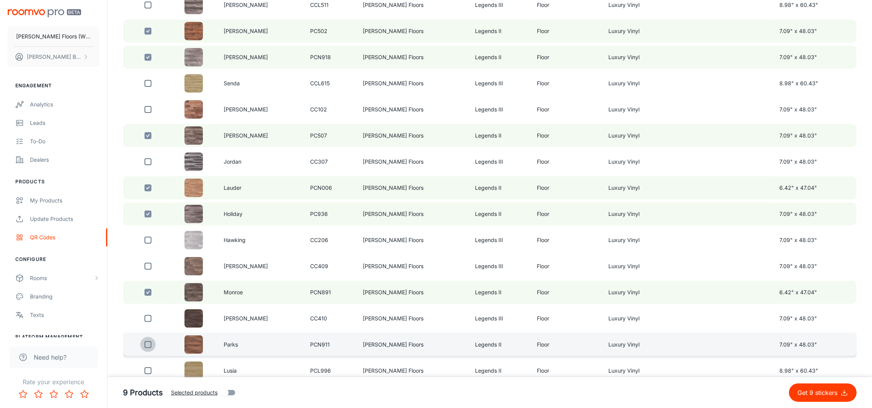
click at [153, 272] on input "checkbox" at bounding box center [147, 344] width 15 height 15
checkbox input "true"
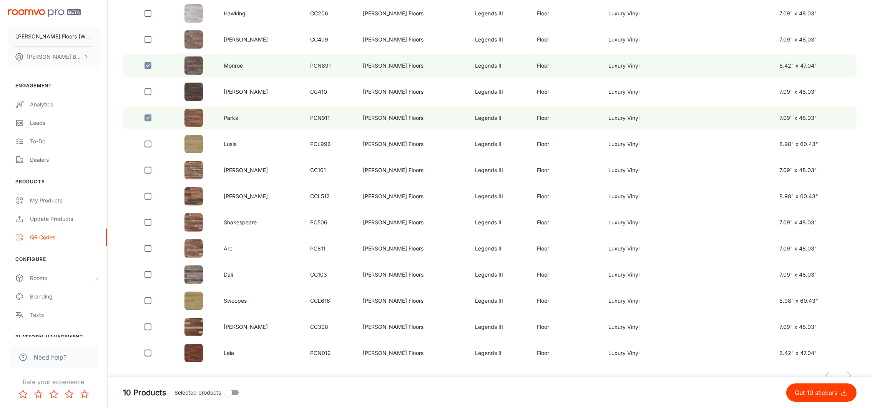
scroll to position [517, 0]
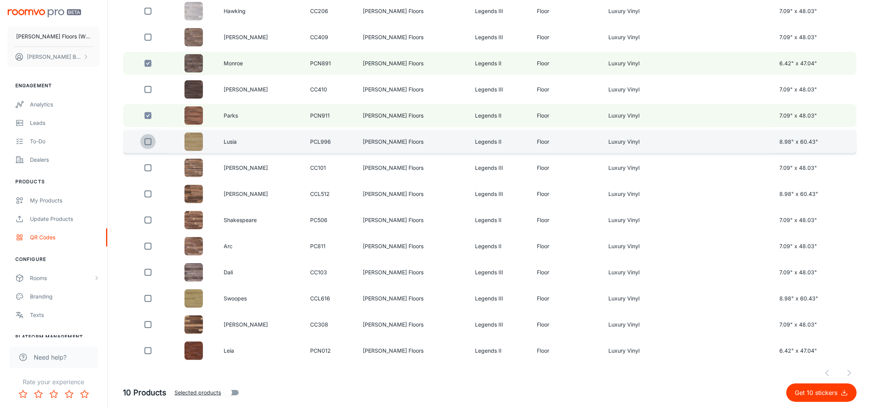
click at [151, 136] on input "checkbox" at bounding box center [147, 141] width 15 height 15
checkbox input "true"
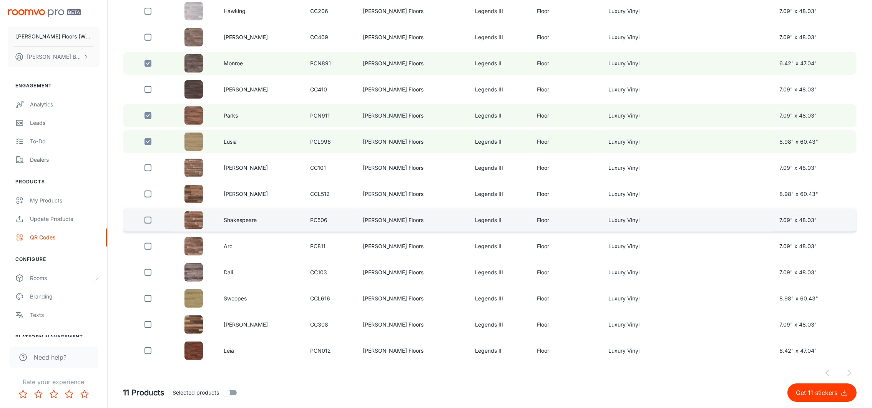
click at [151, 213] on input "checkbox" at bounding box center [147, 220] width 15 height 15
checkbox input "true"
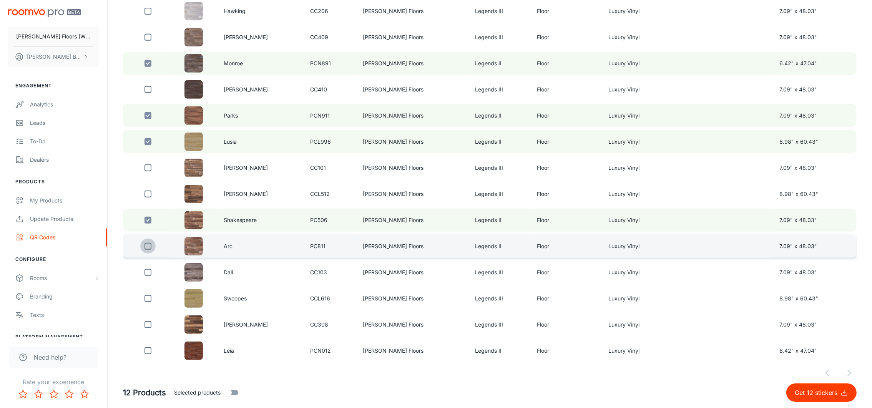
click at [149, 239] on input "checkbox" at bounding box center [147, 246] width 15 height 15
checkbox input "true"
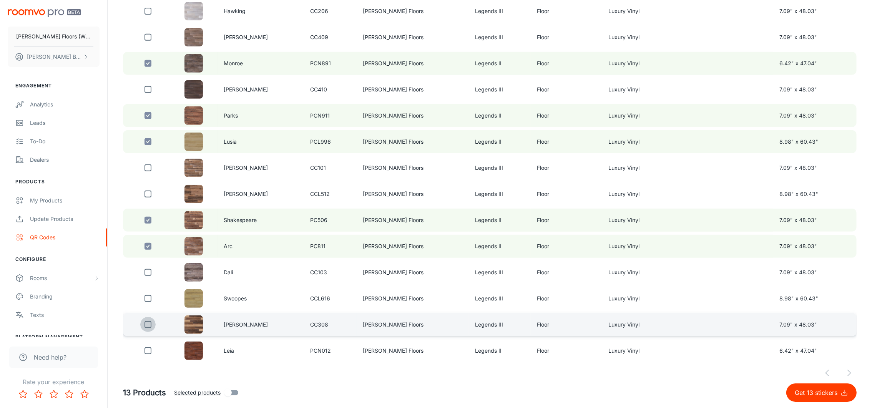
click at [151, 272] on input "checkbox" at bounding box center [147, 324] width 15 height 15
click at [150, 272] on input "checkbox" at bounding box center [147, 324] width 15 height 15
checkbox input "false"
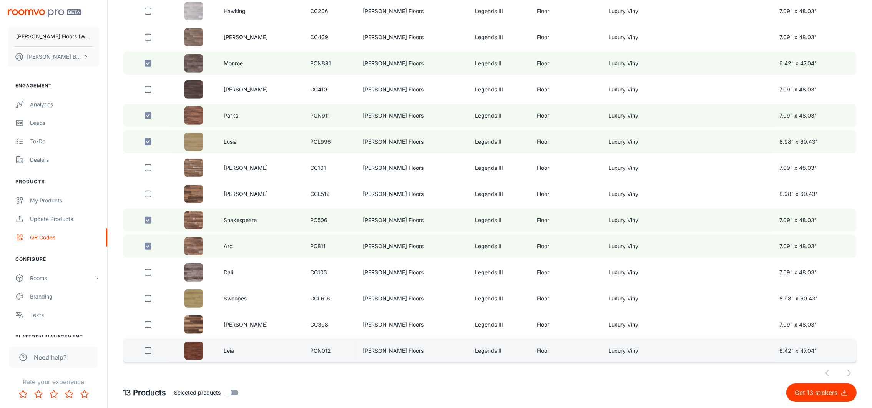
click at [147, 272] on input "checkbox" at bounding box center [147, 350] width 15 height 15
checkbox input "true"
drag, startPoint x: 181, startPoint y: 395, endPoint x: 188, endPoint y: 394, distance: 6.3
click at [182, 272] on span "Selected products" at bounding box center [198, 393] width 47 height 8
click at [206, 272] on input "Selected products" at bounding box center [228, 393] width 44 height 15
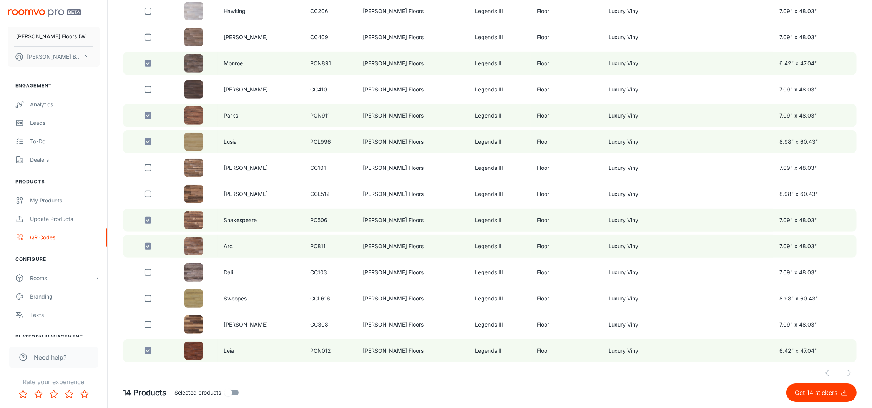
checkbox input "true"
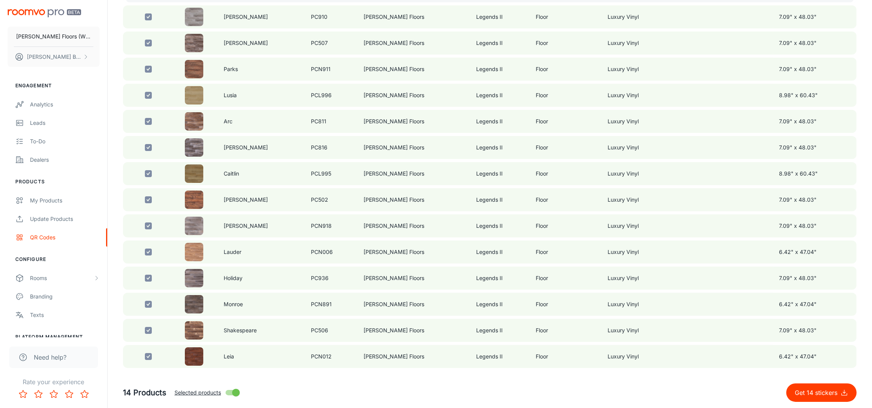
scroll to position [140, 0]
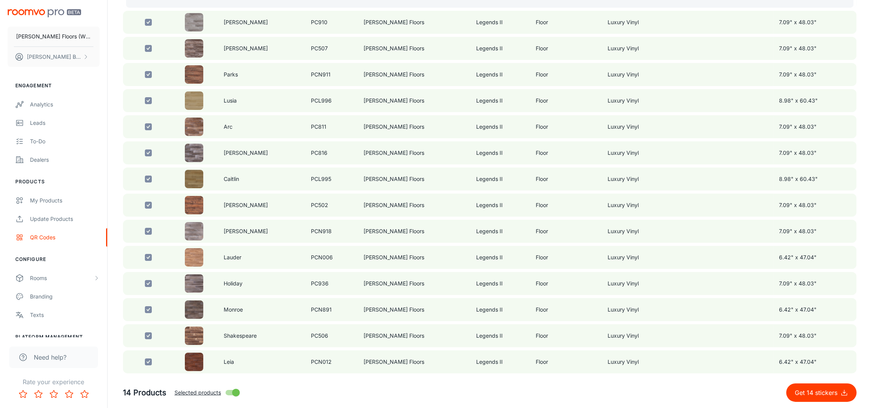
click at [581, 272] on p "Get 14 stickers" at bounding box center [818, 392] width 46 height 9
checkbox input "false"
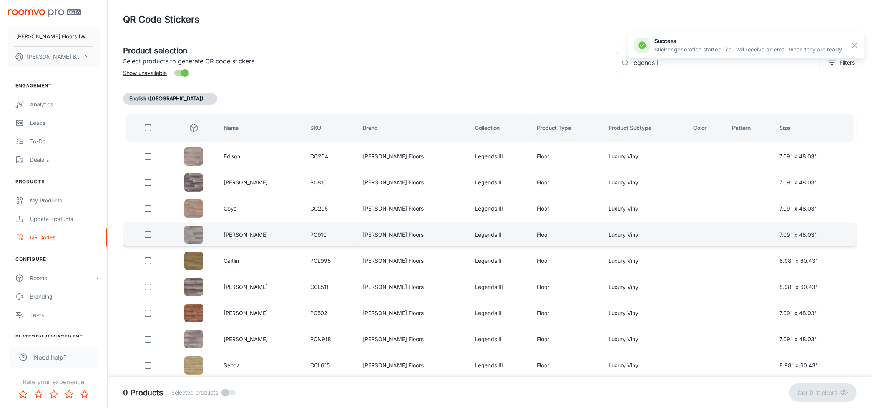
scroll to position [0, 0]
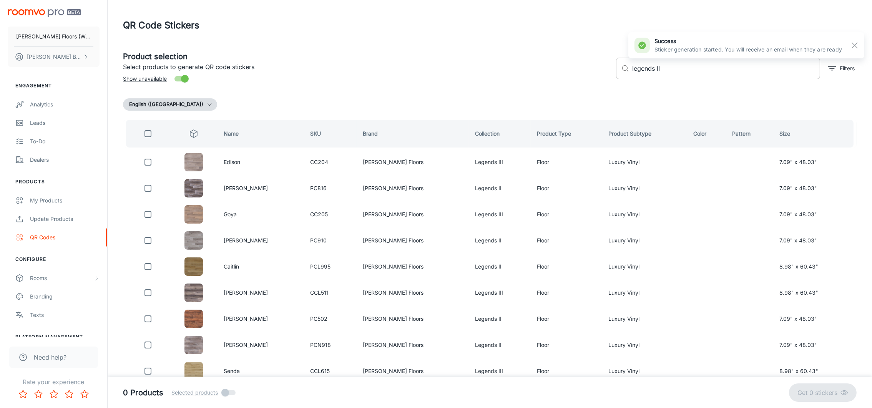
click at [581, 73] on input "legends II" at bounding box center [726, 69] width 188 height 22
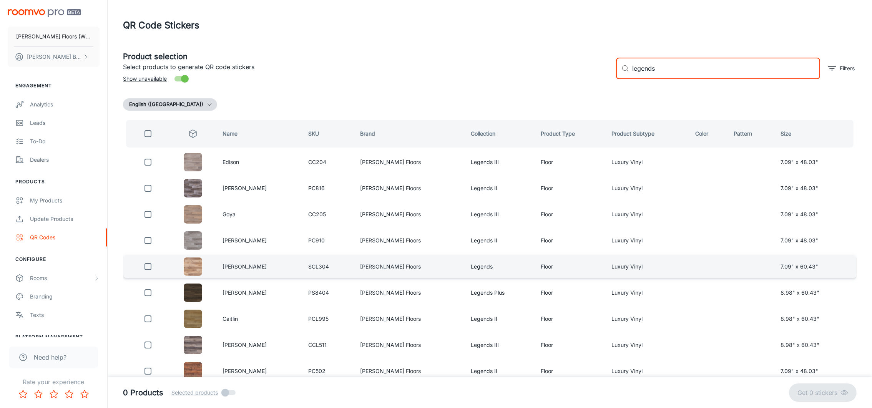
type input "legends"
click at [148, 263] on input "checkbox" at bounding box center [147, 266] width 15 height 15
checkbox input "true"
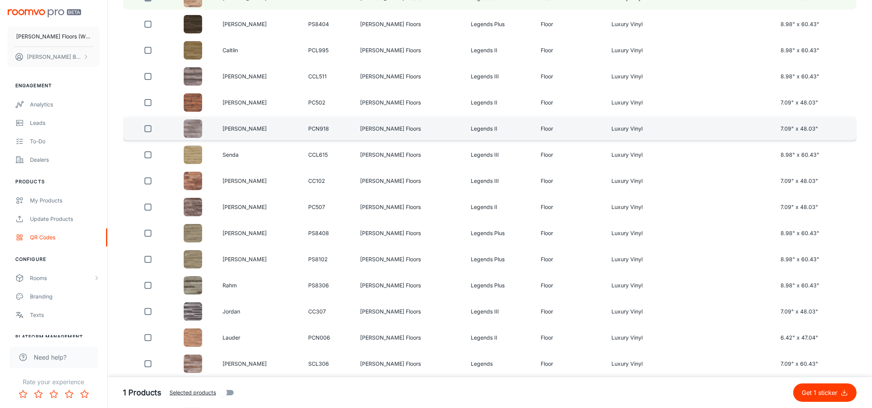
scroll to position [288, 0]
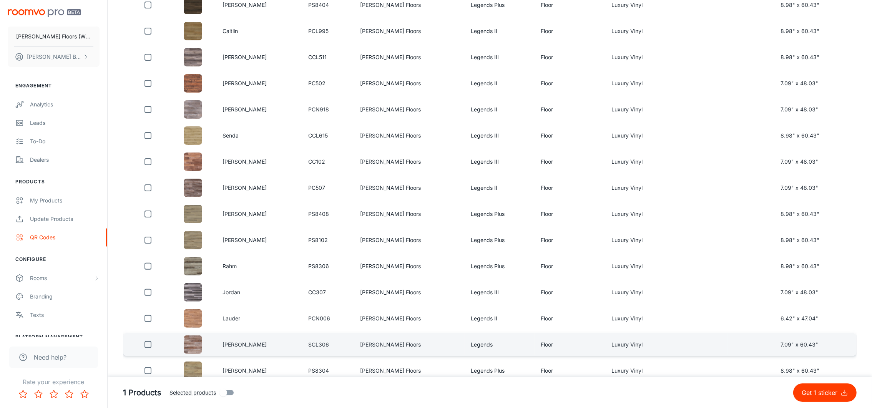
click at [148, 272] on input "checkbox" at bounding box center [147, 344] width 15 height 15
checkbox input "true"
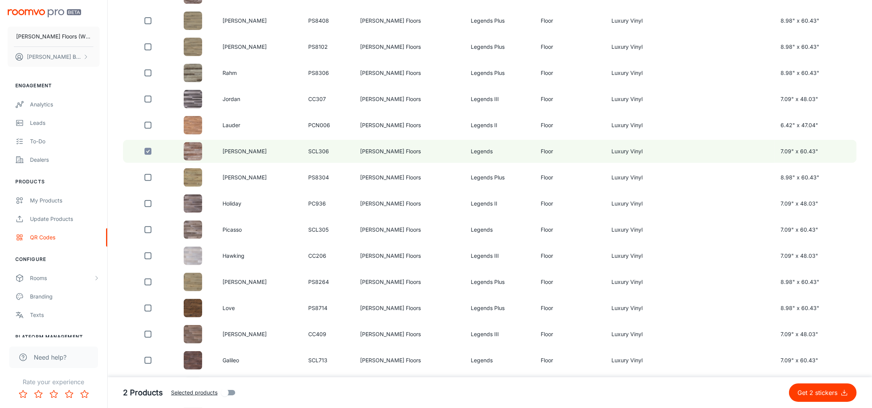
scroll to position [519, 0]
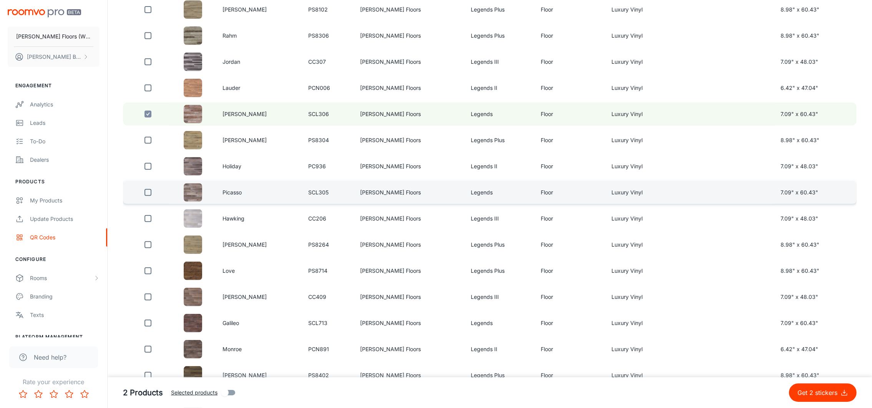
click at [149, 185] on input "checkbox" at bounding box center [147, 192] width 15 height 15
checkbox input "true"
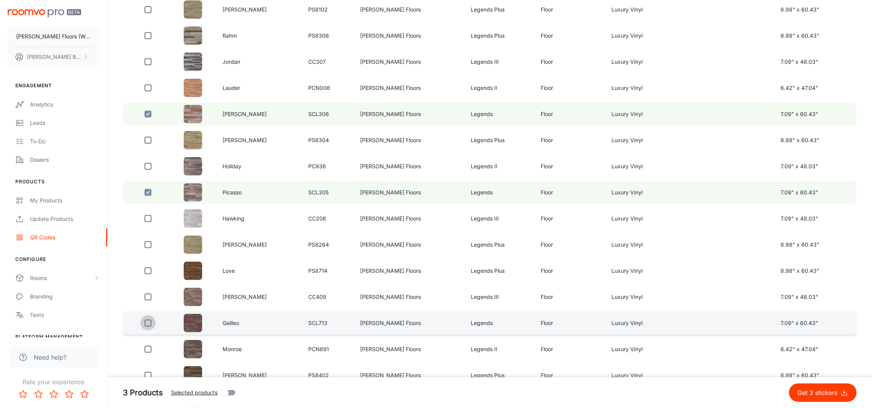
click at [148, 272] on input "checkbox" at bounding box center [147, 323] width 15 height 15
checkbox input "true"
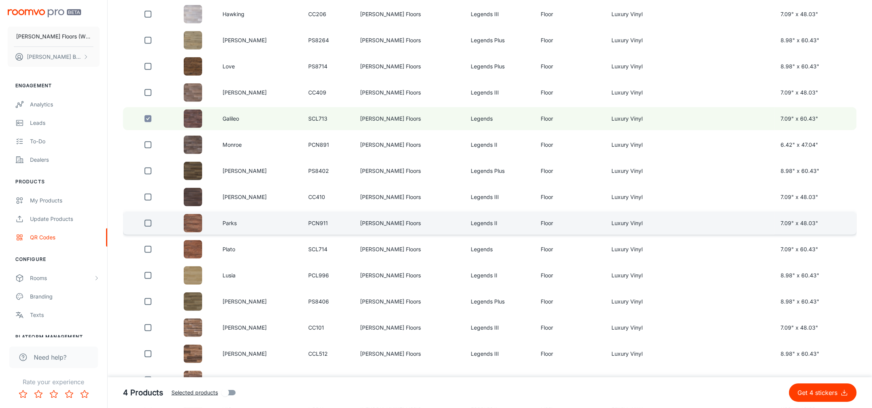
scroll to position [749, 0]
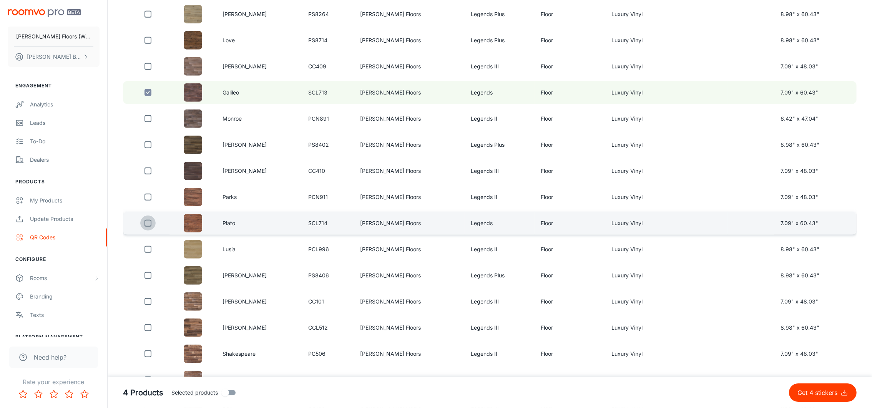
click at [146, 216] on input "checkbox" at bounding box center [147, 223] width 15 height 15
checkbox input "true"
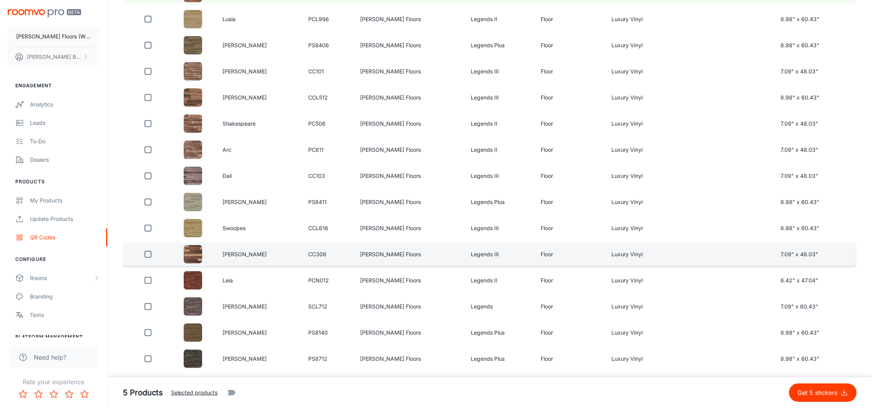
scroll to position [980, 0]
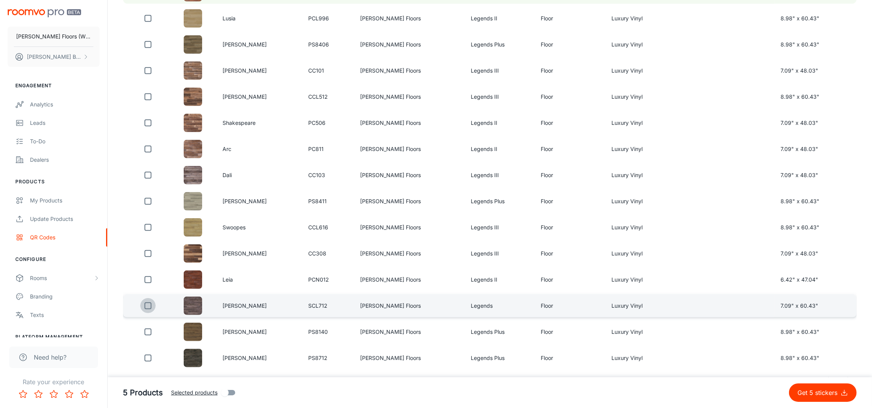
click at [151, 272] on input "checkbox" at bounding box center [147, 305] width 15 height 15
checkbox input "true"
click at [190, 272] on span "Selected products" at bounding box center [194, 393] width 47 height 8
click at [203, 272] on input "Selected products" at bounding box center [225, 393] width 44 height 15
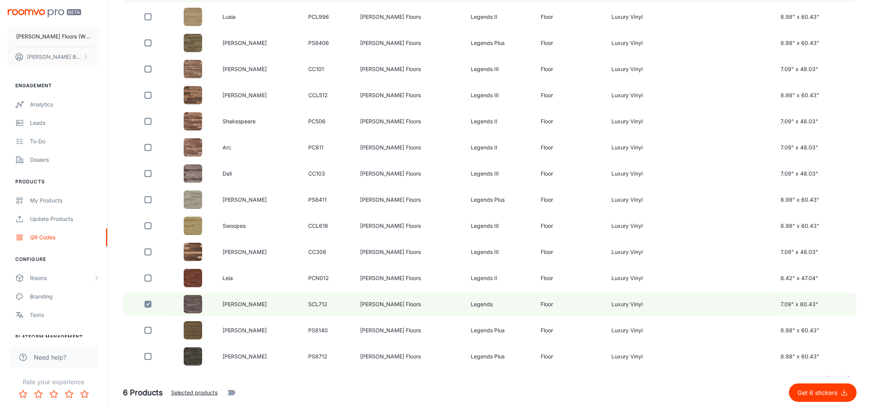
checkbox input "true"
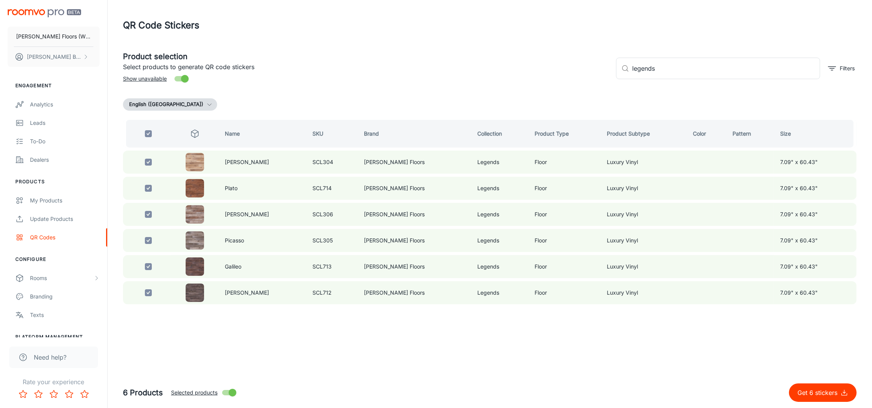
scroll to position [0, 0]
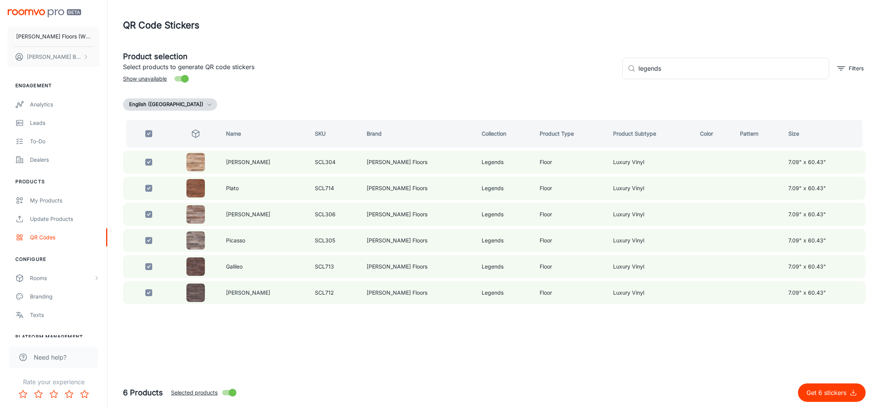
click at [581, 272] on p "Get 6 stickers" at bounding box center [828, 392] width 43 height 9
checkbox input "false"
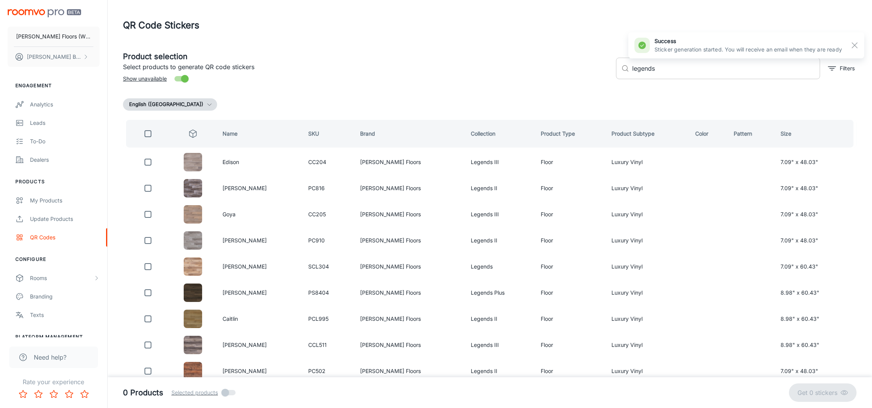
click at [581, 71] on input "legends" at bounding box center [726, 69] width 188 height 22
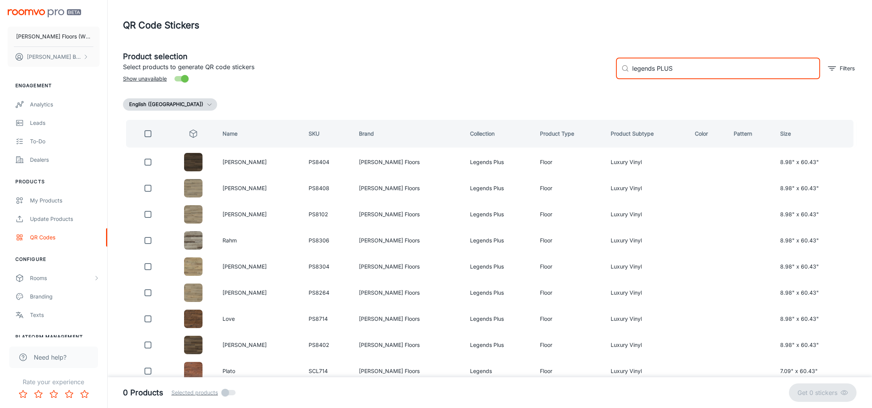
type input "legends PLUS"
drag, startPoint x: 148, startPoint y: 134, endPoint x: 158, endPoint y: 173, distance: 39.8
click at [149, 135] on input "checkbox" at bounding box center [147, 133] width 15 height 15
checkbox input "true"
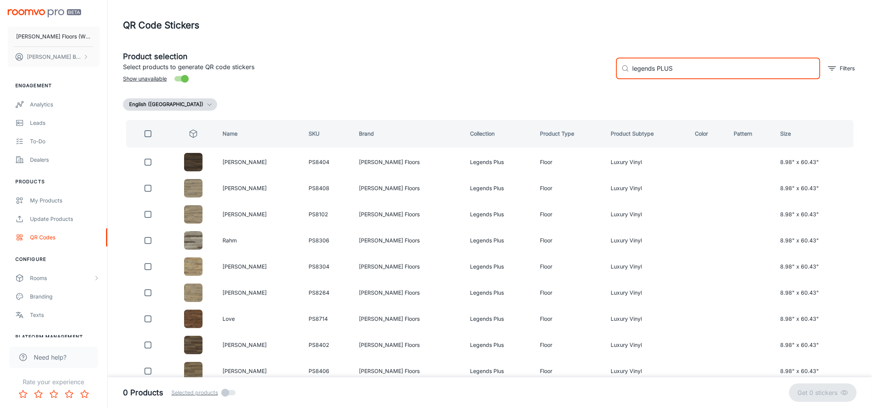
checkbox input "true"
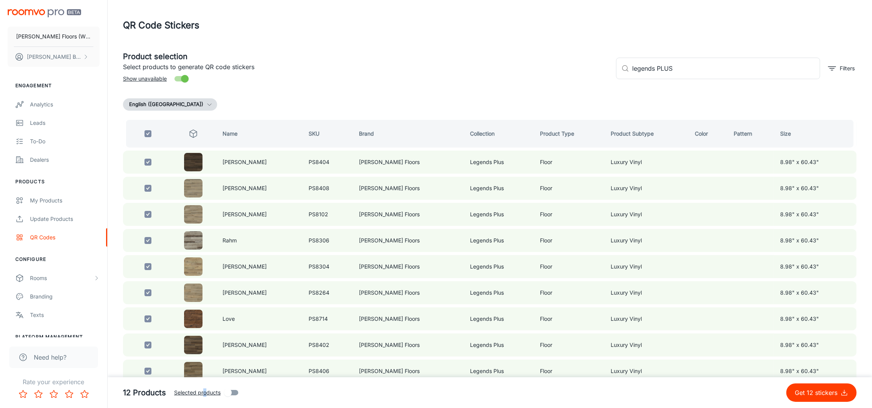
click at [203, 272] on span "Selected products" at bounding box center [197, 393] width 47 height 8
click at [186, 272] on span "Selected products" at bounding box center [197, 393] width 47 height 8
click at [206, 272] on input "Selected products" at bounding box center [228, 393] width 44 height 15
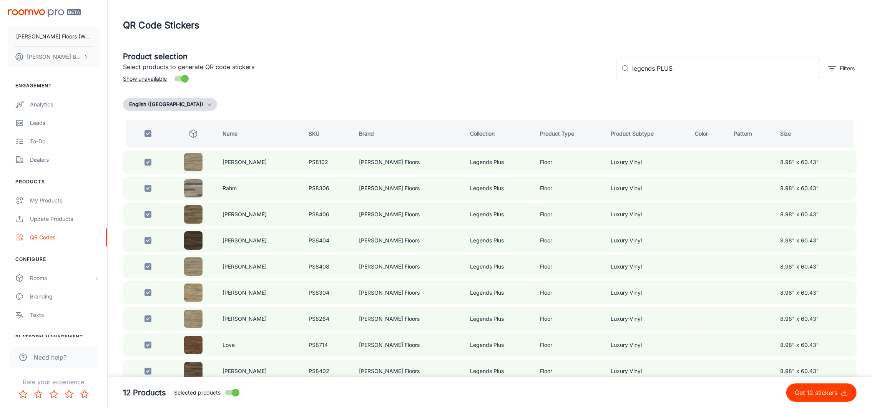
click at [581, 272] on button "Get 12 stickers" at bounding box center [822, 393] width 70 height 18
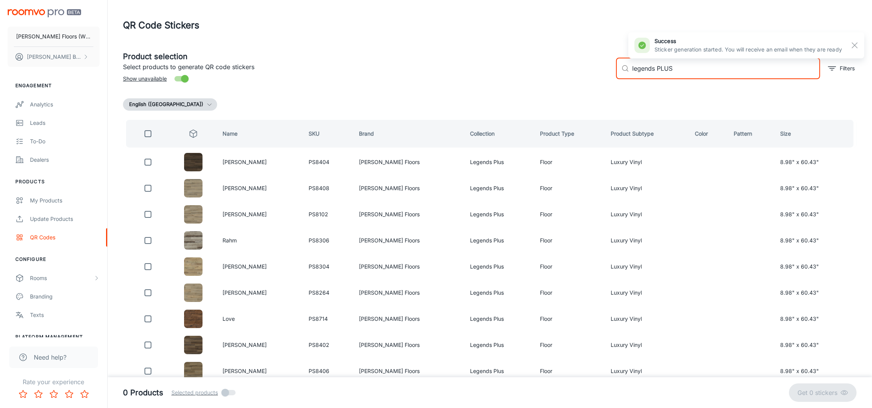
drag, startPoint x: 674, startPoint y: 67, endPoint x: 598, endPoint y: 63, distance: 76.6
click at [581, 67] on div "Product selection Select products to generate QR code stickers Show unavailable…" at bounding box center [487, 66] width 740 height 42
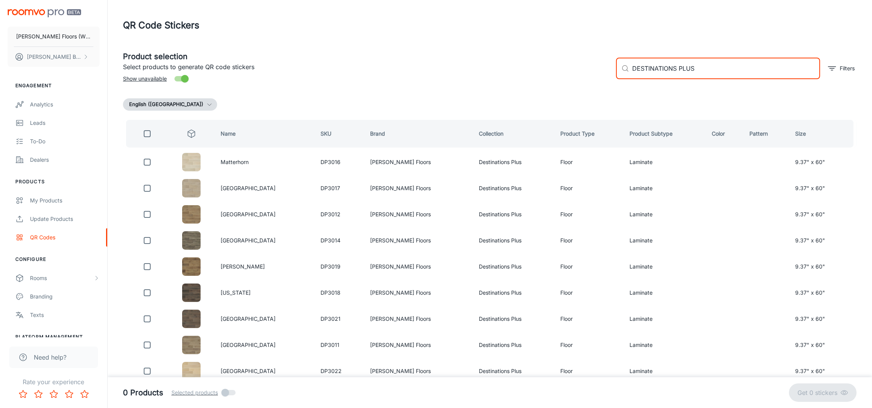
click at [148, 136] on input "checkbox" at bounding box center [147, 133] width 15 height 15
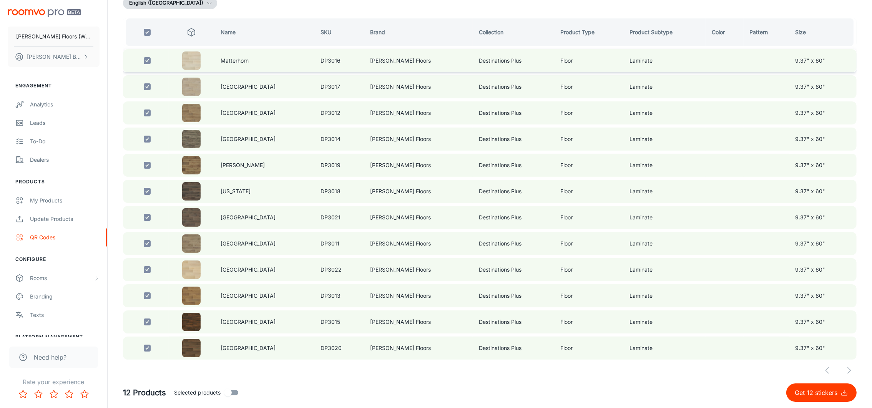
scroll to position [104, 0]
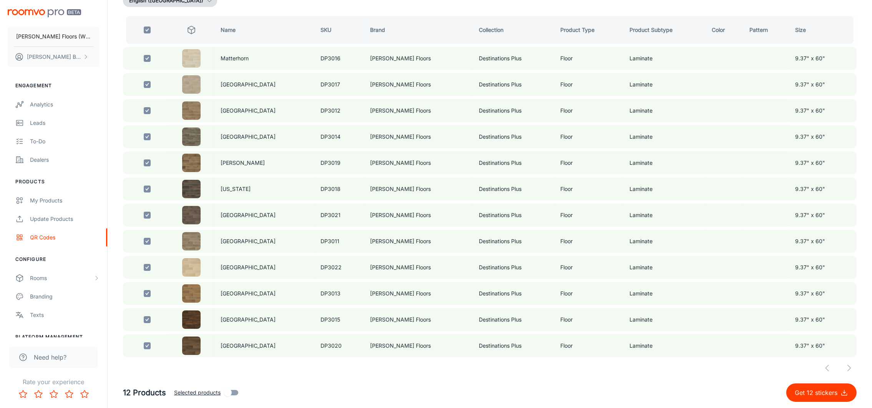
click at [190, 272] on span "Selected products" at bounding box center [197, 393] width 47 height 8
click at [206, 272] on input "Selected products" at bounding box center [228, 393] width 44 height 15
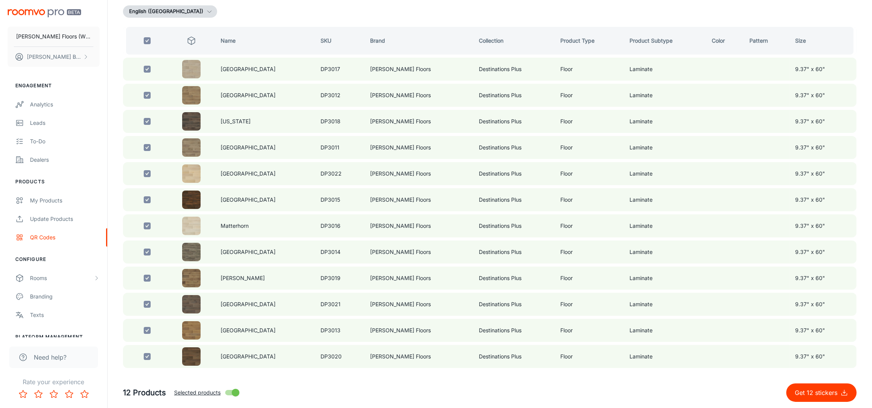
scroll to position [88, 0]
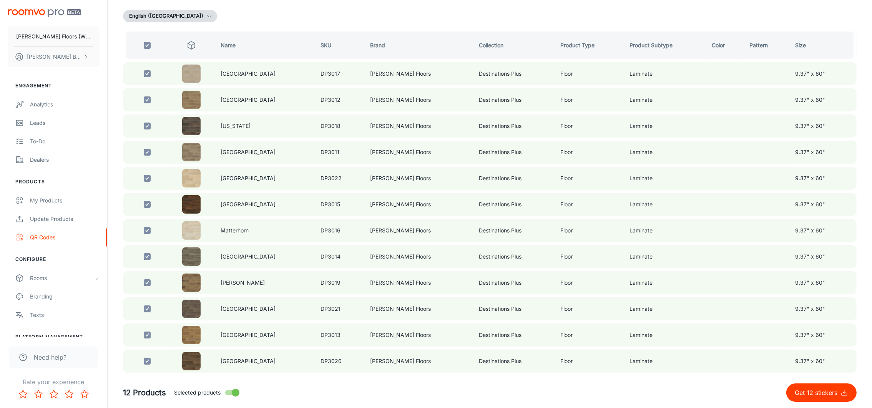
click at [581, 272] on p "Get 12 stickers" at bounding box center [818, 392] width 46 height 9
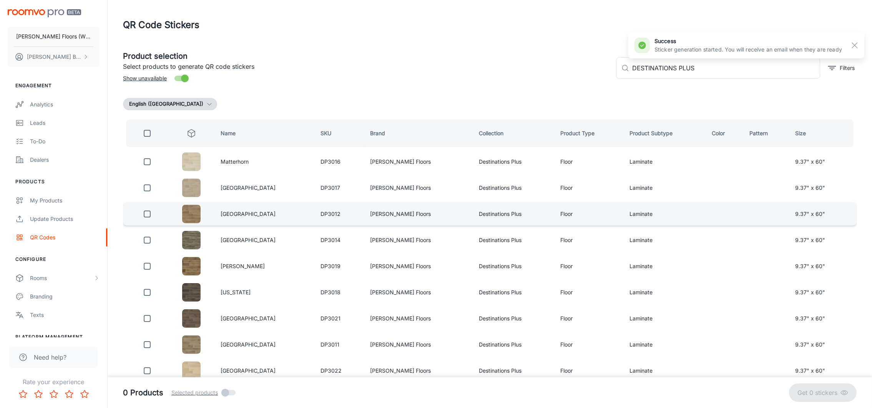
scroll to position [0, 0]
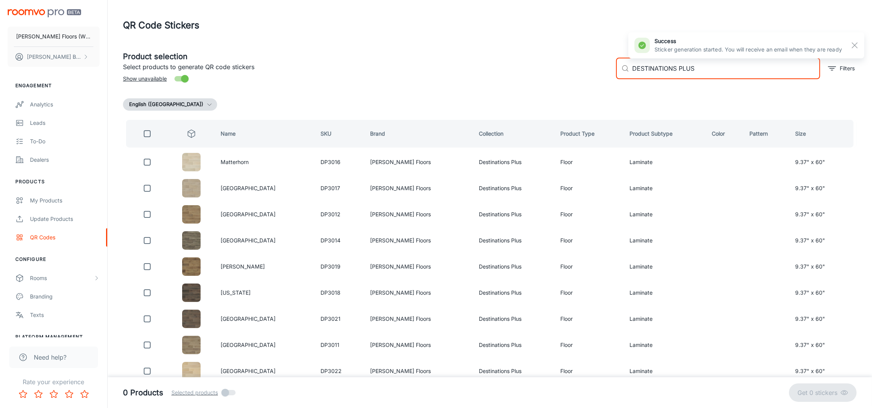
drag, startPoint x: 677, startPoint y: 68, endPoint x: 731, endPoint y: 66, distance: 53.5
click at [581, 66] on input "DESTINATIONS PLUS" at bounding box center [726, 69] width 188 height 22
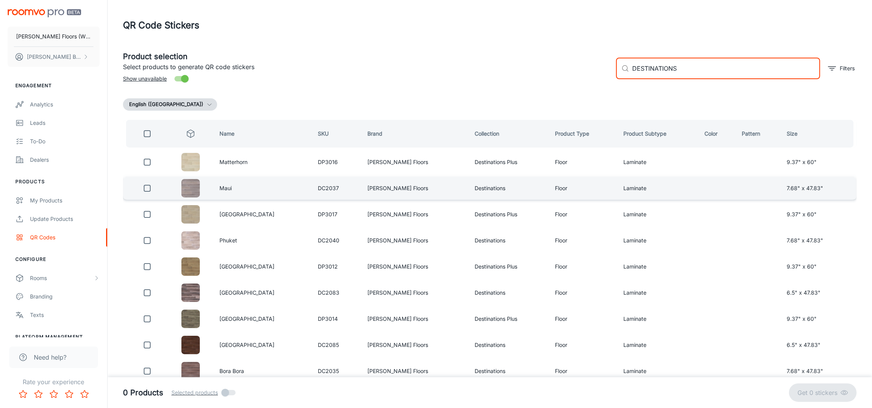
click at [149, 188] on input "checkbox" at bounding box center [147, 188] width 15 height 15
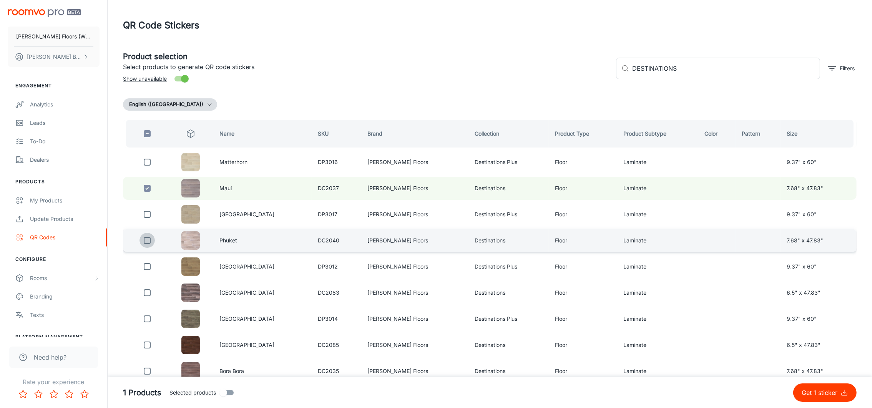
click at [151, 240] on input "checkbox" at bounding box center [147, 240] width 15 height 15
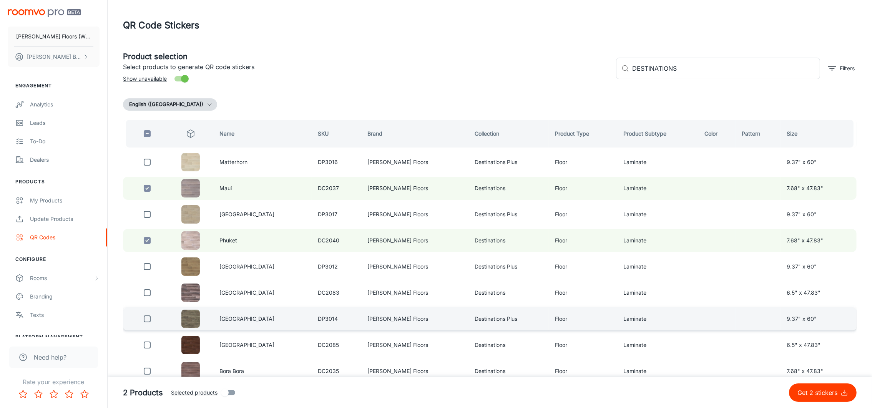
drag, startPoint x: 149, startPoint y: 291, endPoint x: 150, endPoint y: 306, distance: 14.2
click at [148, 272] on input "checkbox" at bounding box center [147, 292] width 15 height 15
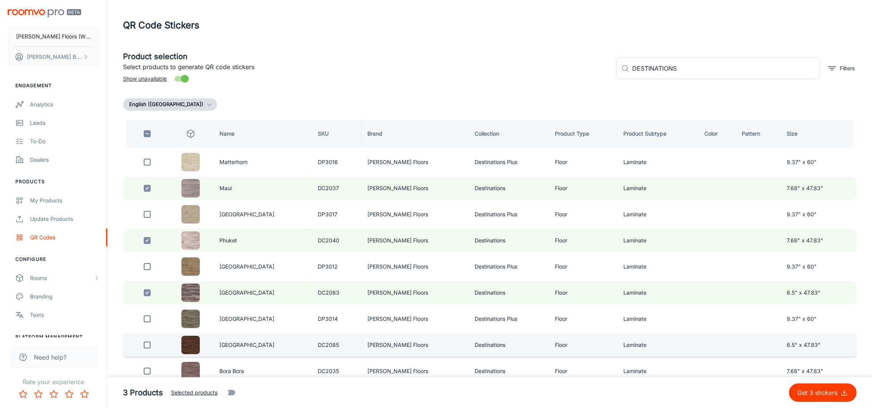
click at [151, 272] on input "checkbox" at bounding box center [147, 345] width 15 height 15
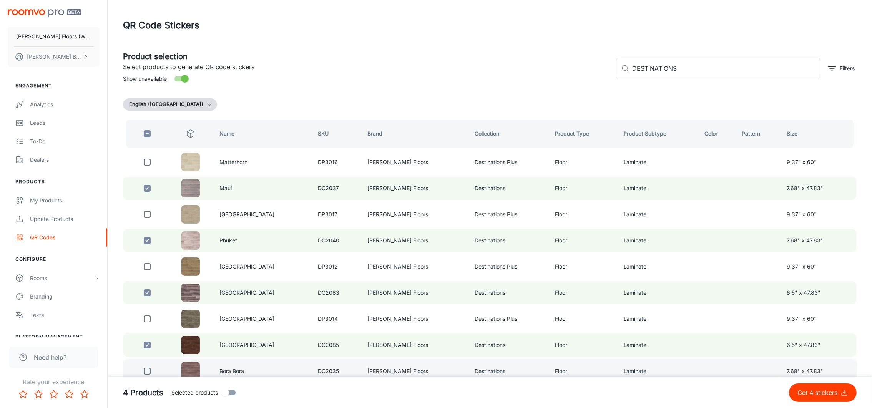
drag, startPoint x: 149, startPoint y: 368, endPoint x: 154, endPoint y: 368, distance: 5.1
click at [149, 272] on input "checkbox" at bounding box center [147, 371] width 15 height 15
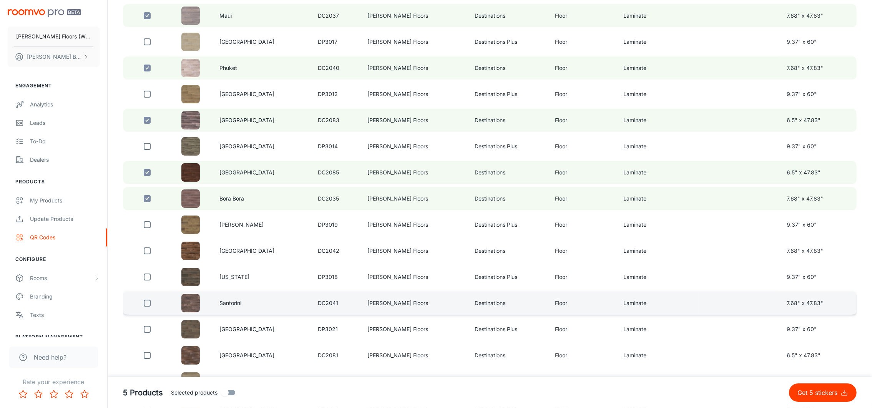
scroll to position [231, 0]
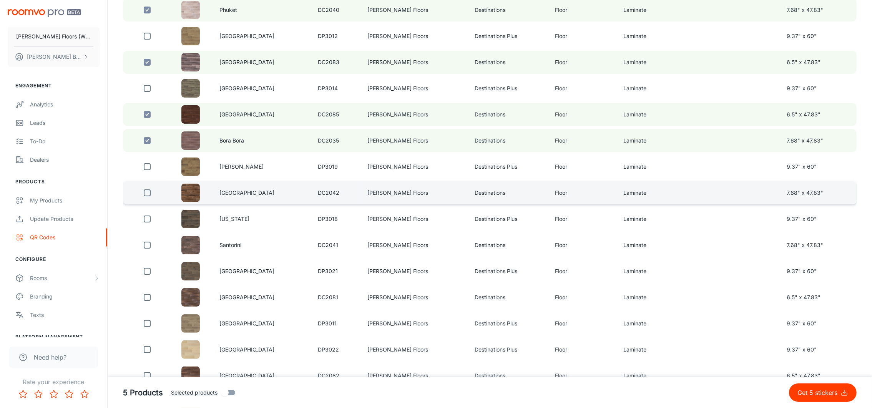
click at [148, 188] on input "checkbox" at bounding box center [147, 192] width 15 height 15
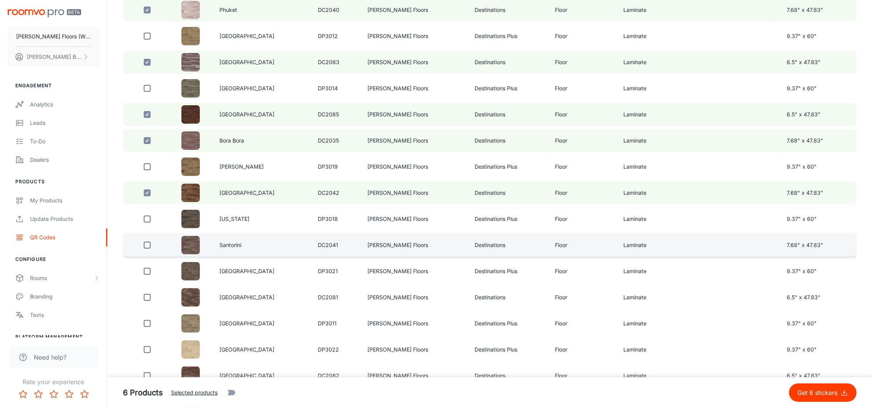
click at [149, 241] on input "checkbox" at bounding box center [147, 245] width 15 height 15
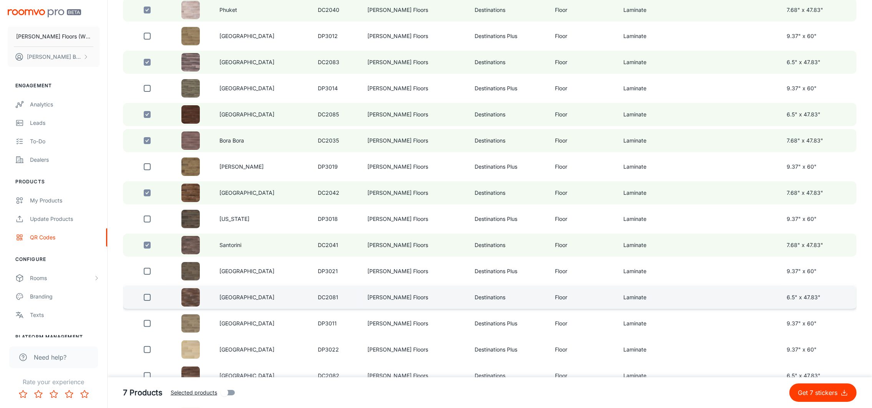
click at [149, 272] on input "checkbox" at bounding box center [147, 297] width 15 height 15
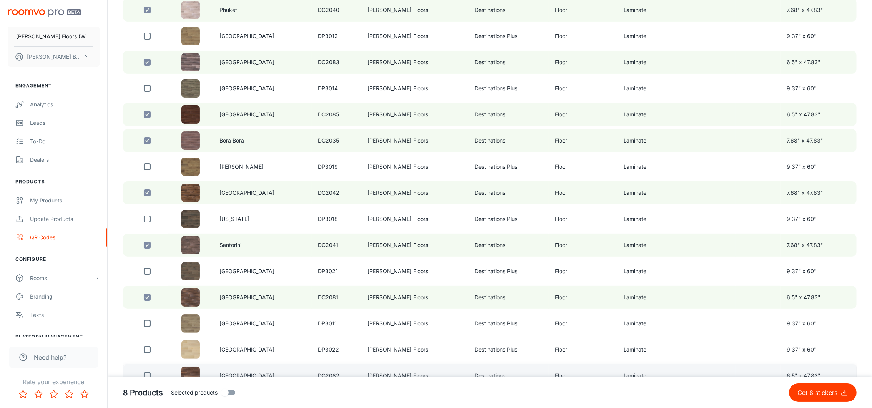
click at [150, 272] on input "checkbox" at bounding box center [147, 375] width 15 height 15
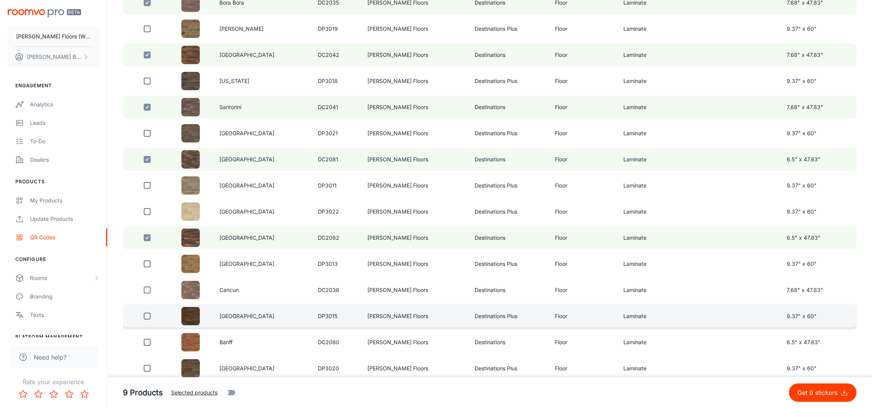
scroll to position [388, 0]
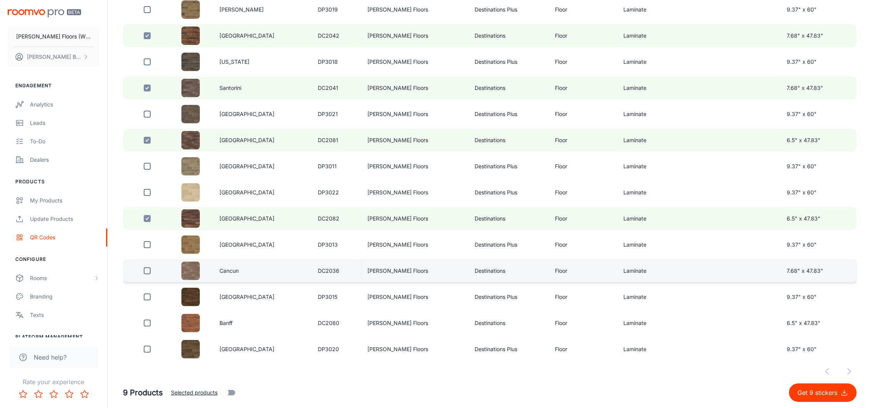
click at [146, 263] on input "checkbox" at bounding box center [147, 270] width 15 height 15
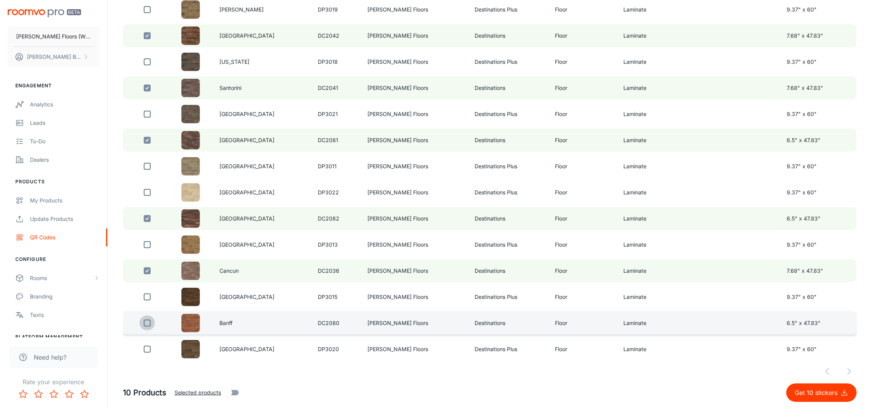
click at [150, 272] on input "checkbox" at bounding box center [147, 323] width 15 height 15
click at [201, 272] on span "Selected products" at bounding box center [196, 393] width 47 height 8
click at [205, 272] on input "Selected products" at bounding box center [227, 393] width 44 height 15
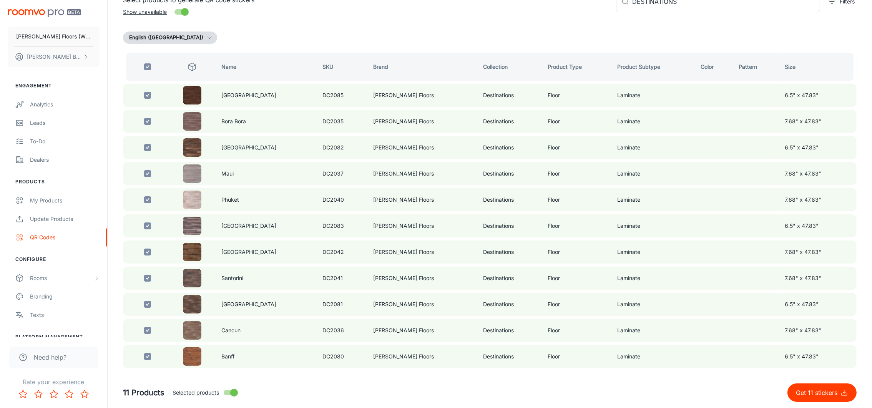
scroll to position [63, 0]
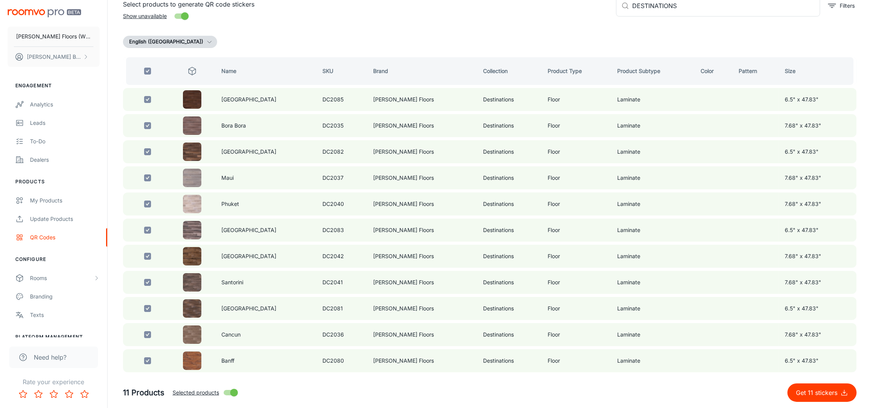
click at [581, 272] on p "Get 11 stickers" at bounding box center [818, 392] width 45 height 9
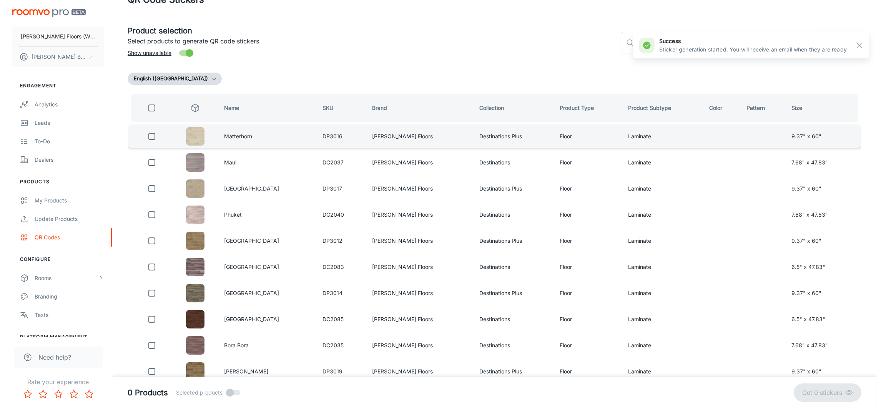
scroll to position [0, 0]
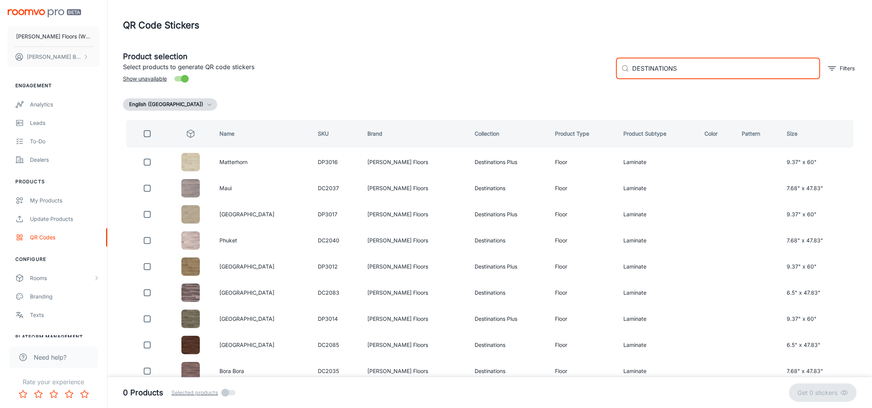
drag, startPoint x: 691, startPoint y: 68, endPoint x: 583, endPoint y: 79, distance: 109.0
click at [581, 79] on div "Product selection Select products to generate QR code stickers Show unavailable…" at bounding box center [487, 66] width 740 height 42
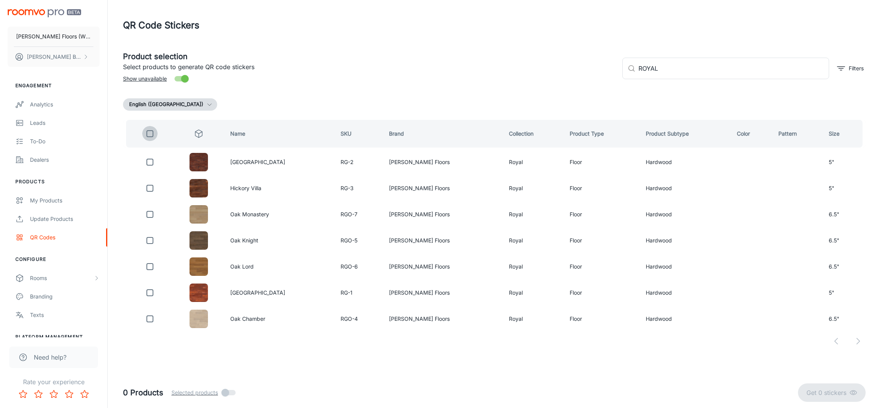
click at [150, 133] on input "checkbox" at bounding box center [149, 133] width 15 height 15
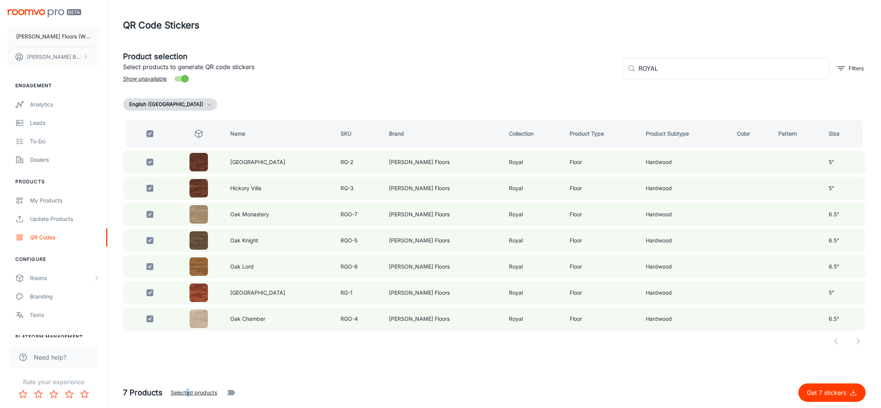
click at [186, 272] on span "Selected products" at bounding box center [194, 393] width 47 height 8
click at [203, 272] on input "Selected products" at bounding box center [225, 393] width 44 height 15
click at [581, 272] on p "Get 7 stickers" at bounding box center [828, 392] width 43 height 9
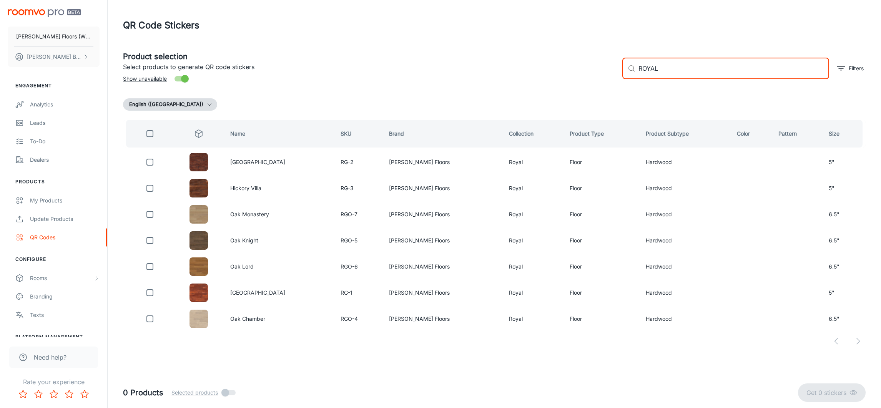
drag, startPoint x: 659, startPoint y: 73, endPoint x: 612, endPoint y: 71, distance: 46.9
click at [581, 71] on div "Product selection Select products to generate QR code stickers Show unavailable…" at bounding box center [491, 66] width 749 height 42
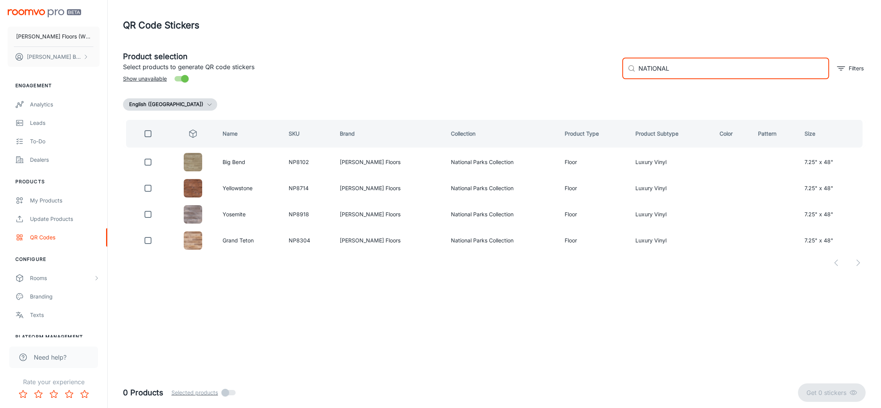
click at [149, 131] on input "checkbox" at bounding box center [147, 133] width 15 height 15
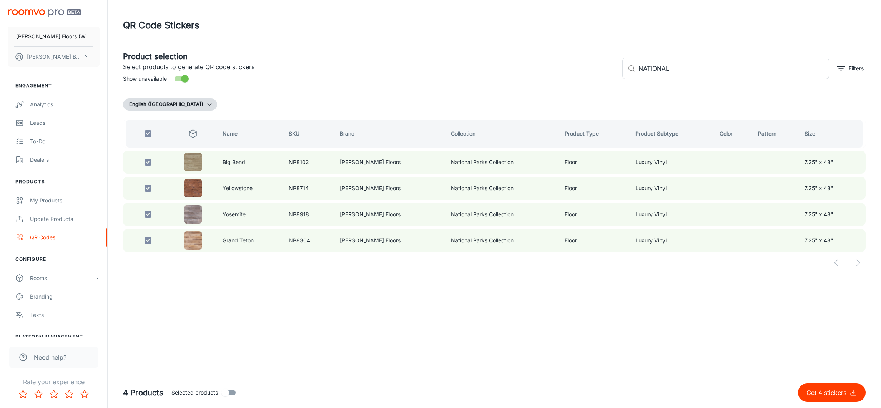
click at [192, 272] on span "Selected products" at bounding box center [194, 393] width 47 height 8
click at [203, 272] on input "Selected products" at bounding box center [225, 393] width 44 height 15
click at [581, 272] on p "Get 4 stickers" at bounding box center [828, 392] width 43 height 9
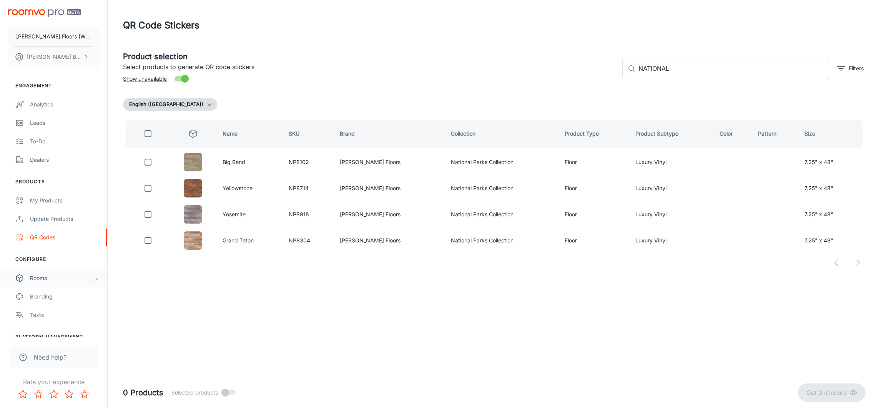
click at [37, 272] on div "Rooms" at bounding box center [61, 278] width 63 height 8
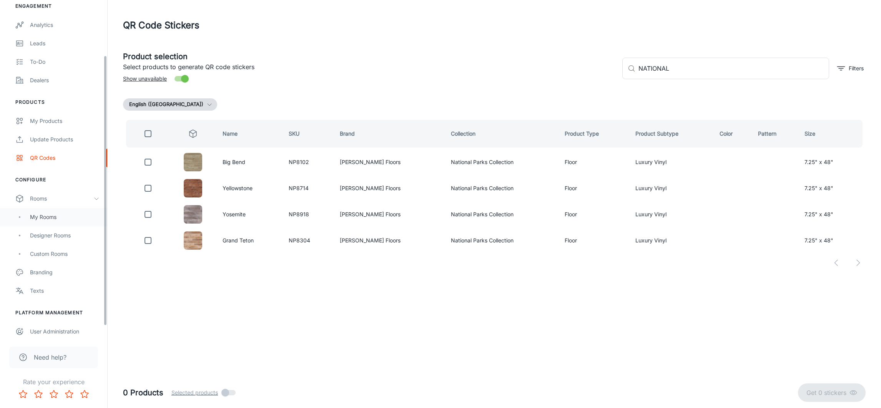
scroll to position [83, 0]
click at [40, 272] on div "User Administration" at bounding box center [65, 328] width 70 height 8
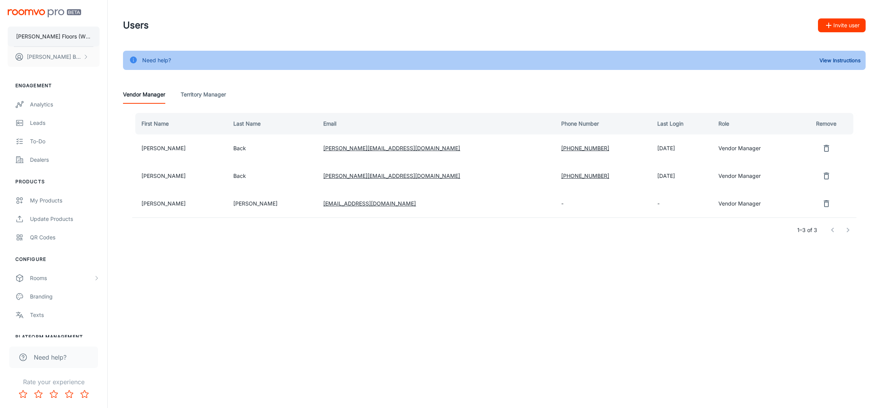
click at [37, 36] on p "[PERSON_NAME] Floors (Windzor Distribution Inc.)" at bounding box center [53, 36] width 75 height 8
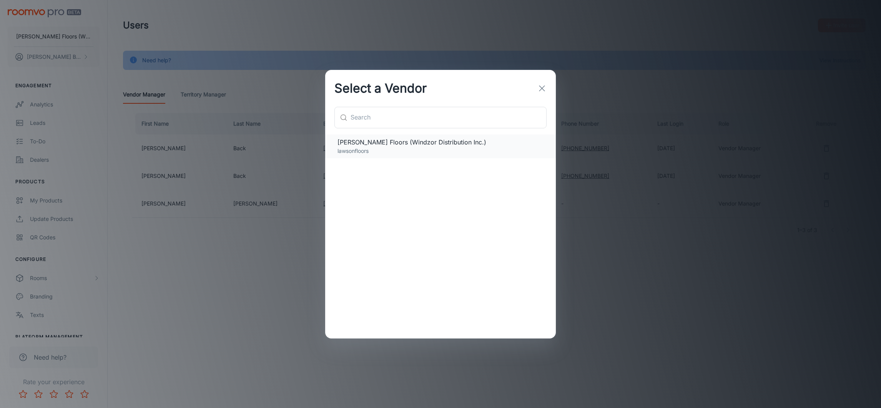
click at [377, 152] on p "lawsonfloors" at bounding box center [441, 151] width 206 height 8
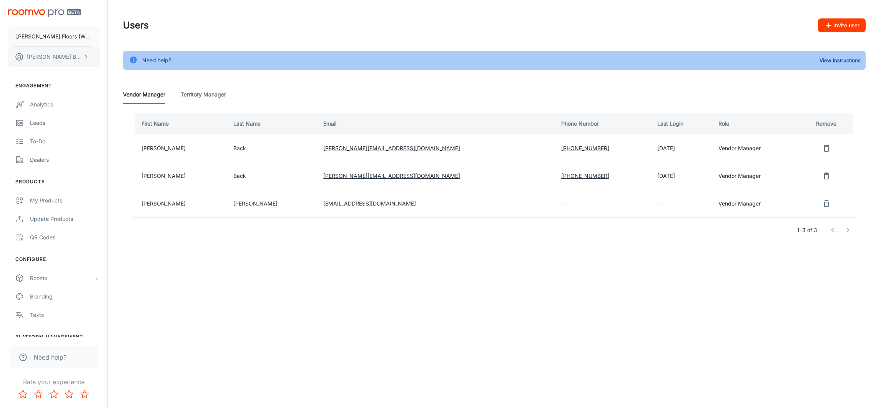
click at [55, 54] on button "[PERSON_NAME] Back" at bounding box center [54, 57] width 92 height 20
click at [120, 54] on li "User Profile" at bounding box center [120, 56] width 41 height 13
